Goal: Task Accomplishment & Management: Use online tool/utility

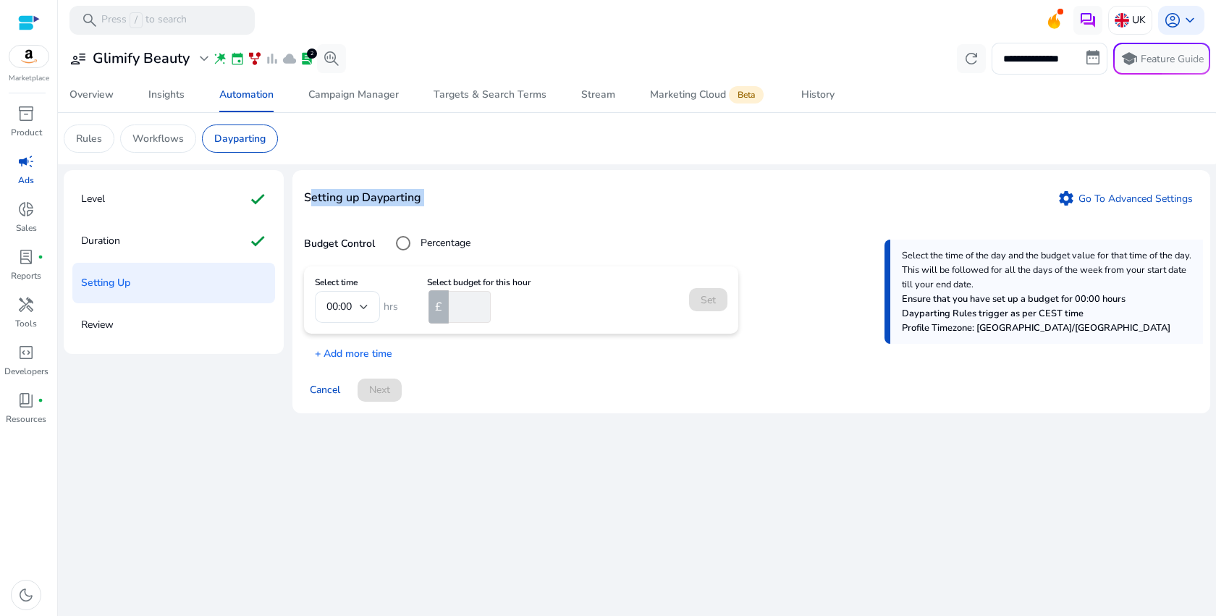
click at [29, 170] on span "campaign" at bounding box center [25, 161] width 17 height 17
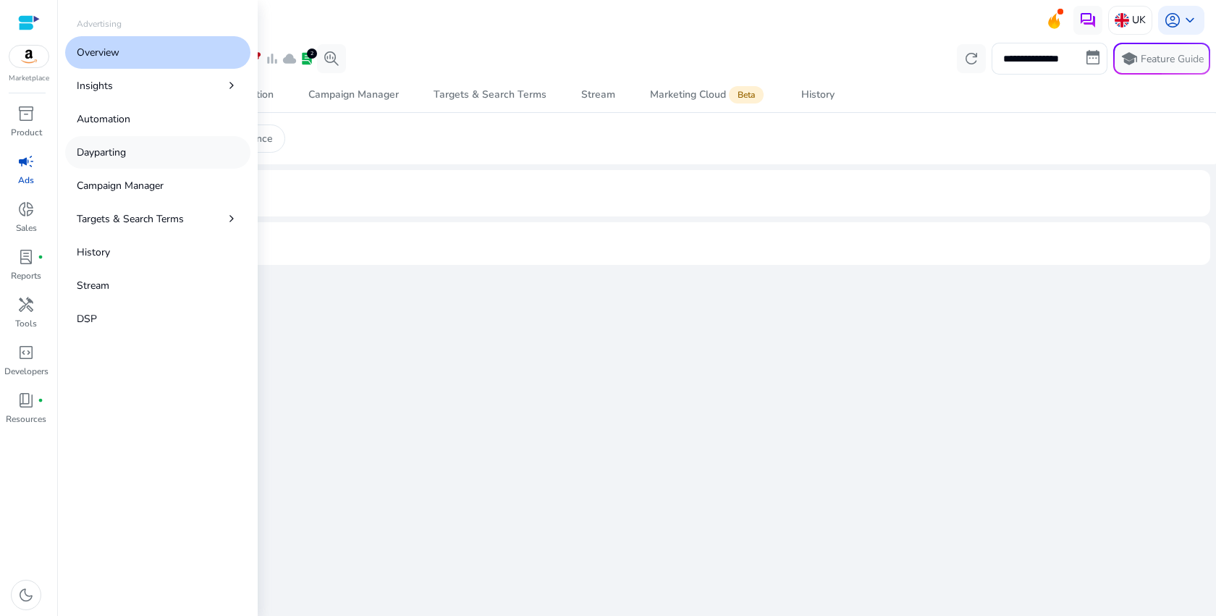
click at [166, 152] on link "Dayparting" at bounding box center [157, 152] width 185 height 33
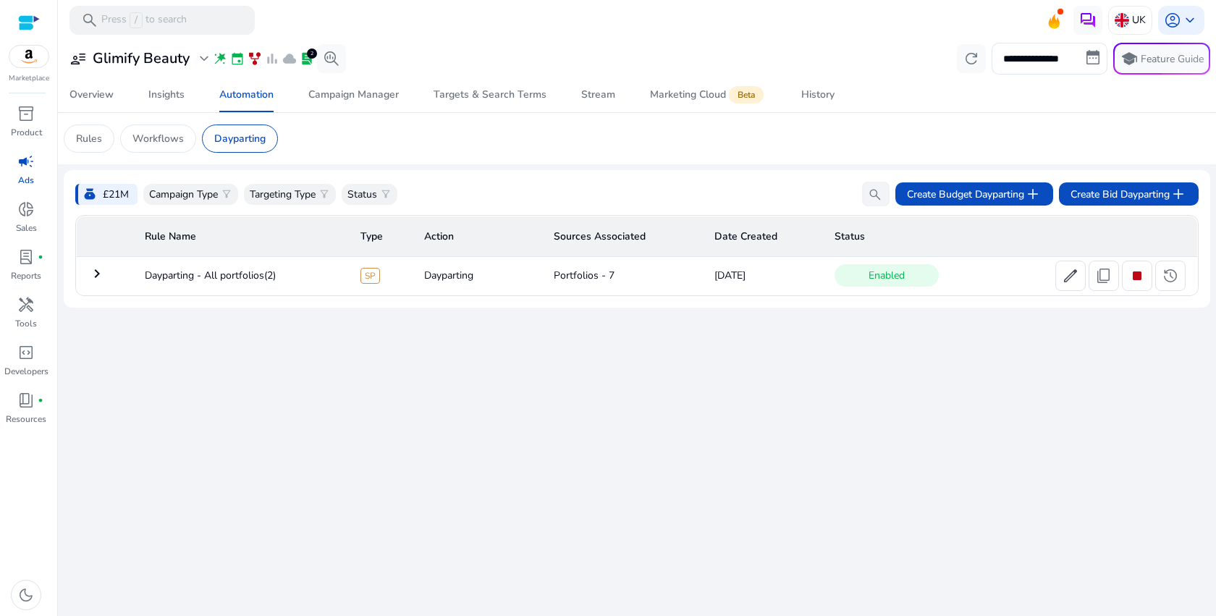
click at [434, 544] on div "**********" at bounding box center [637, 328] width 1146 height 576
click at [97, 271] on mat-icon "keyboard_arrow_right" at bounding box center [96, 273] width 17 height 17
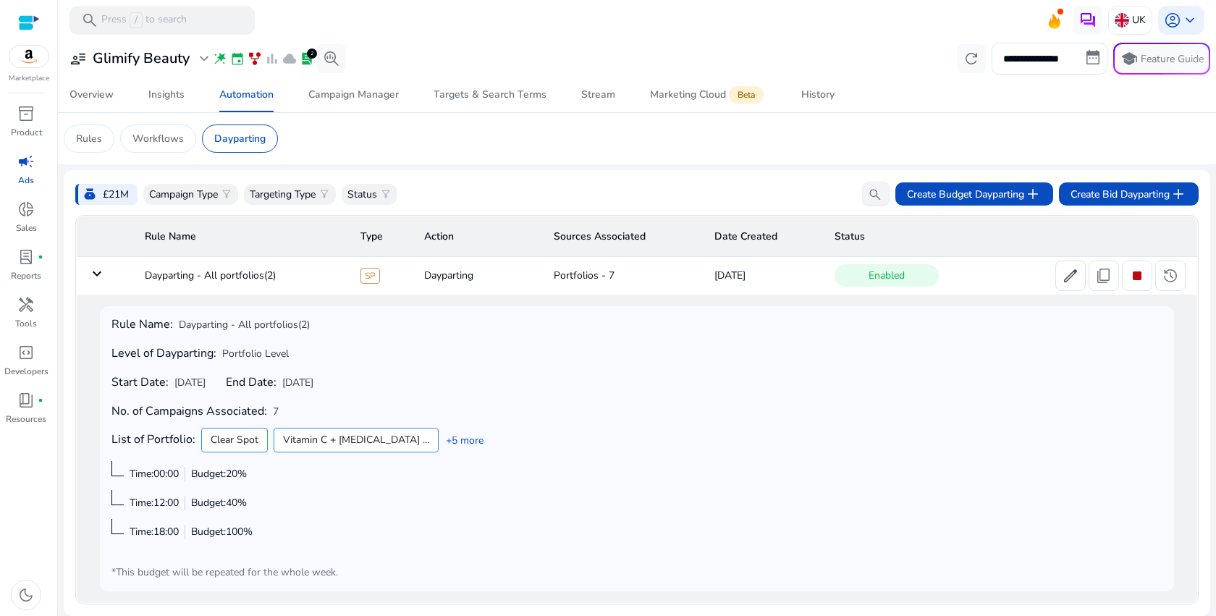
click at [97, 271] on mat-icon "keyboard_arrow_down" at bounding box center [96, 273] width 17 height 17
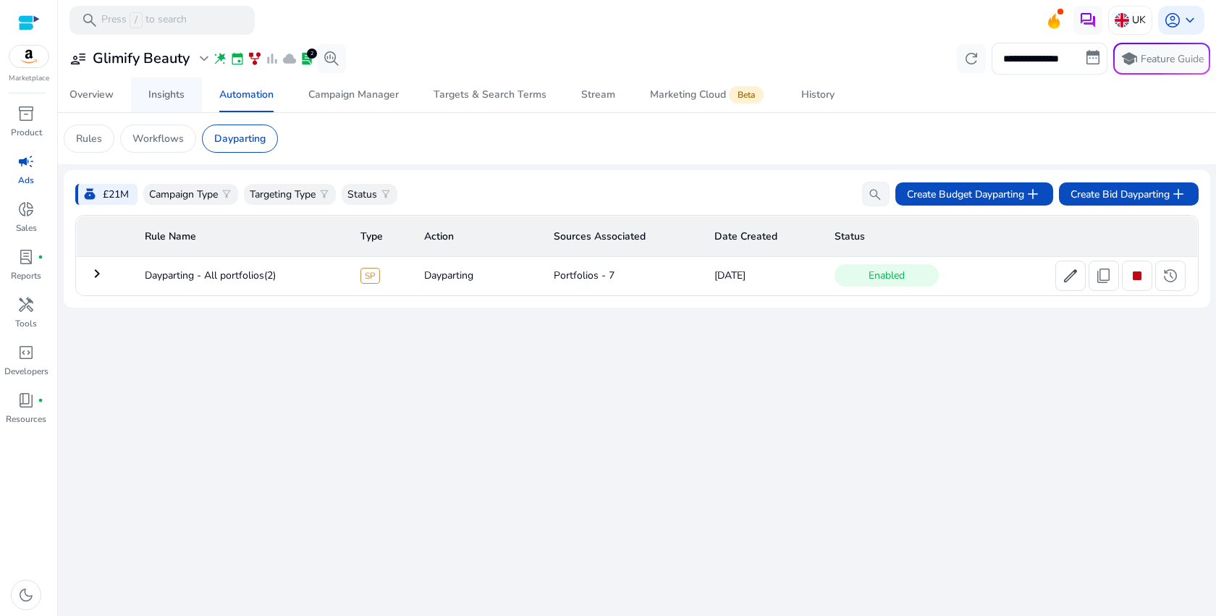
click at [174, 97] on div "Insights" at bounding box center [166, 95] width 36 height 10
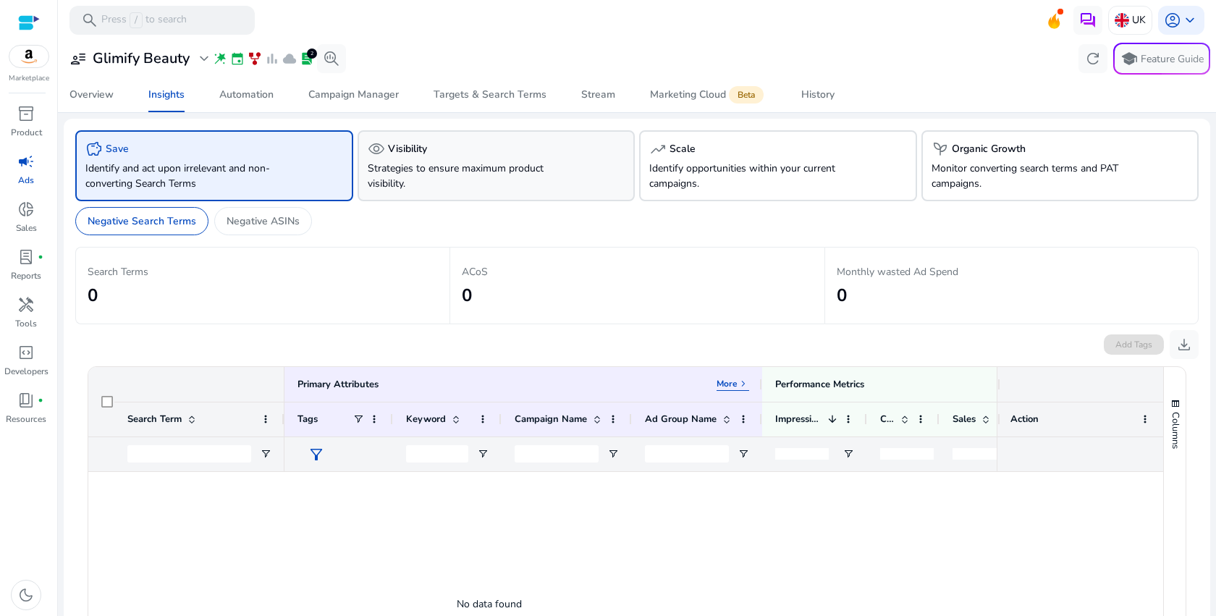
click at [509, 164] on p "Strategies to ensure maximum product visibility." at bounding box center [475, 176] width 214 height 30
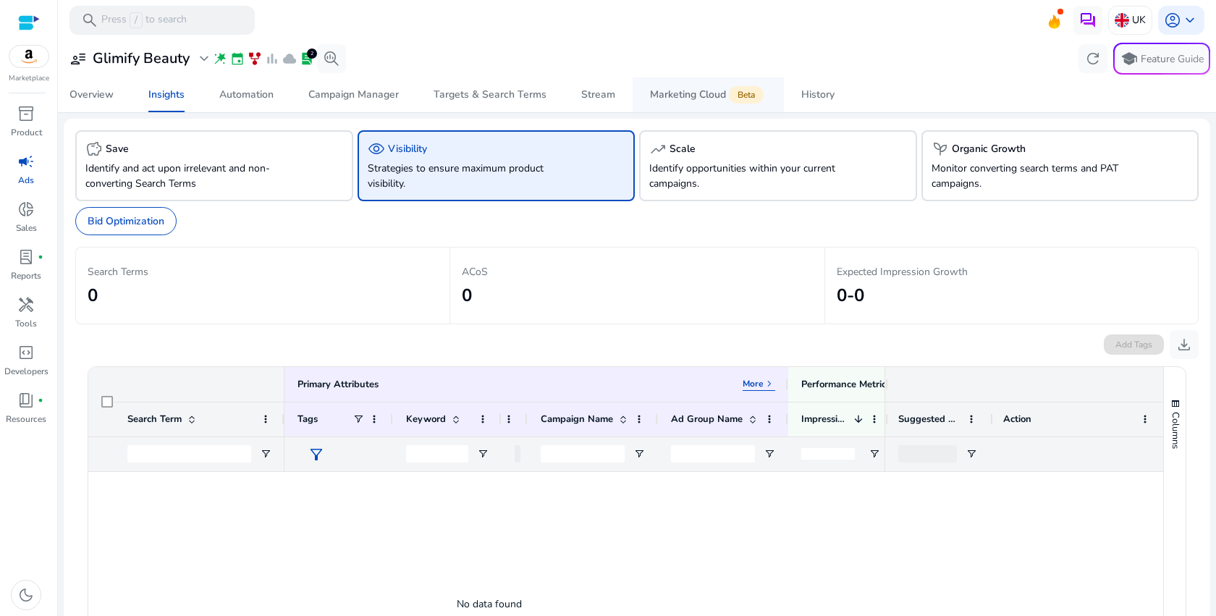
click at [705, 111] on span "Marketing Cloud Beta" at bounding box center [708, 94] width 116 height 35
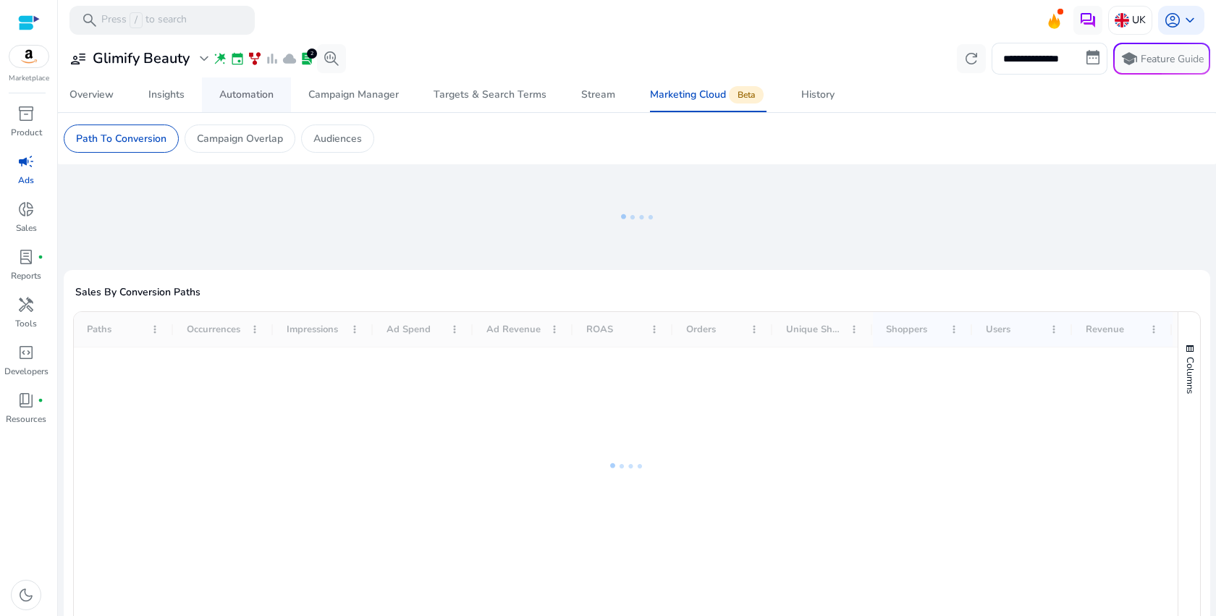
click at [263, 95] on div "Automation" at bounding box center [246, 95] width 54 height 10
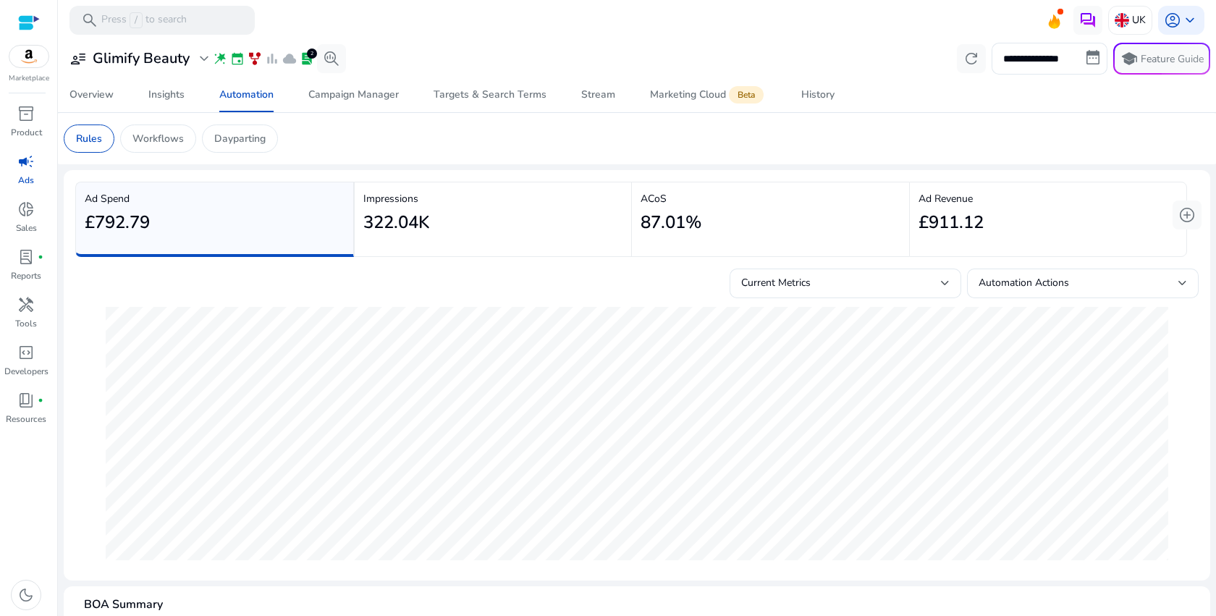
click at [792, 210] on div "87.01%" at bounding box center [770, 222] width 260 height 33
click at [163, 98] on div "Insights" at bounding box center [166, 95] width 36 height 10
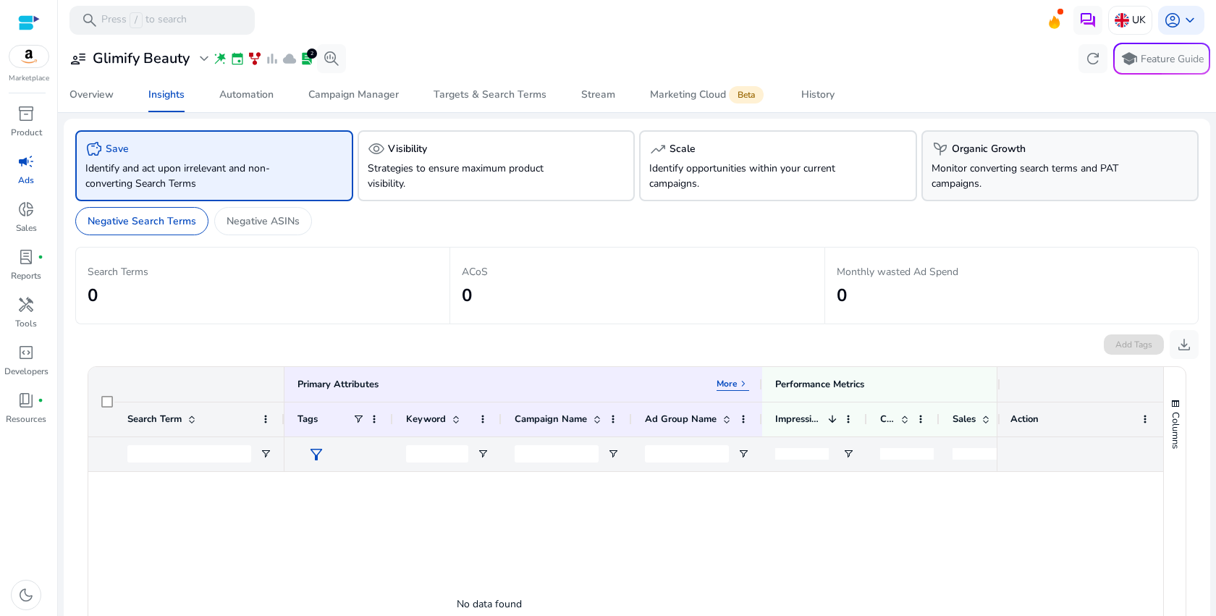
click at [949, 182] on p "Monitor converting search terms and PAT campaigns." at bounding box center [1038, 176] width 214 height 30
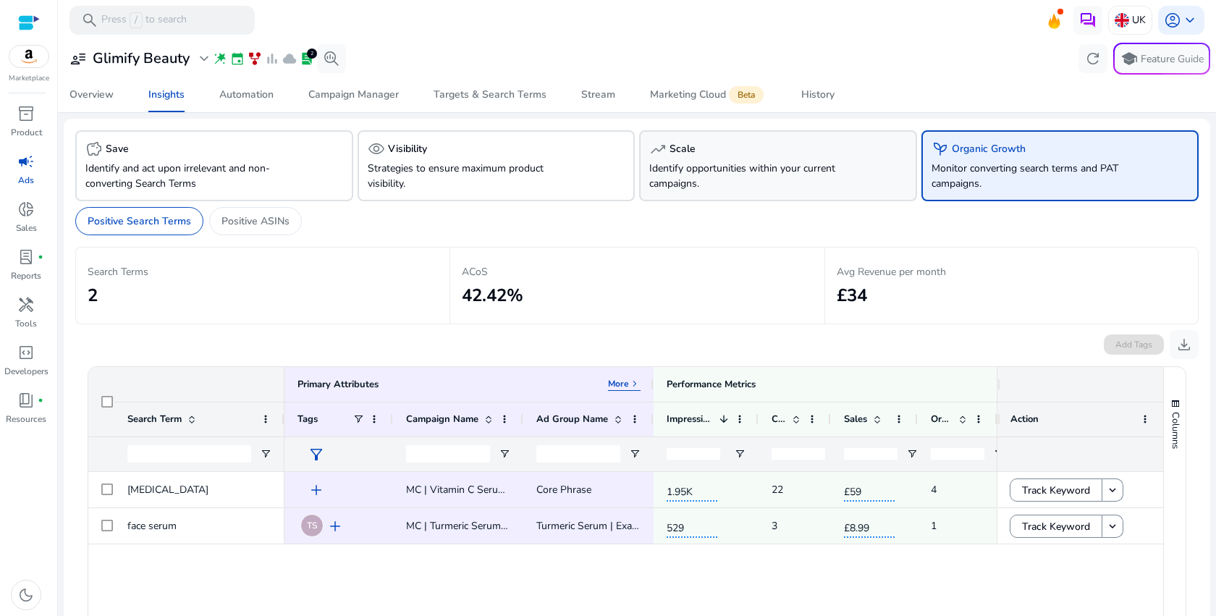
click at [778, 163] on p "Identify opportunities within your current campaigns." at bounding box center [756, 176] width 214 height 30
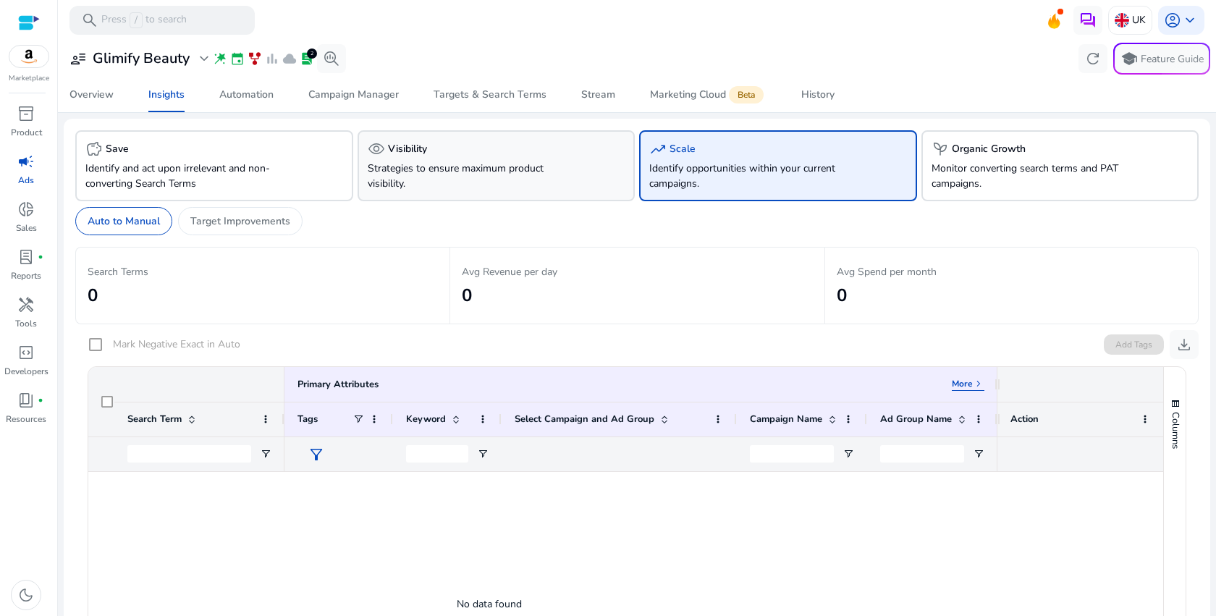
click at [527, 149] on div "visibility Visibility" at bounding box center [497, 148] width 258 height 17
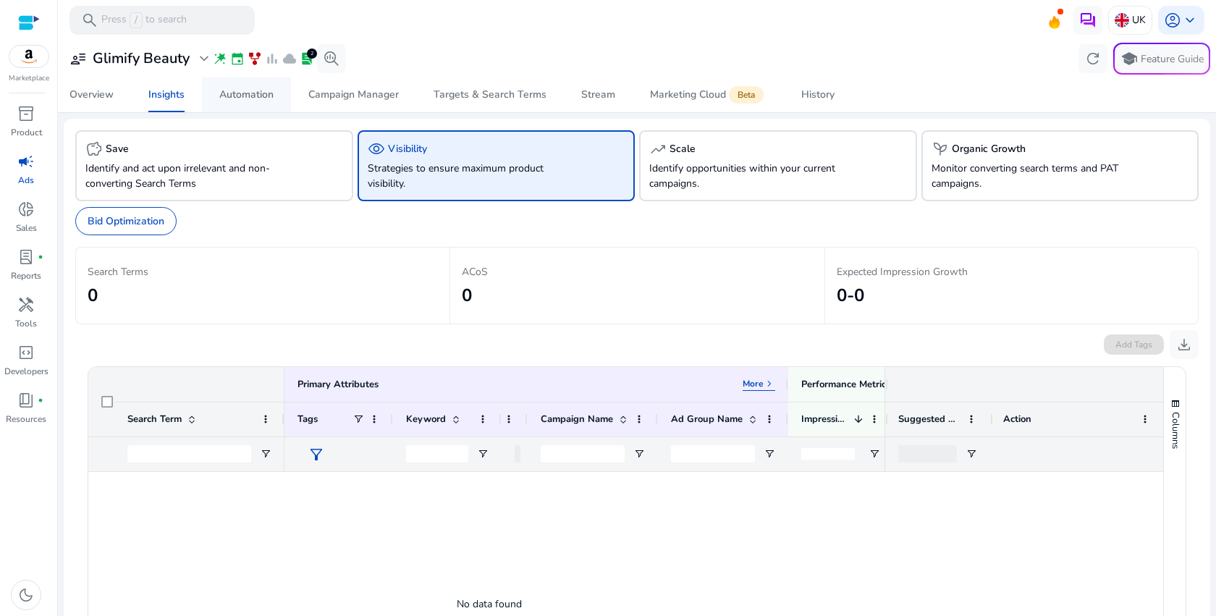
click at [225, 104] on span "Automation" at bounding box center [246, 94] width 54 height 35
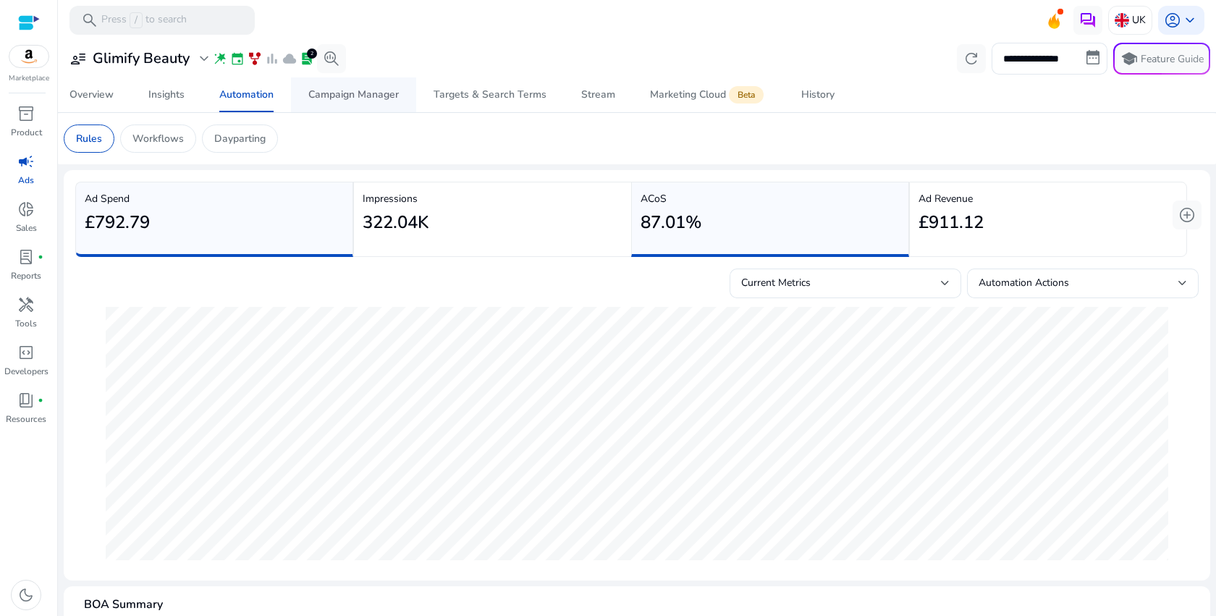
click at [357, 90] on div "Campaign Manager" at bounding box center [353, 95] width 90 height 10
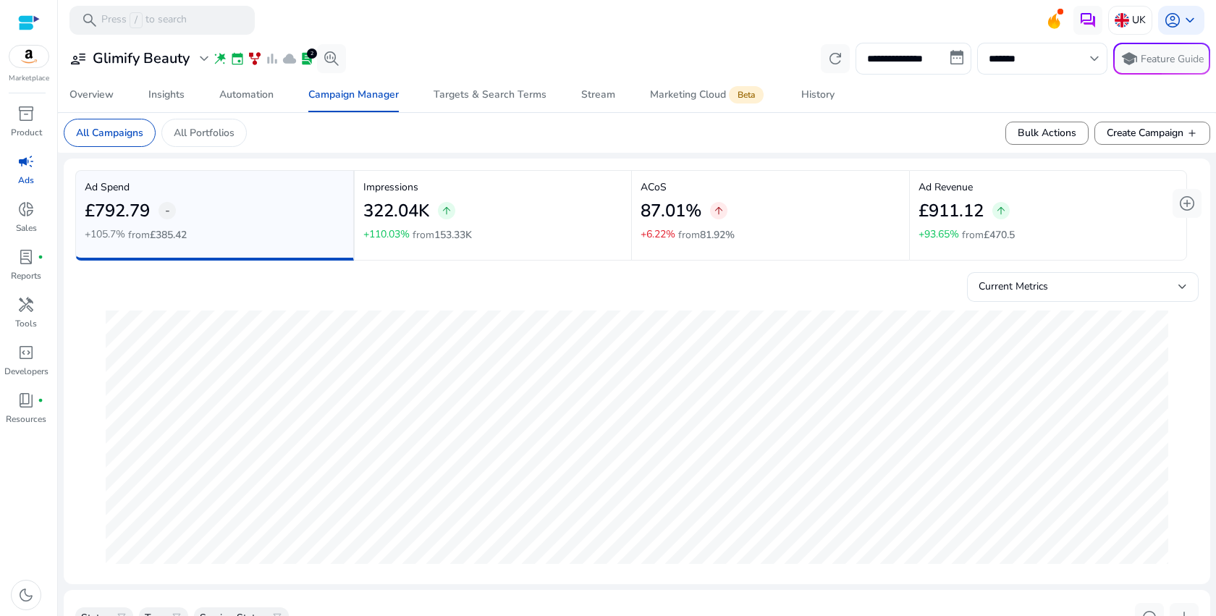
click at [1075, 211] on div "£911.12 arrow_upward" at bounding box center [1048, 211] width 260 height 33
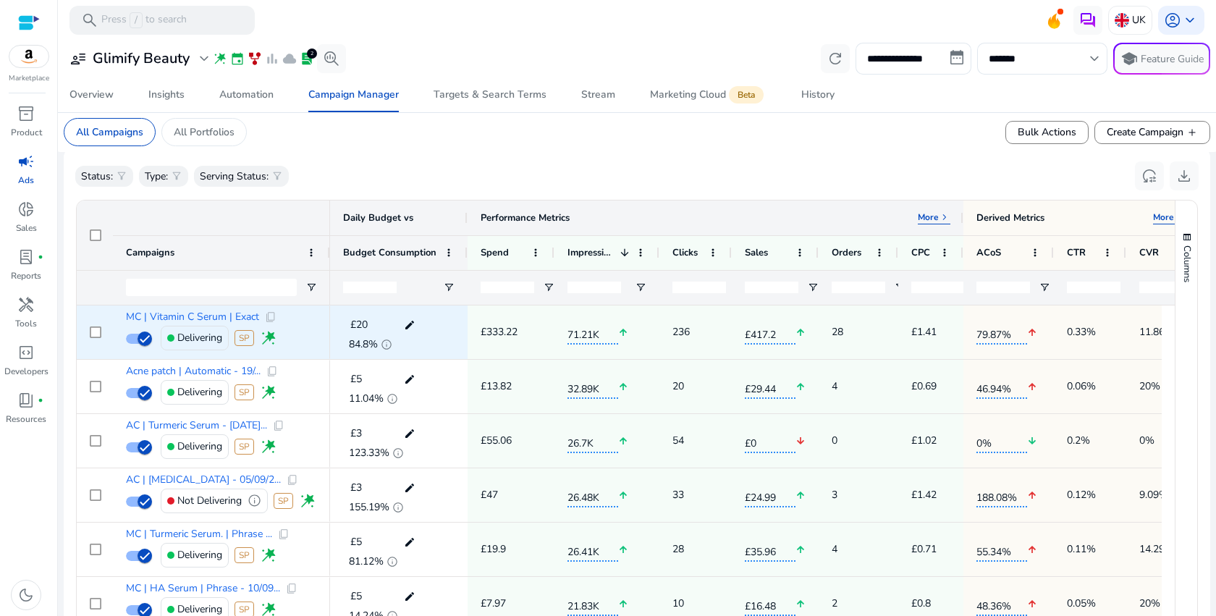
scroll to position [445, 0]
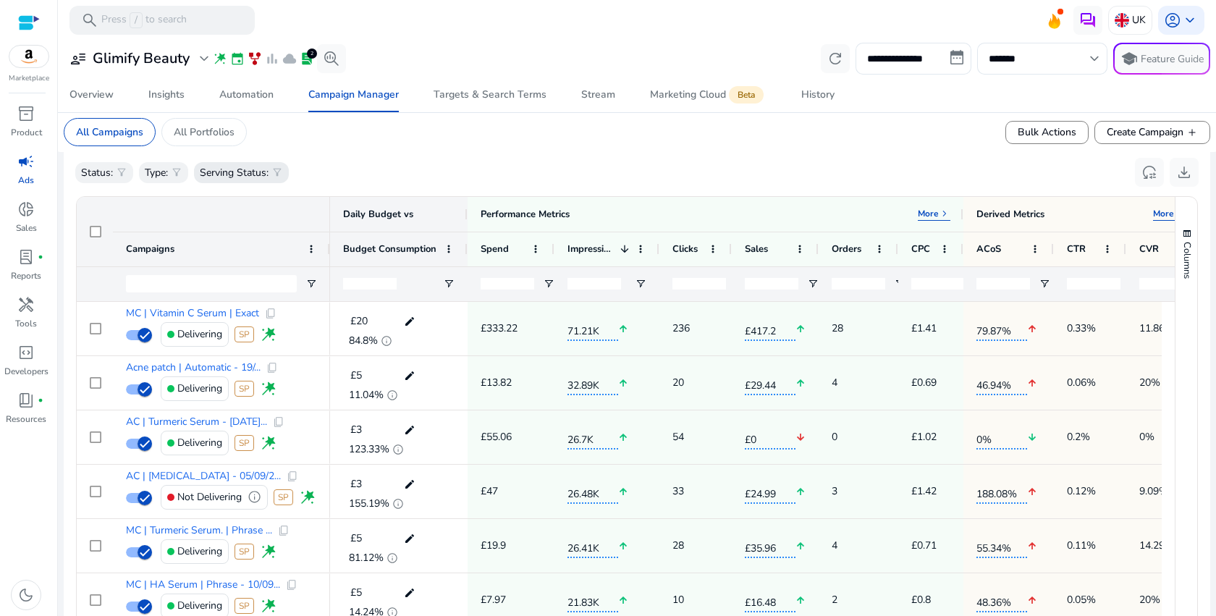
click at [250, 170] on p "Serving Status:" at bounding box center [234, 172] width 69 height 15
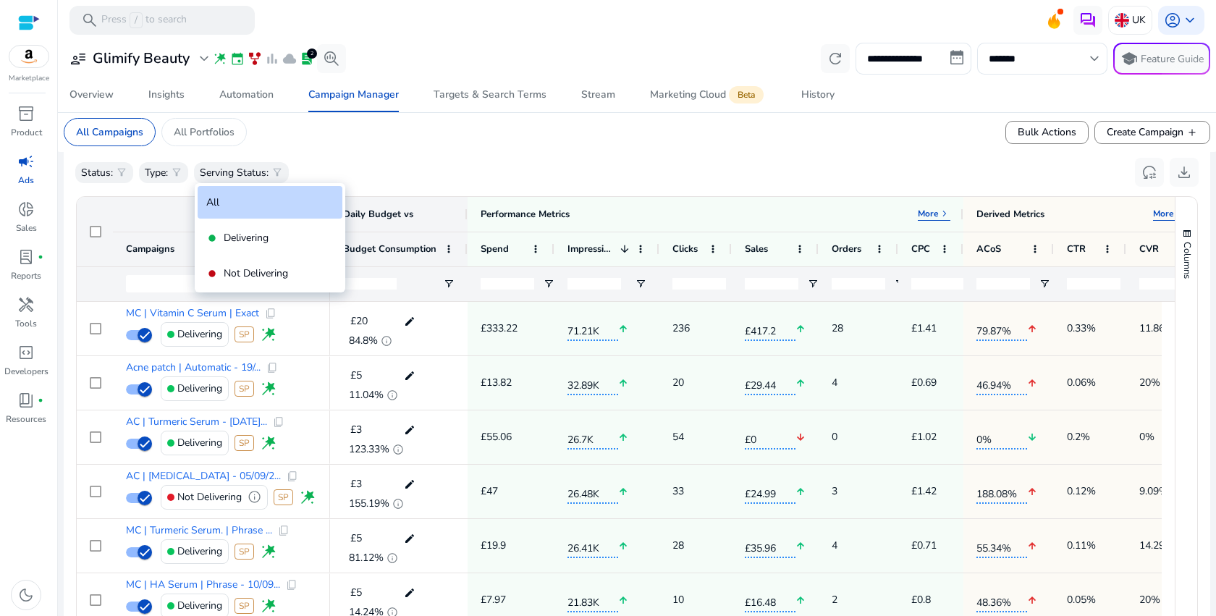
click at [427, 176] on div at bounding box center [608, 308] width 1216 height 616
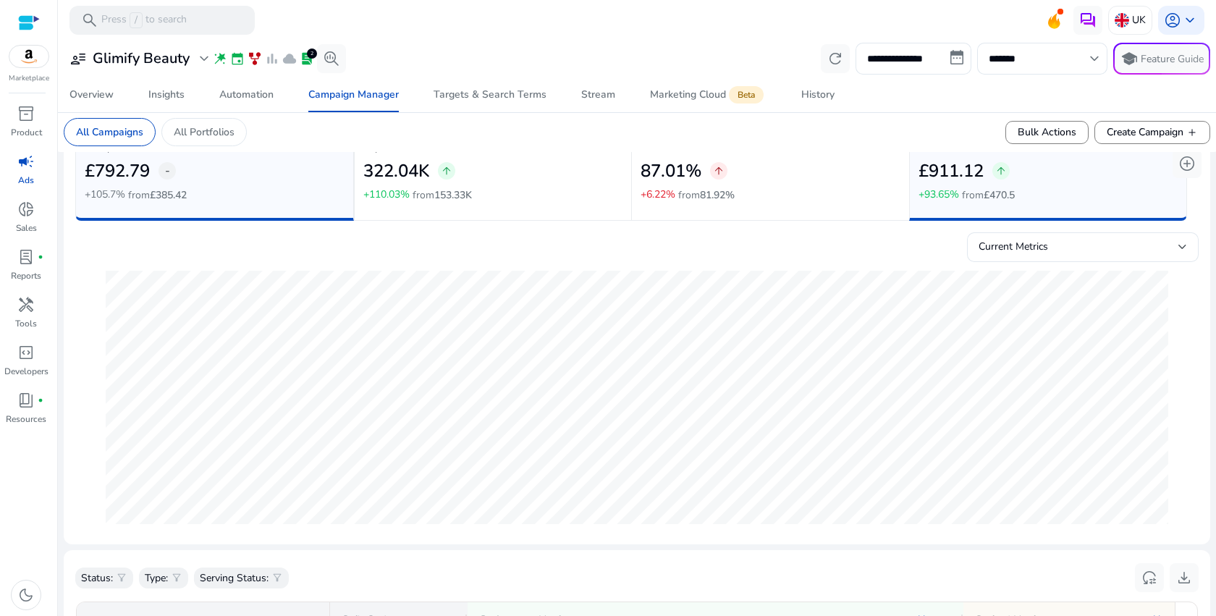
scroll to position [0, 0]
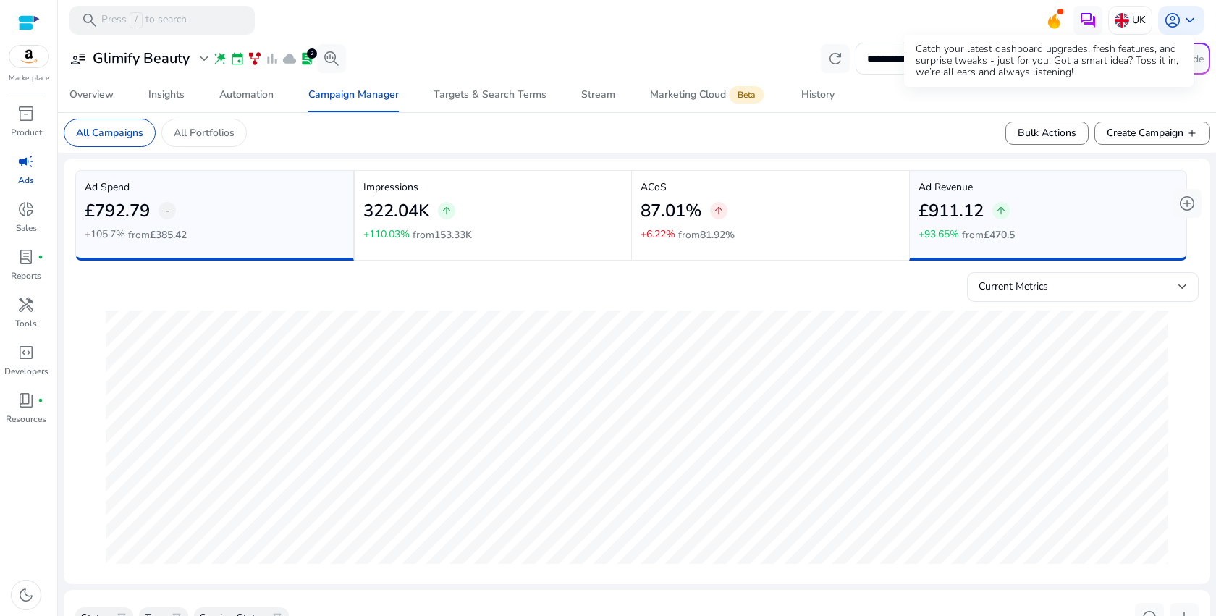
click at [1048, 23] on icon at bounding box center [1054, 21] width 12 height 15
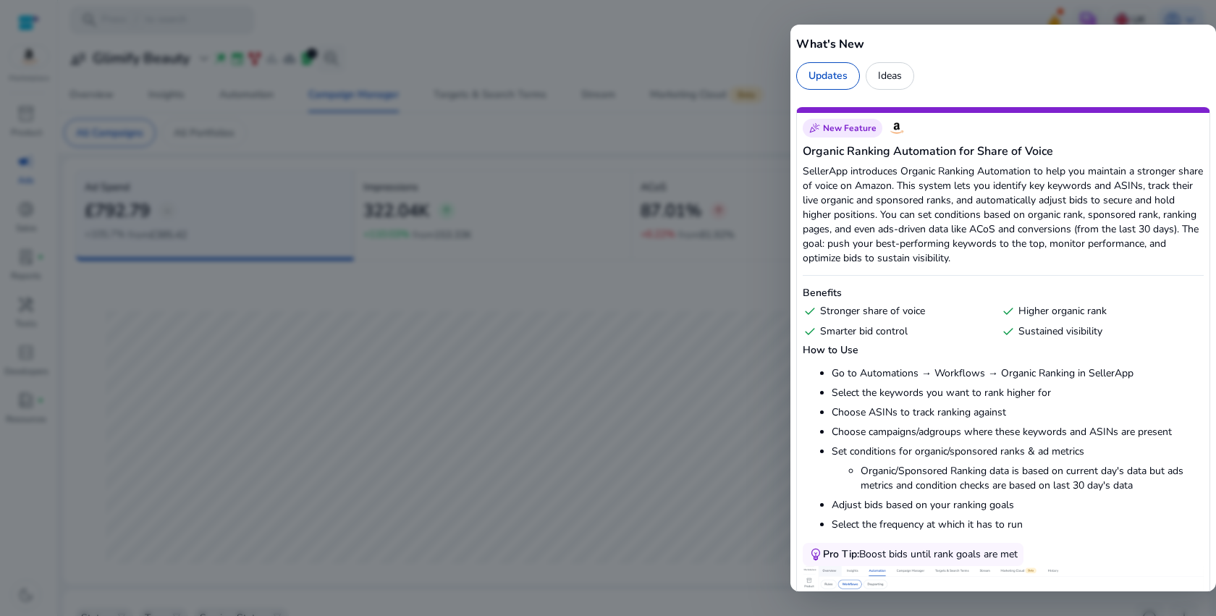
click at [812, 69] on div "Updates" at bounding box center [828, 75] width 64 height 27
click at [614, 234] on div at bounding box center [608, 308] width 1216 height 616
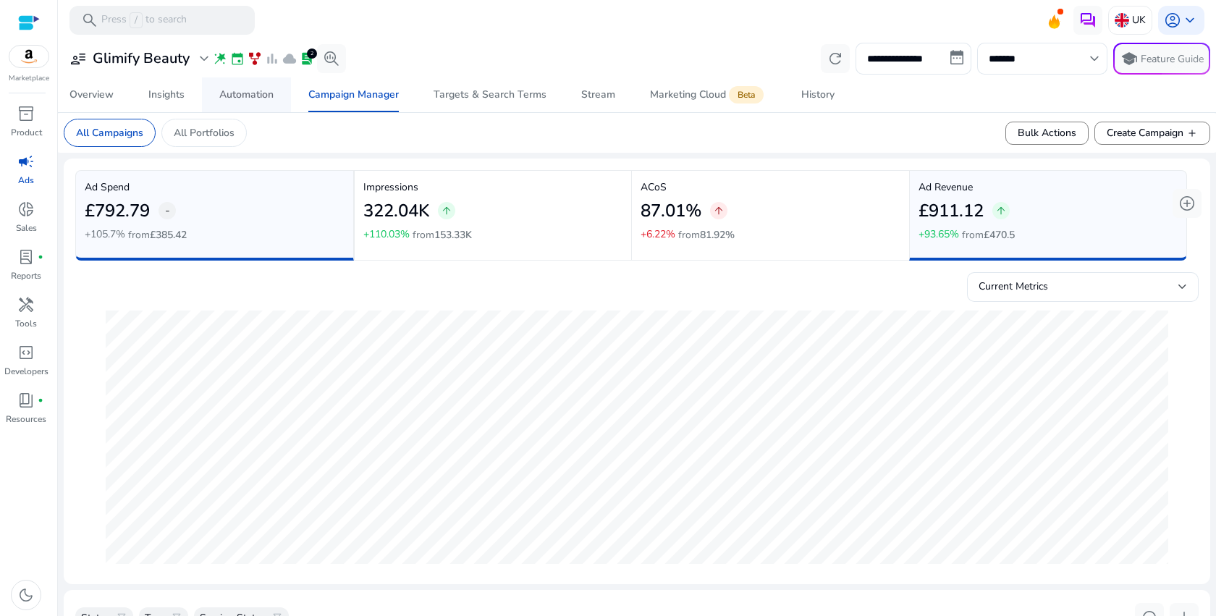
click at [232, 99] on div "Automation" at bounding box center [246, 95] width 54 height 10
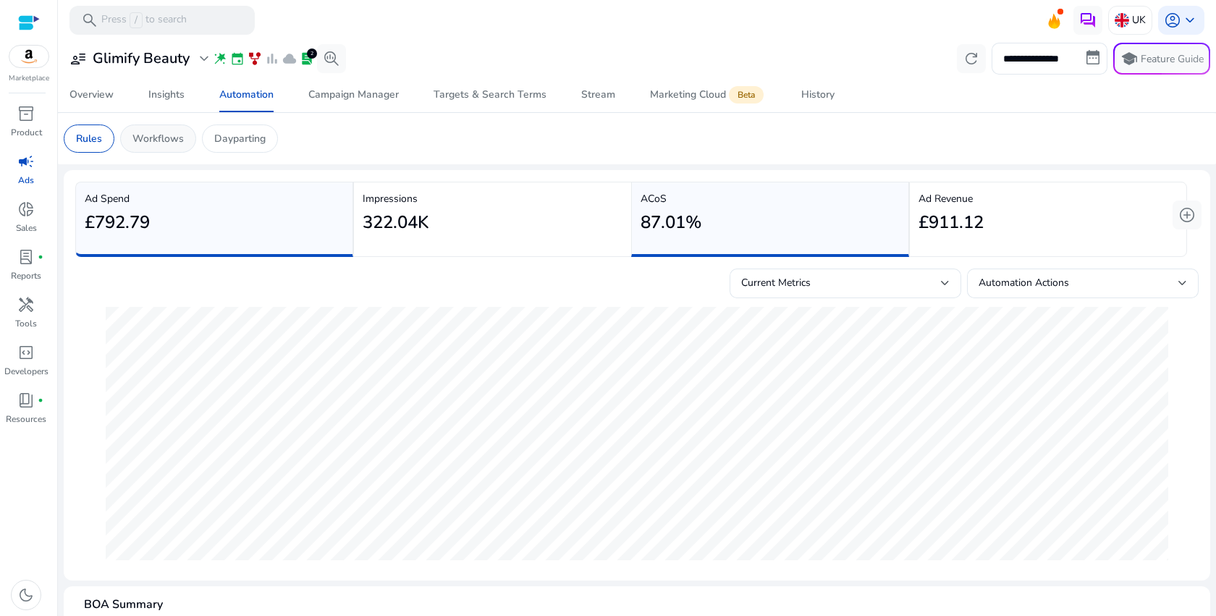
click at [159, 137] on p "Workflows" at bounding box center [157, 138] width 51 height 15
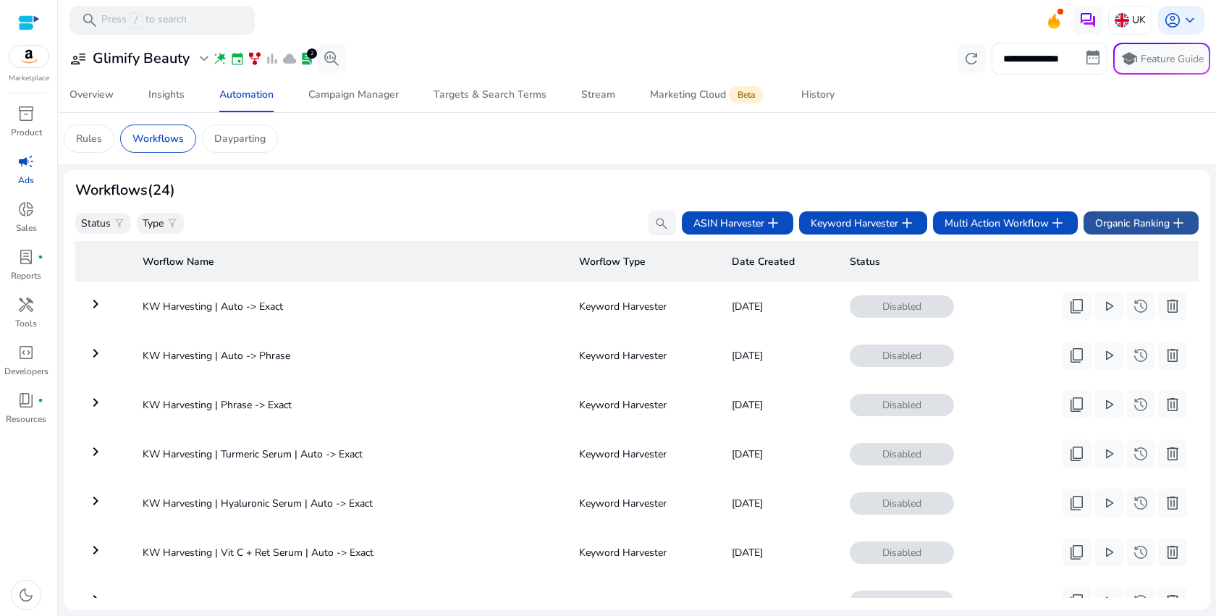
click at [1106, 218] on span "Organic Ranking add" at bounding box center [1141, 222] width 92 height 17
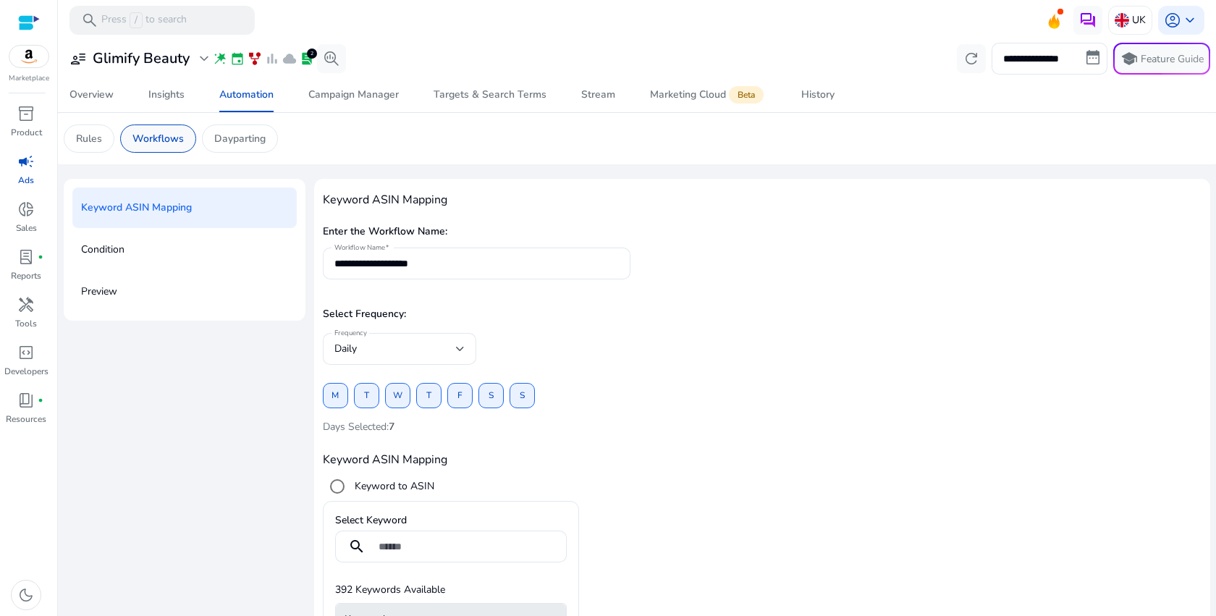
click at [137, 148] on div "Workflows" at bounding box center [158, 138] width 76 height 28
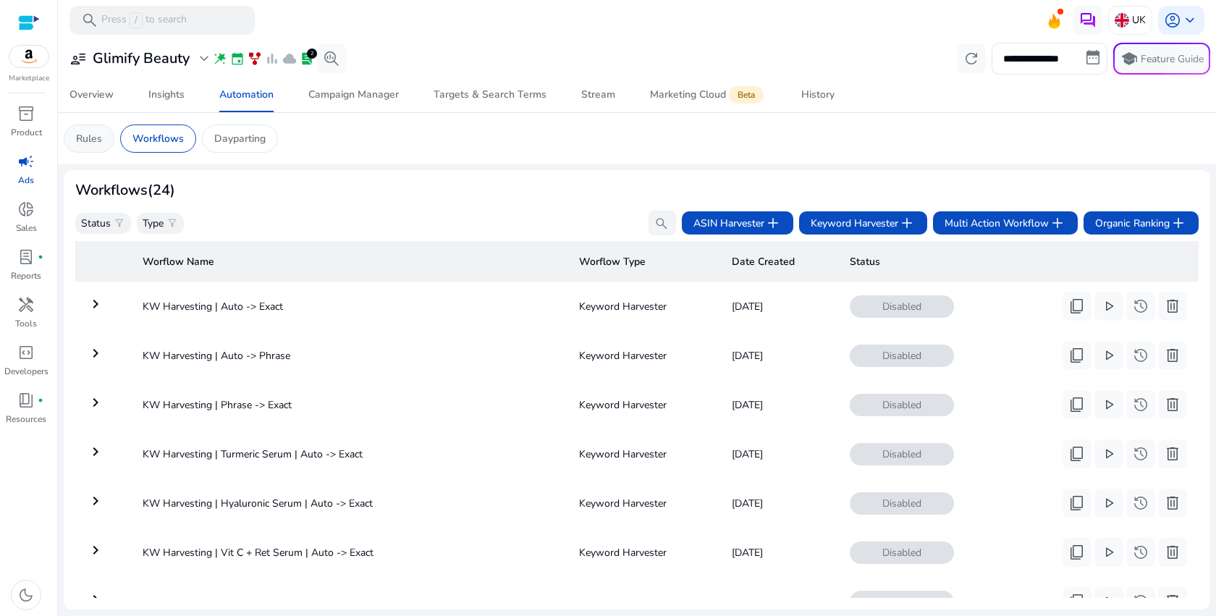
click at [78, 147] on div "Rules" at bounding box center [89, 138] width 51 height 28
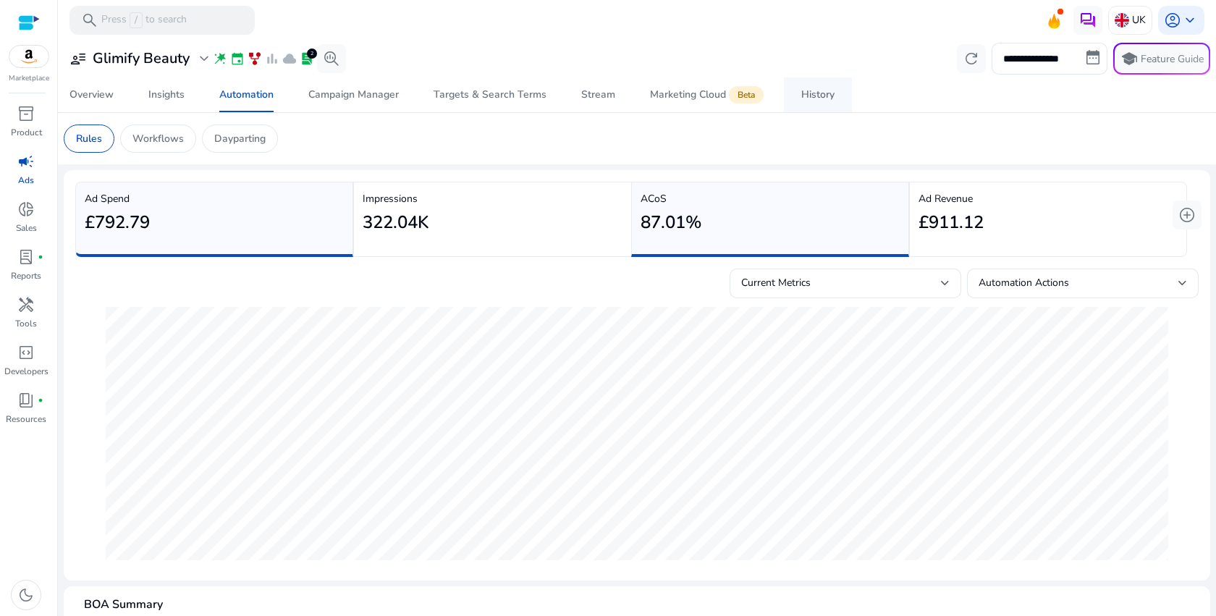
click at [819, 85] on span "History" at bounding box center [817, 94] width 33 height 35
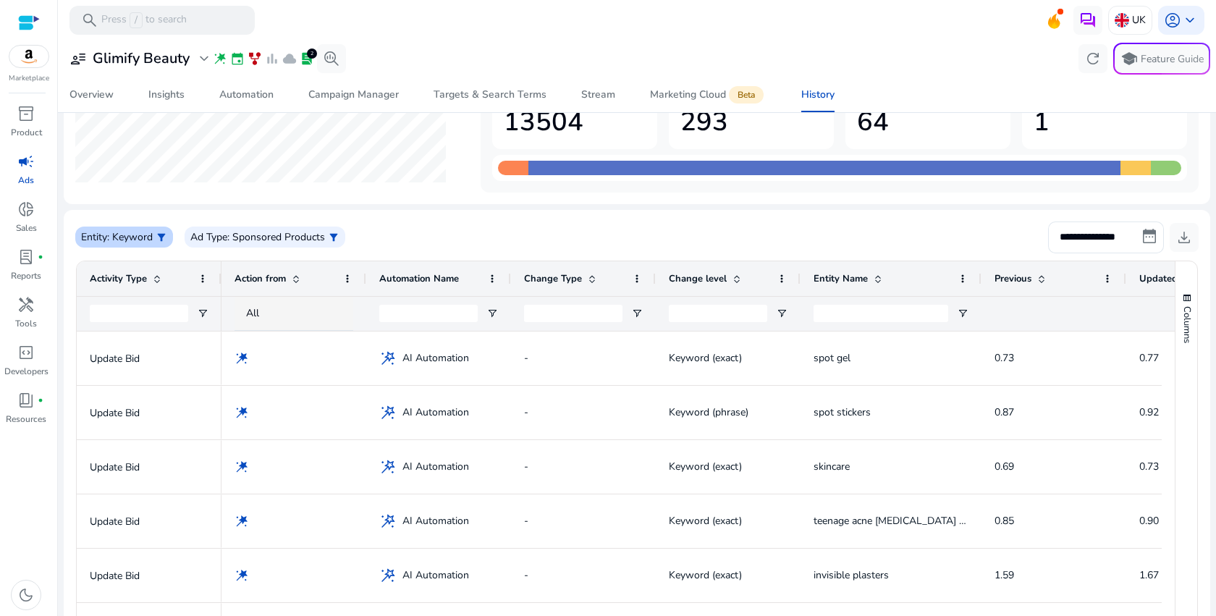
click at [124, 237] on p ": Keyword" at bounding box center [130, 236] width 46 height 15
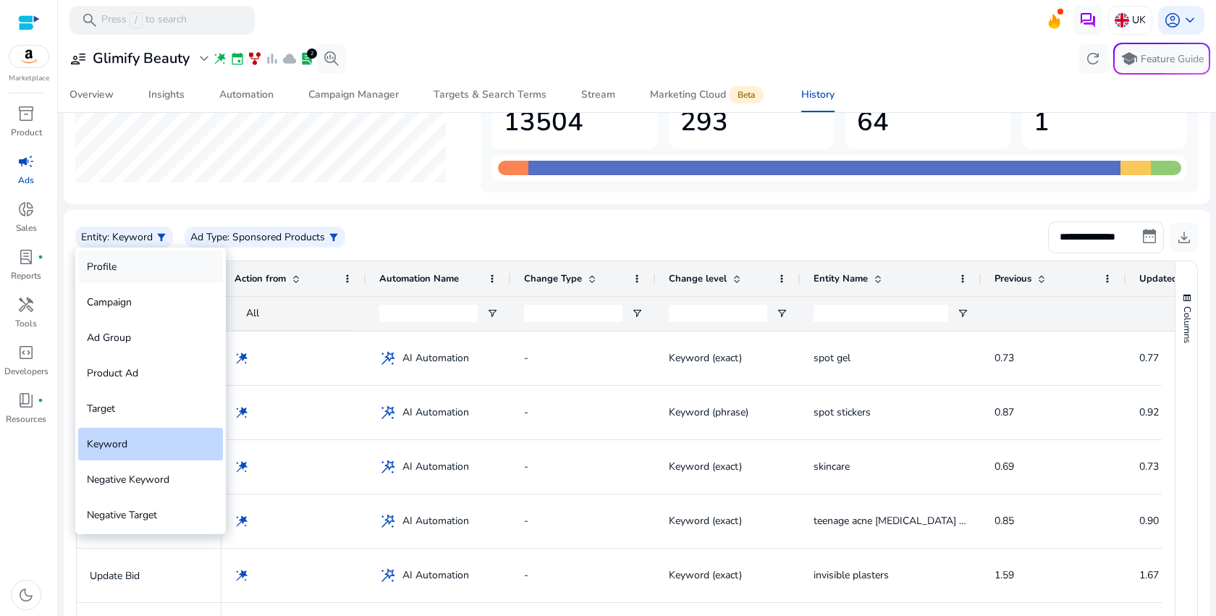
click at [101, 263] on div "Profile" at bounding box center [150, 266] width 145 height 33
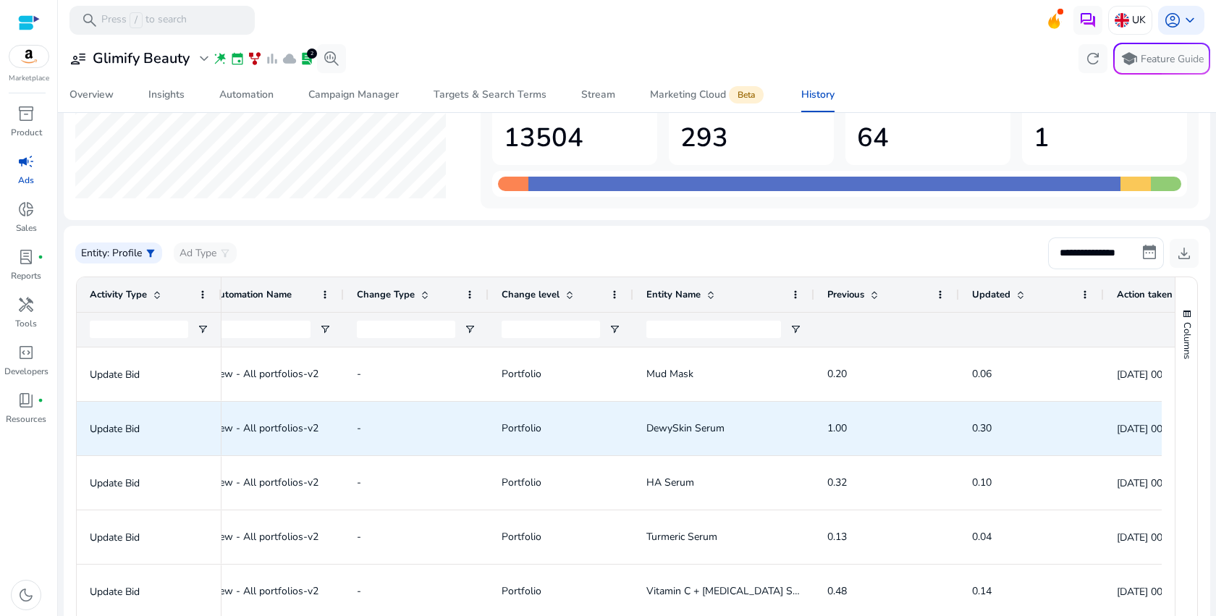
scroll to position [0, 237]
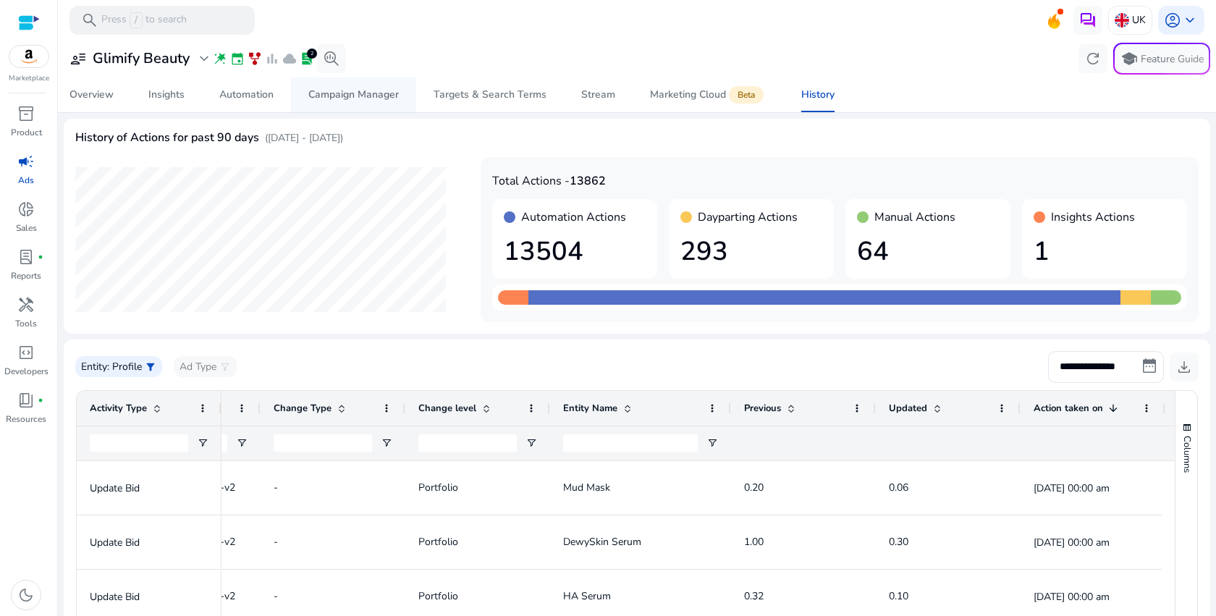
click at [323, 100] on div "Campaign Manager" at bounding box center [353, 95] width 90 height 10
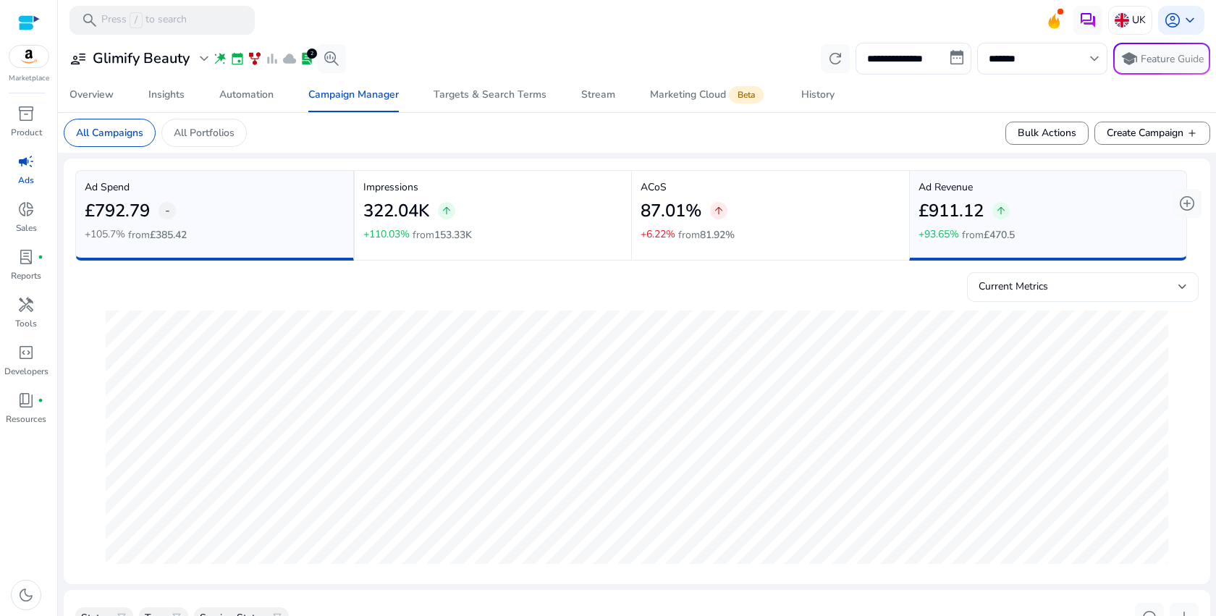
click at [1043, 297] on div "Current Metrics" at bounding box center [1082, 294] width 208 height 32
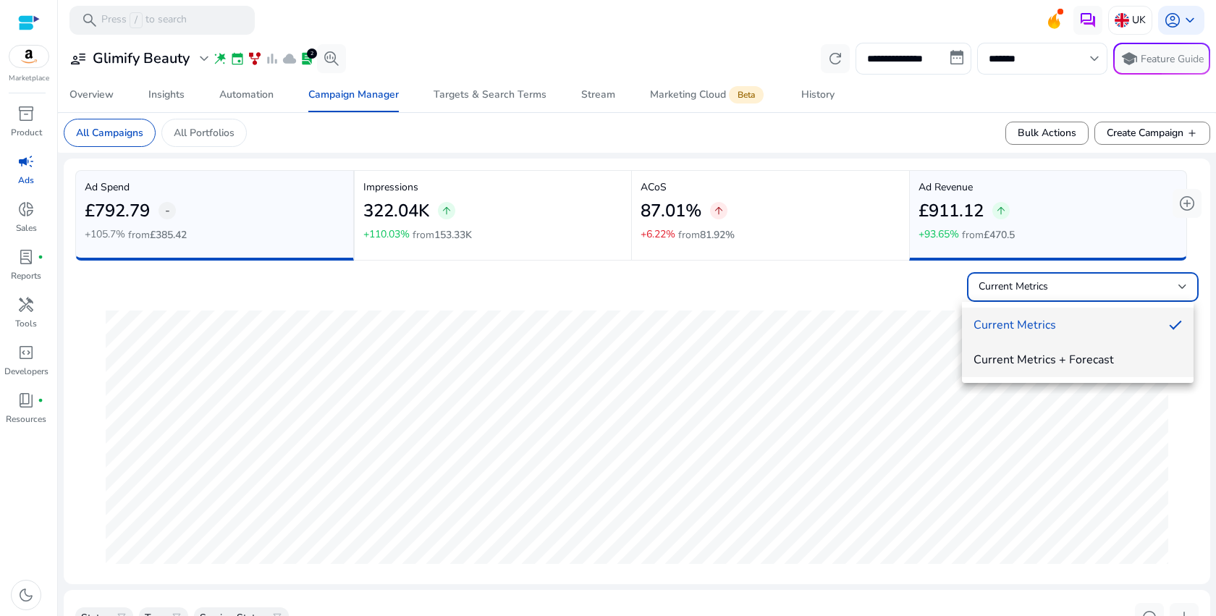
click at [1047, 358] on span "Current Metrics + Forecast" at bounding box center [1077, 360] width 208 height 16
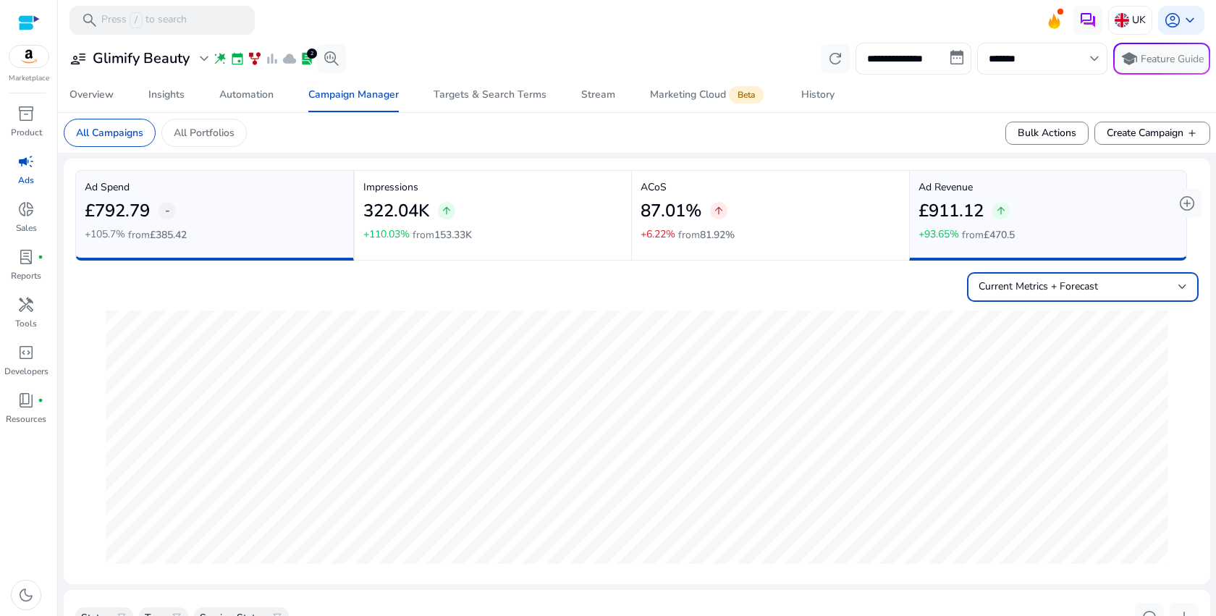
click at [828, 279] on div "Current Metrics + Forecast" at bounding box center [636, 283] width 1123 height 35
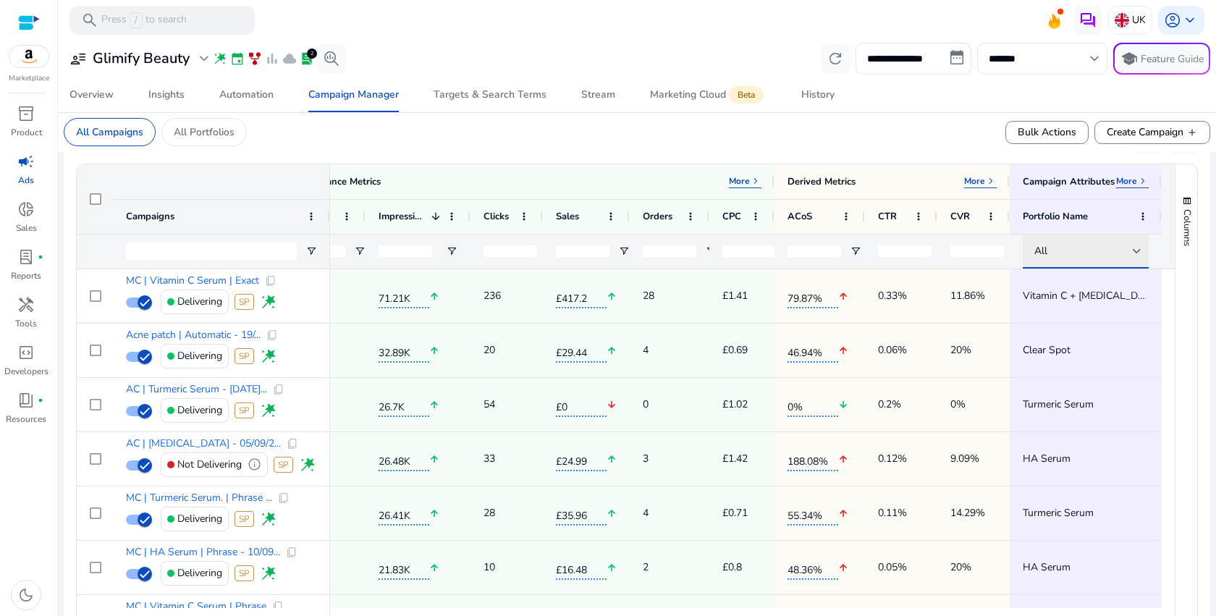
click at [1132, 255] on div at bounding box center [1136, 250] width 9 height 17
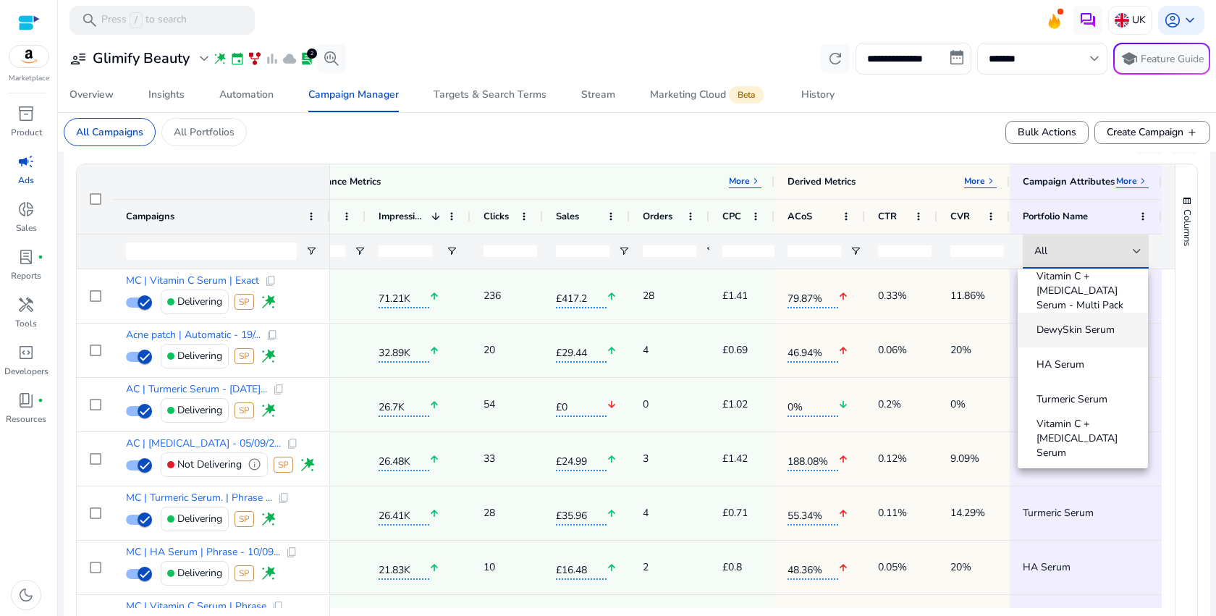
click at [1074, 433] on span "Vitamin C + Retinol Serum" at bounding box center [1086, 438] width 100 height 43
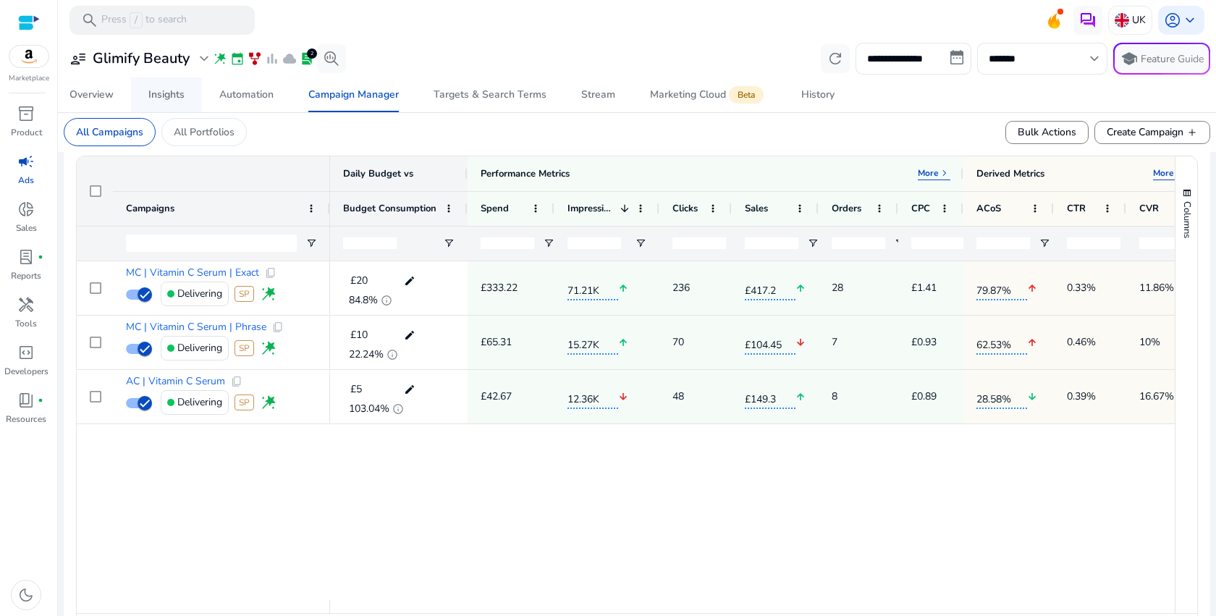
click at [168, 90] on div "Insights" at bounding box center [166, 95] width 36 height 10
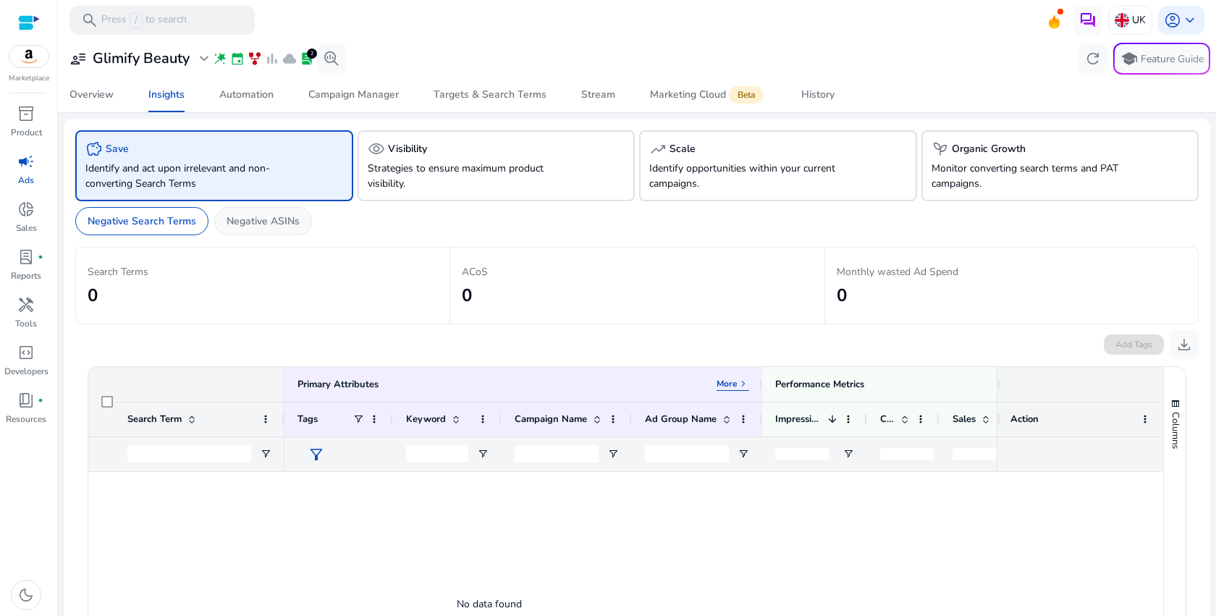
click at [261, 222] on p "Negative ASINs" at bounding box center [262, 220] width 73 height 15
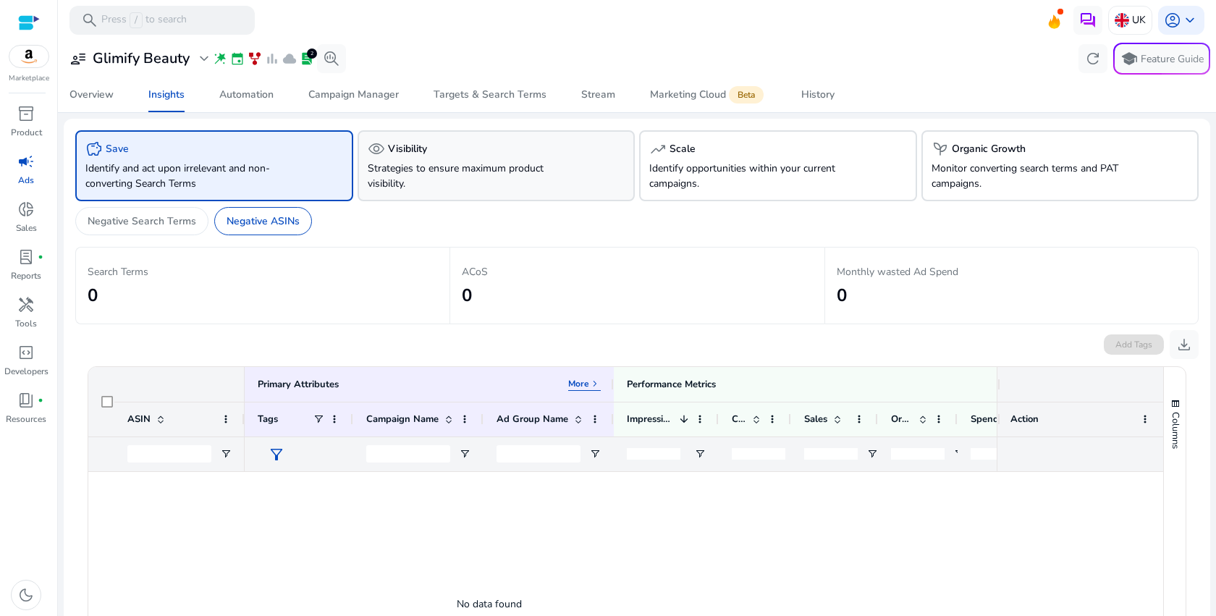
click at [390, 169] on p "Strategies to ensure maximum product visibility." at bounding box center [475, 176] width 214 height 30
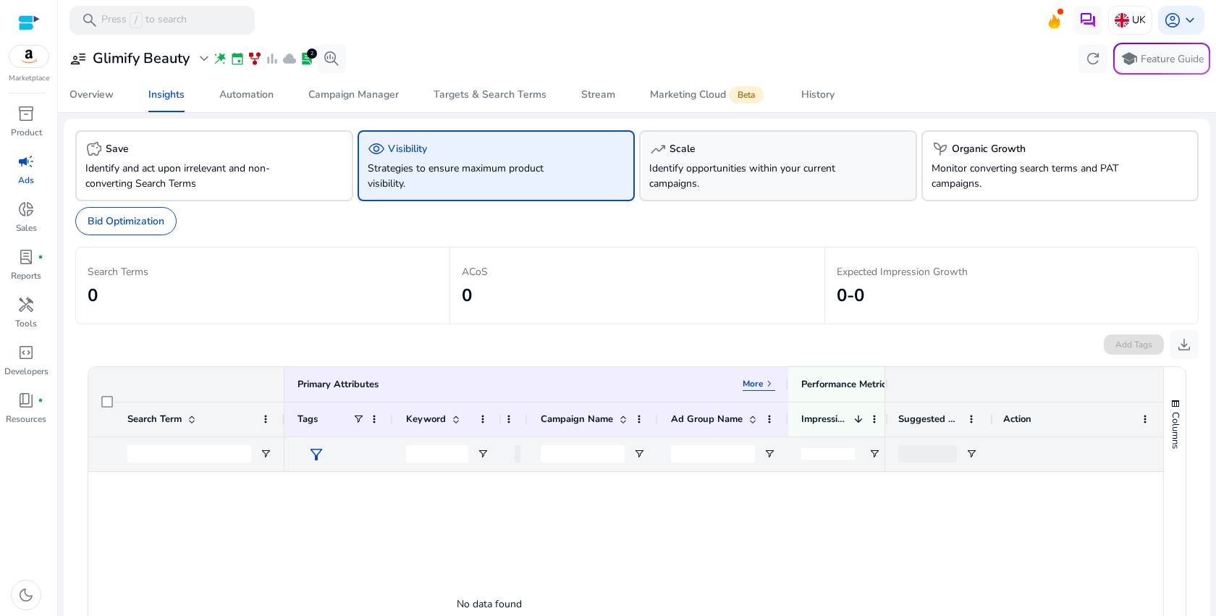
click at [689, 175] on p "Identify opportunities within your current campaigns." at bounding box center [756, 176] width 214 height 30
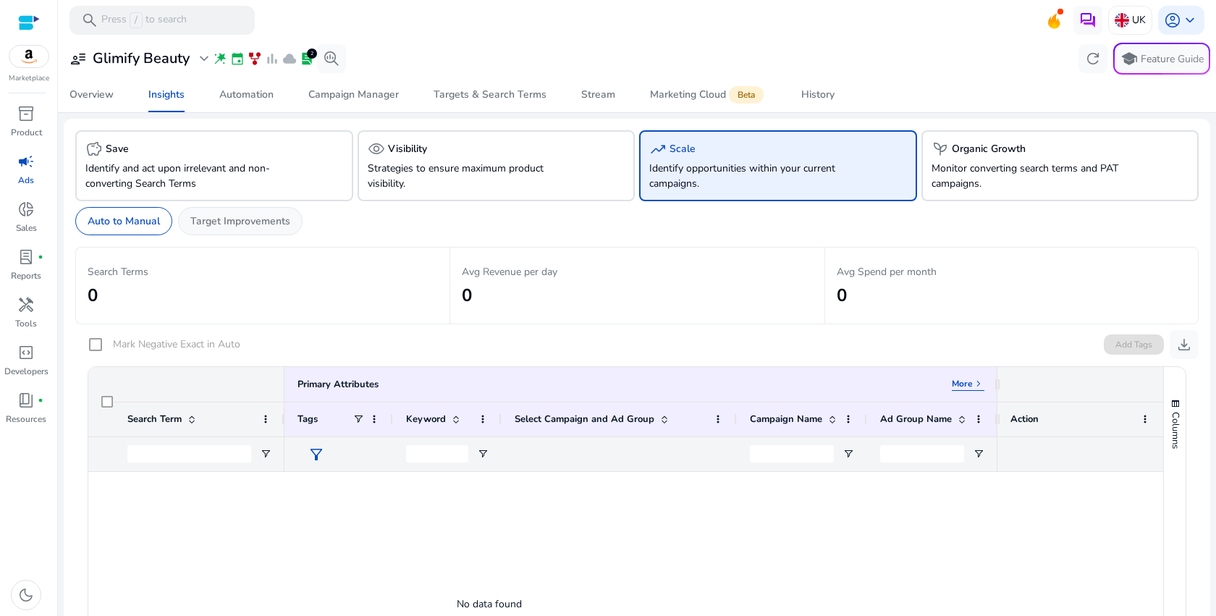
click at [285, 226] on p "Target Improvements" at bounding box center [240, 220] width 100 height 15
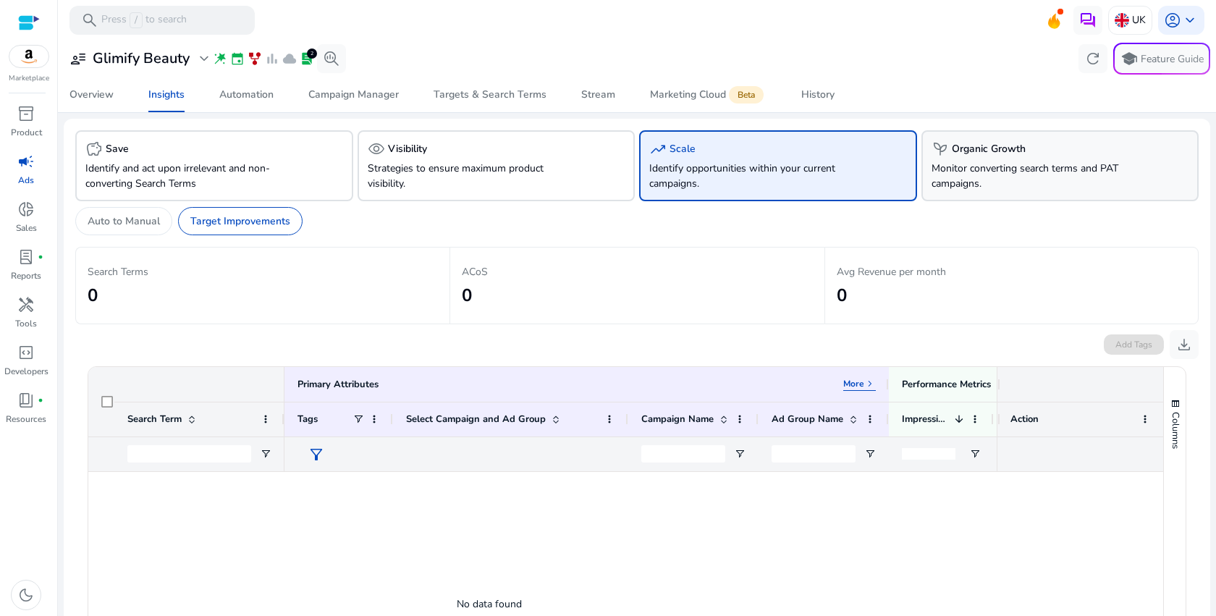
click at [982, 151] on h5 "Organic Growth" at bounding box center [989, 149] width 74 height 12
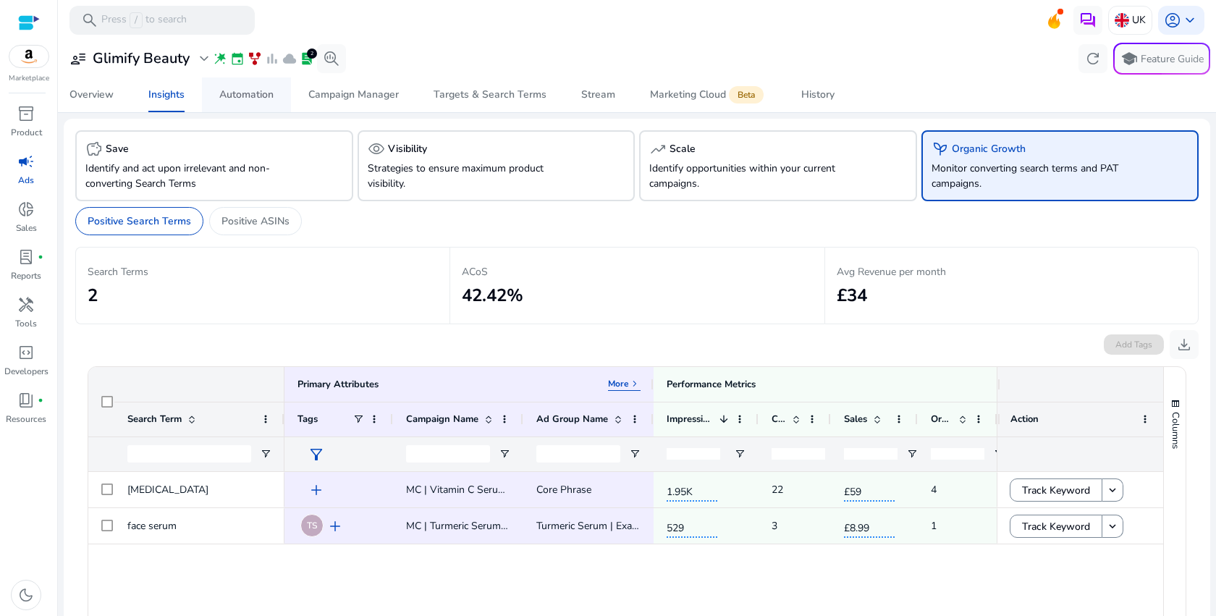
click at [240, 95] on div "Automation" at bounding box center [246, 95] width 54 height 10
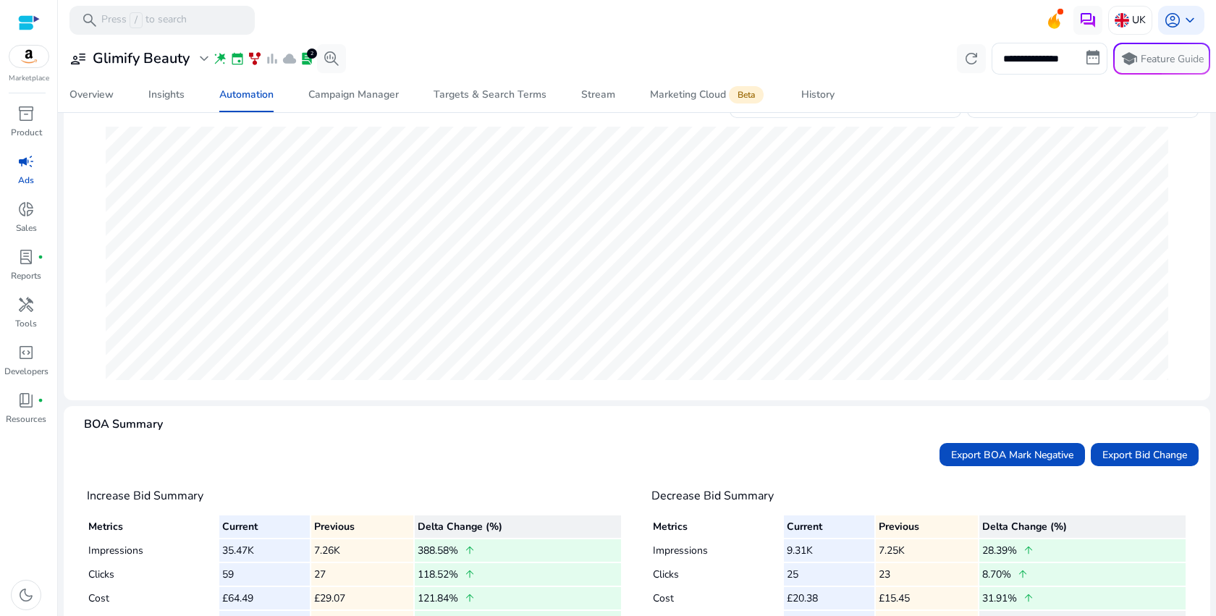
scroll to position [8, 0]
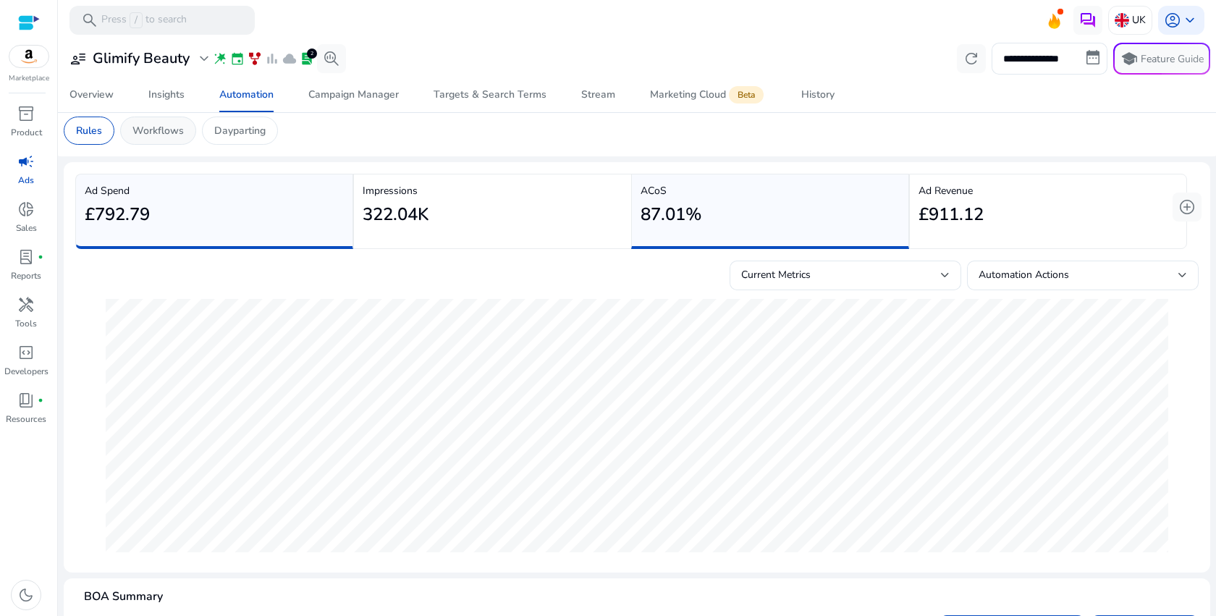
click at [151, 129] on p "Workflows" at bounding box center [157, 130] width 51 height 15
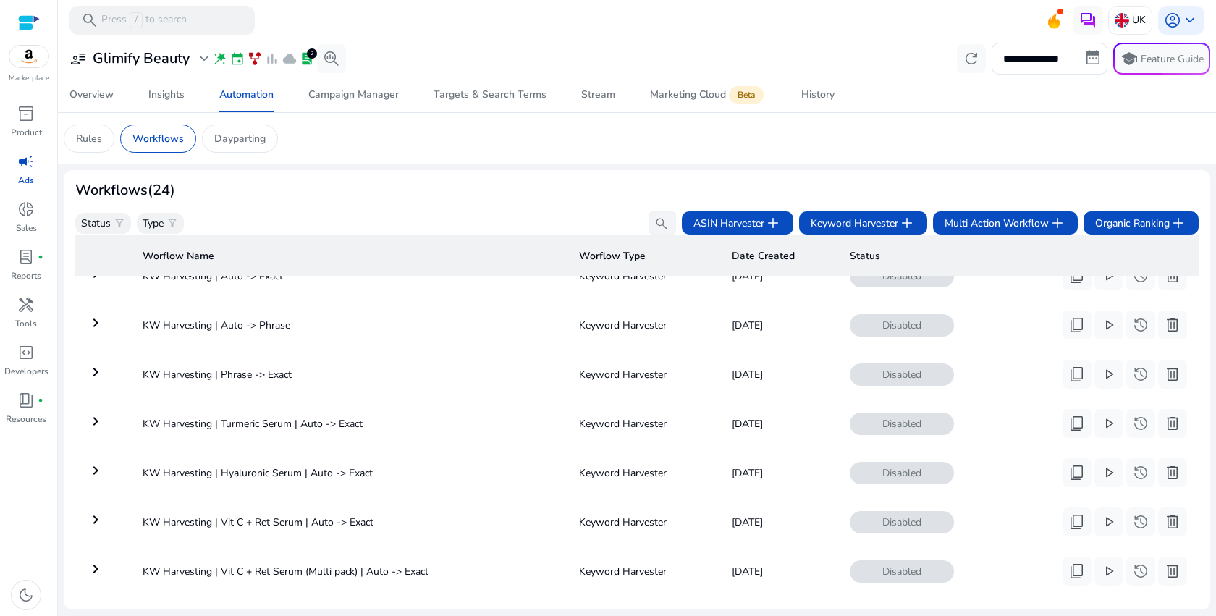
scroll to position [33, 0]
click at [1100, 421] on span "play_arrow" at bounding box center [1108, 420] width 17 height 17
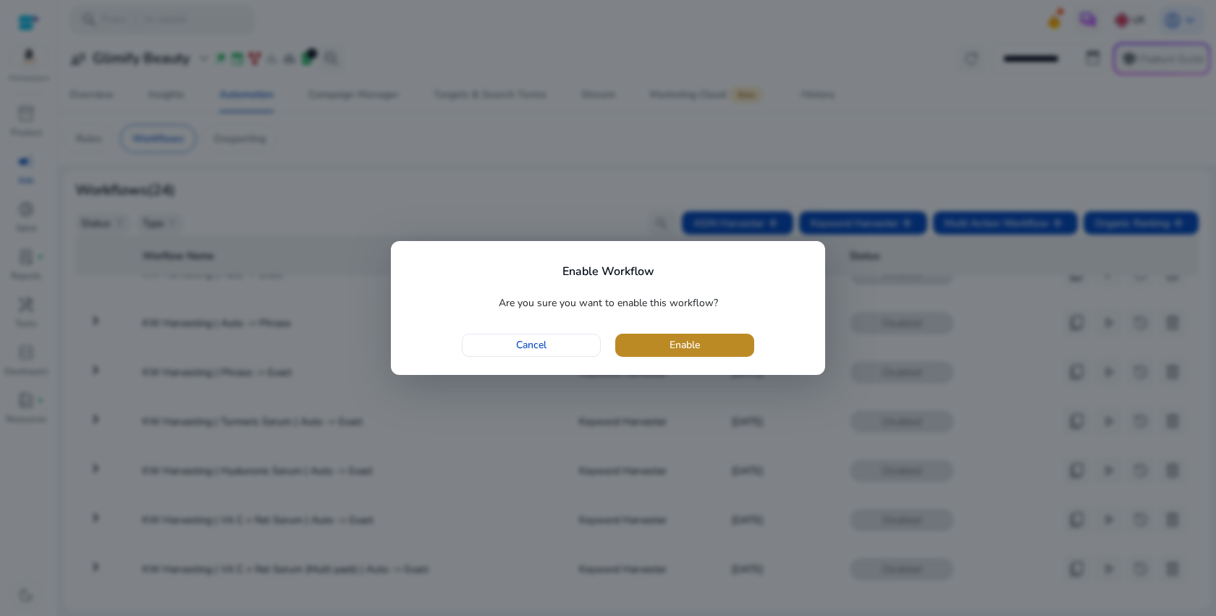
click at [734, 354] on span "button" at bounding box center [684, 345] width 139 height 35
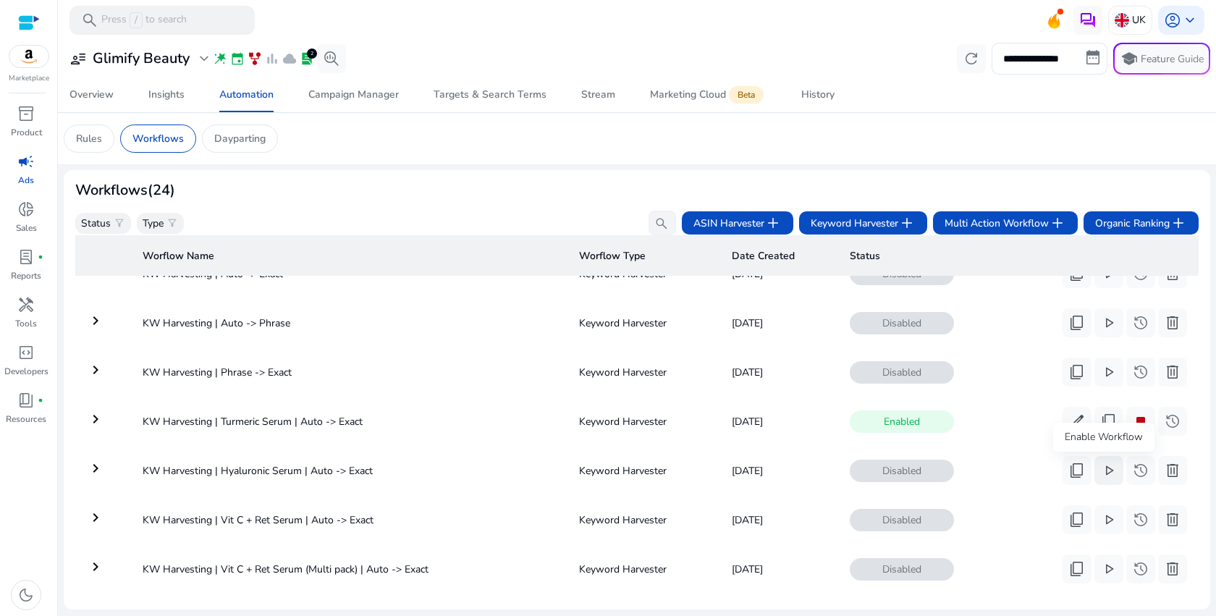
click at [1111, 476] on span "play_arrow" at bounding box center [1108, 470] width 17 height 17
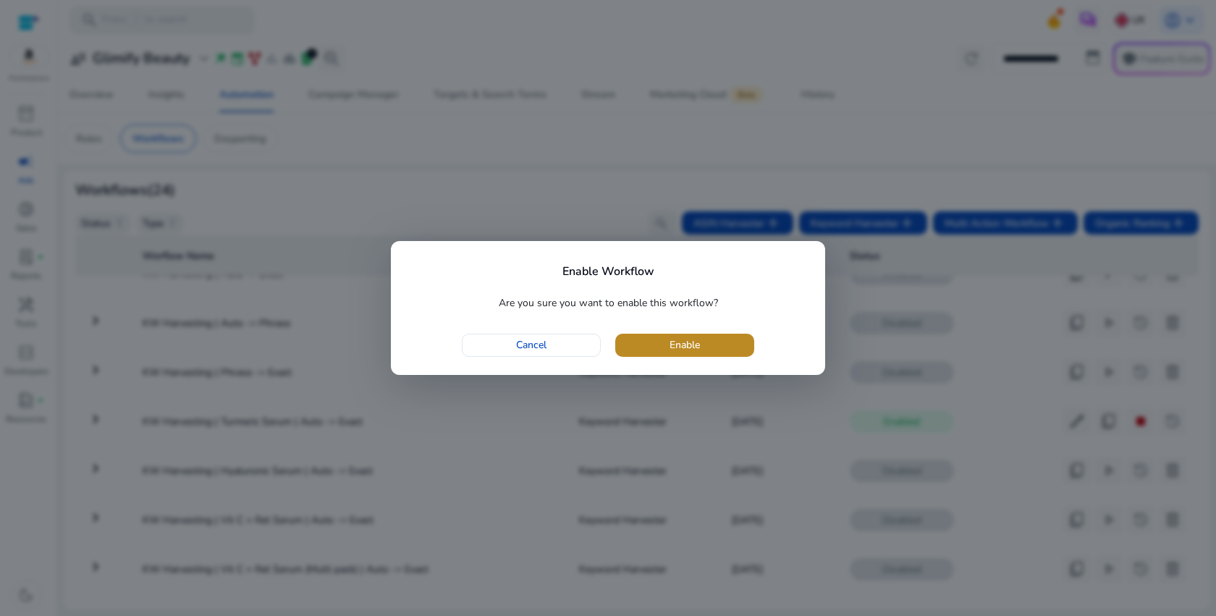
click at [702, 343] on span "button" at bounding box center [684, 345] width 139 height 35
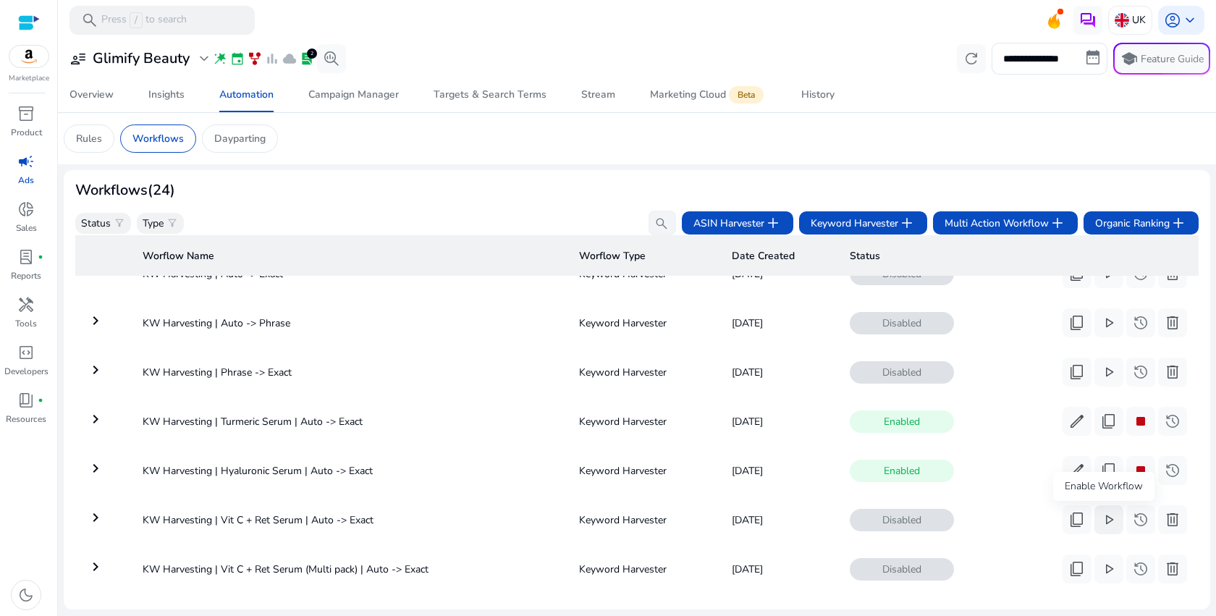
click at [1101, 517] on span "play_arrow" at bounding box center [1108, 519] width 17 height 17
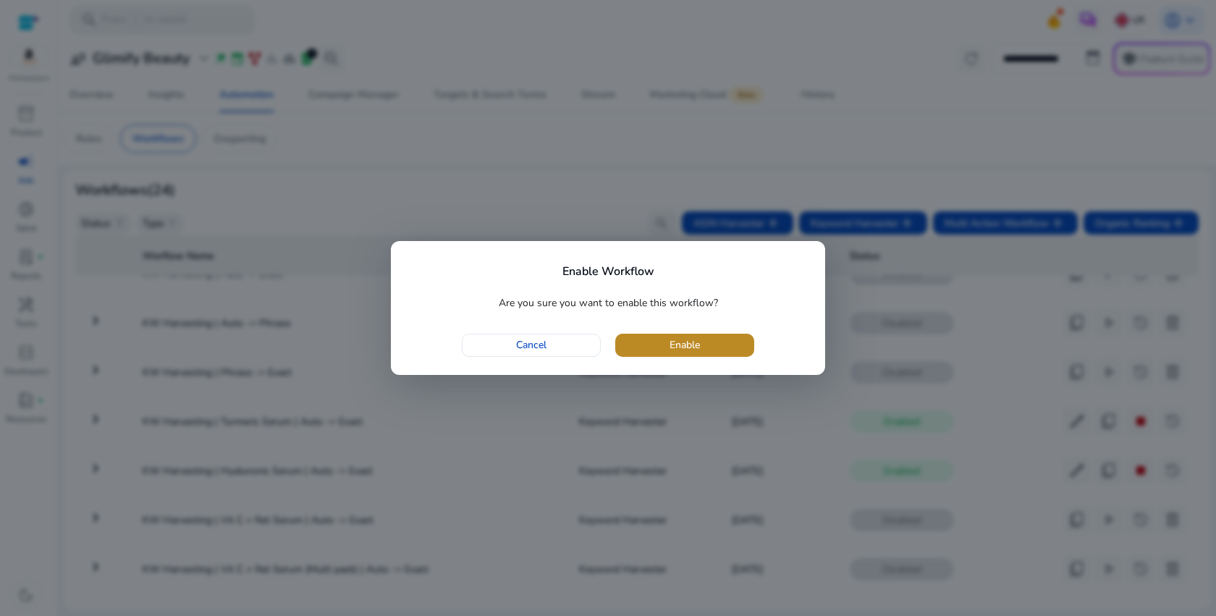
click at [698, 346] on span "Enable" at bounding box center [684, 344] width 30 height 15
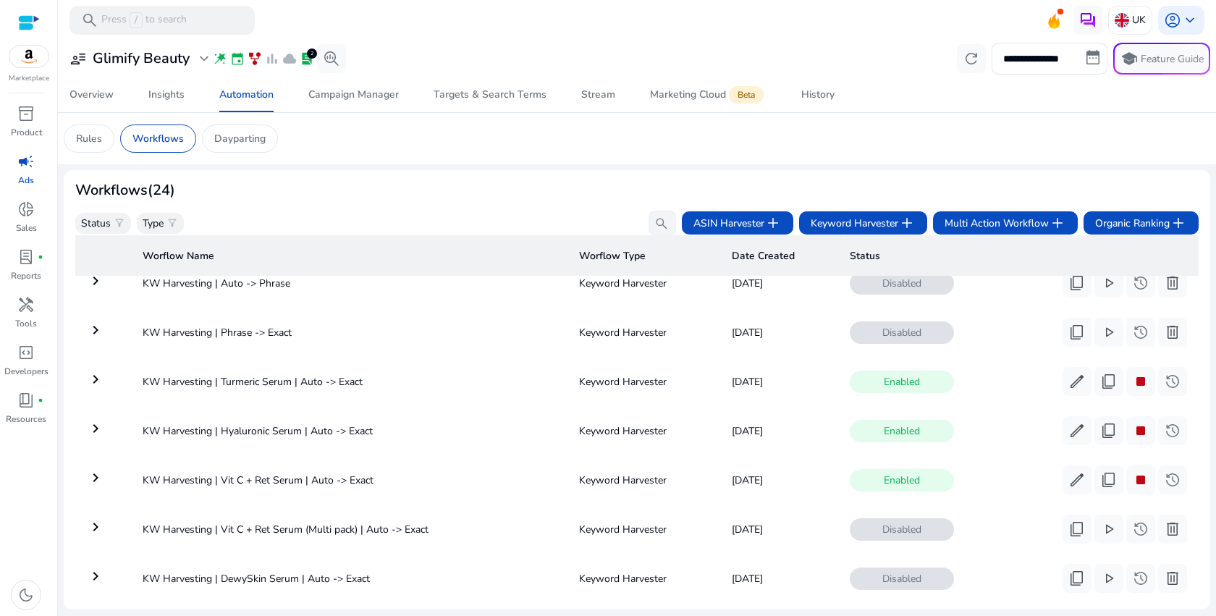
scroll to position [85, 0]
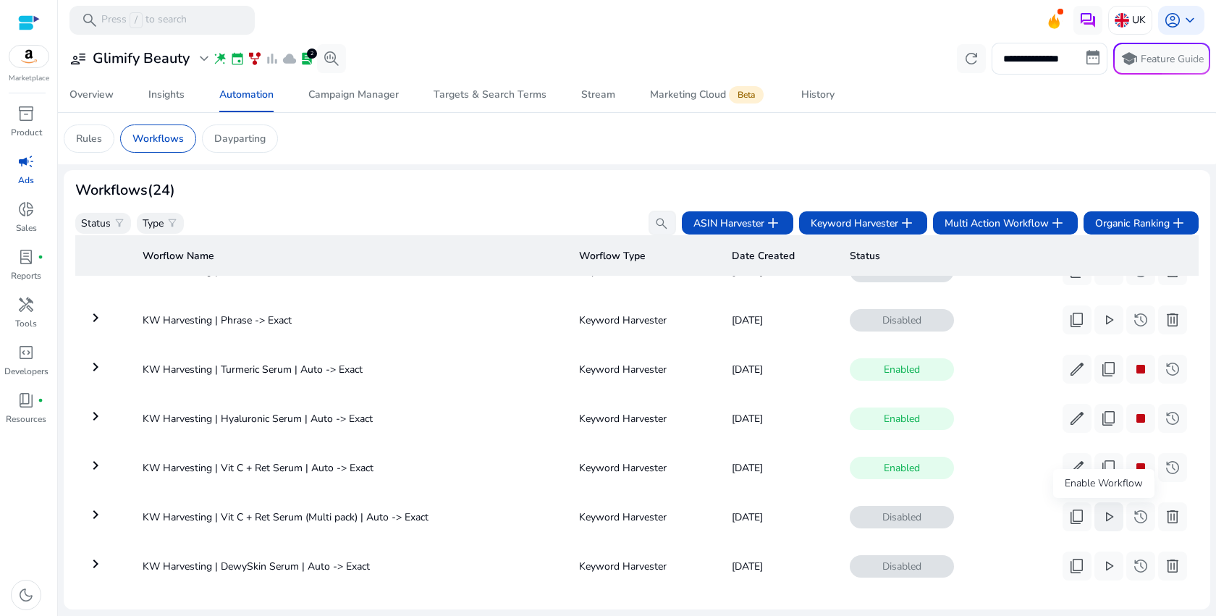
click at [1113, 518] on button "play_arrow" at bounding box center [1108, 516] width 29 height 29
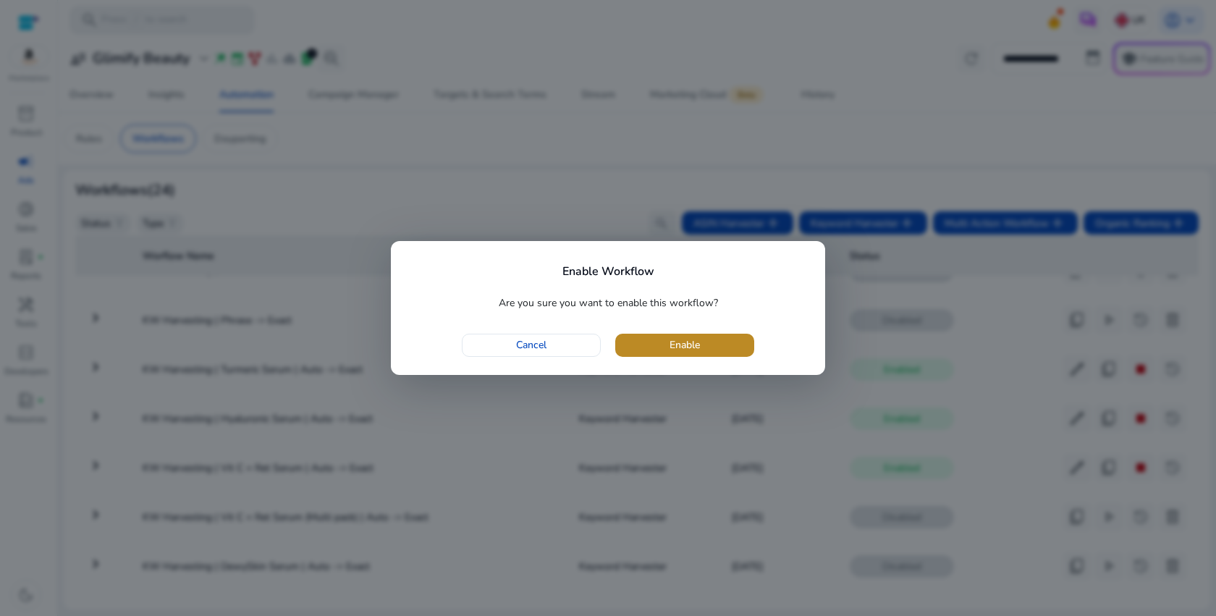
click at [687, 345] on span "Enable" at bounding box center [684, 344] width 30 height 15
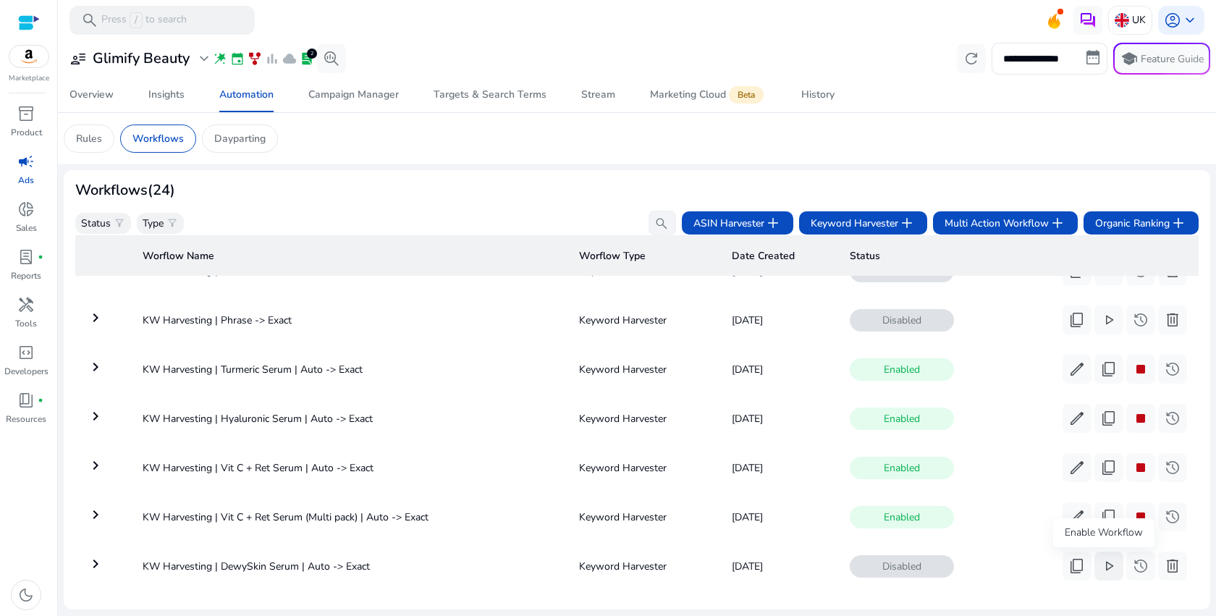
click at [1105, 569] on span "play_arrow" at bounding box center [1108, 565] width 17 height 17
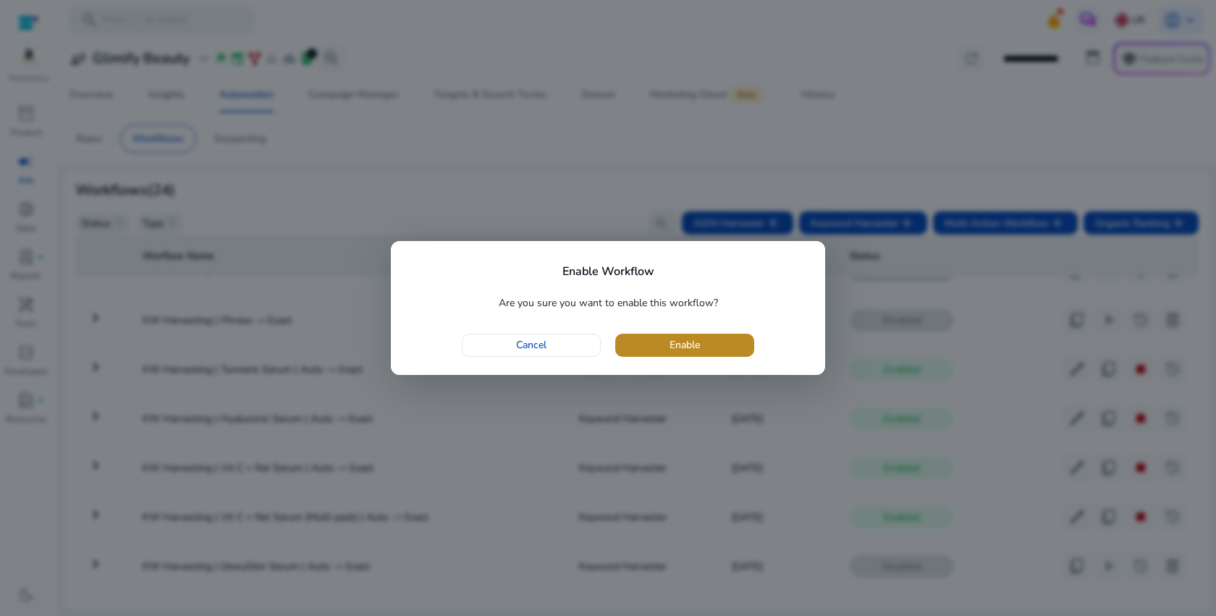
click at [701, 347] on span "button" at bounding box center [684, 345] width 139 height 35
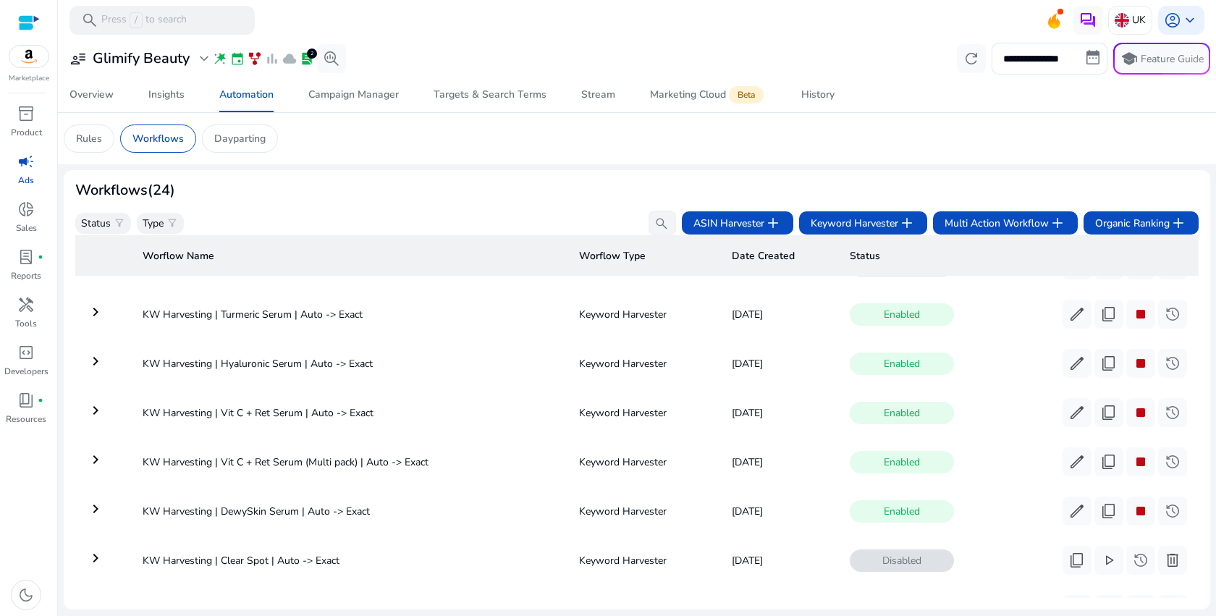
scroll to position [172, 0]
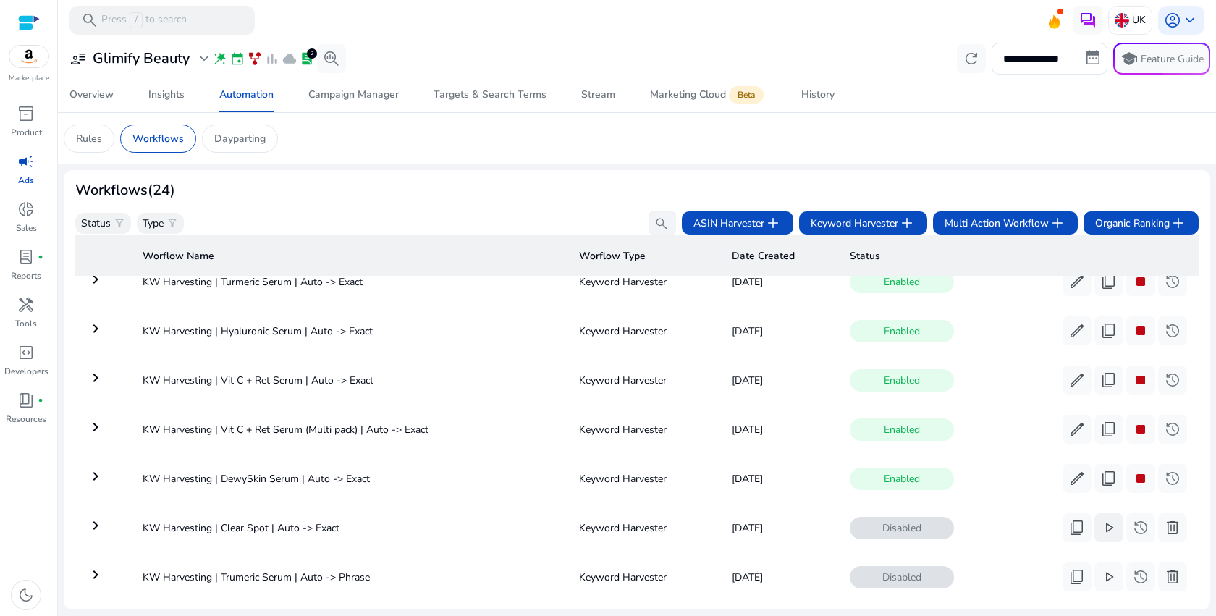
click at [1105, 535] on span "play_arrow" at bounding box center [1108, 527] width 17 height 17
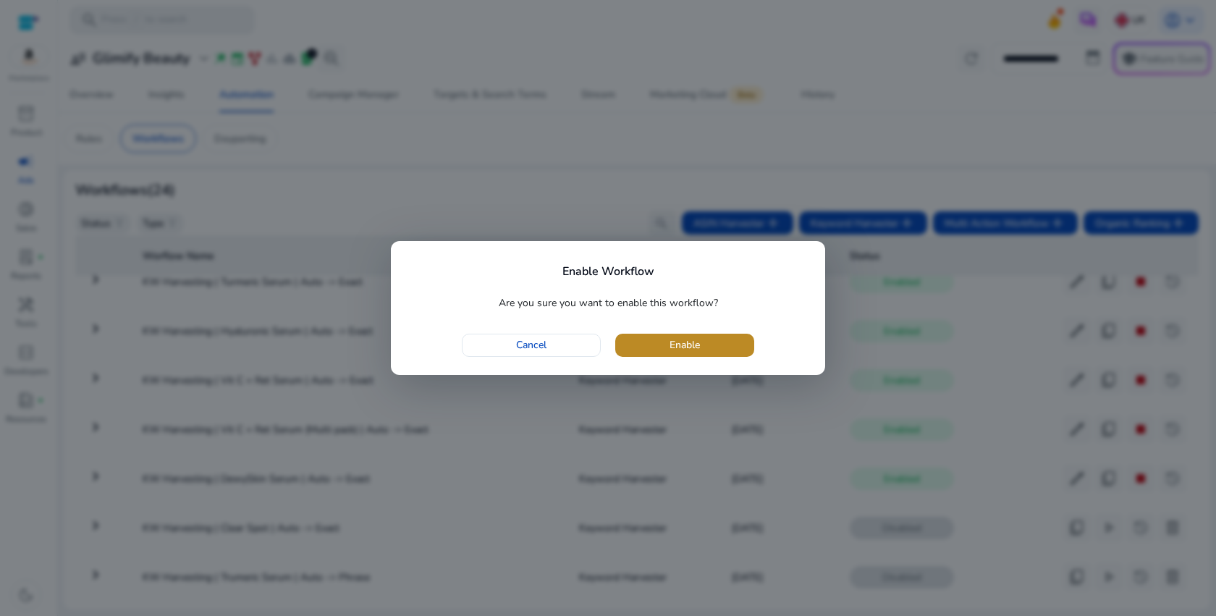
click at [693, 344] on span "Enable" at bounding box center [684, 344] width 30 height 15
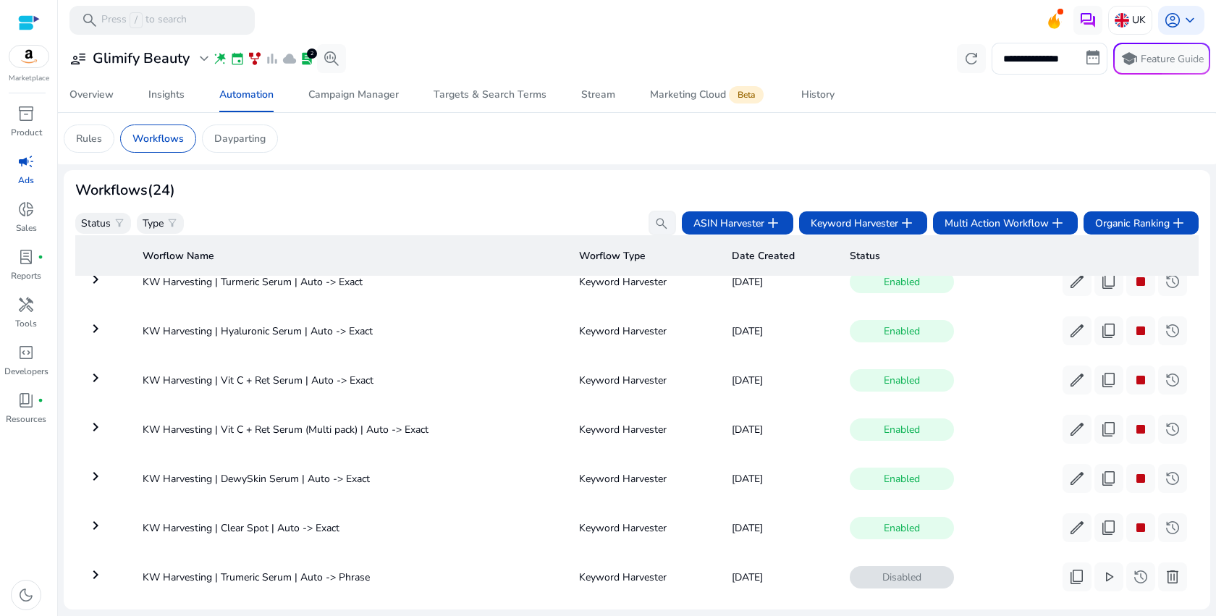
scroll to position [197, 0]
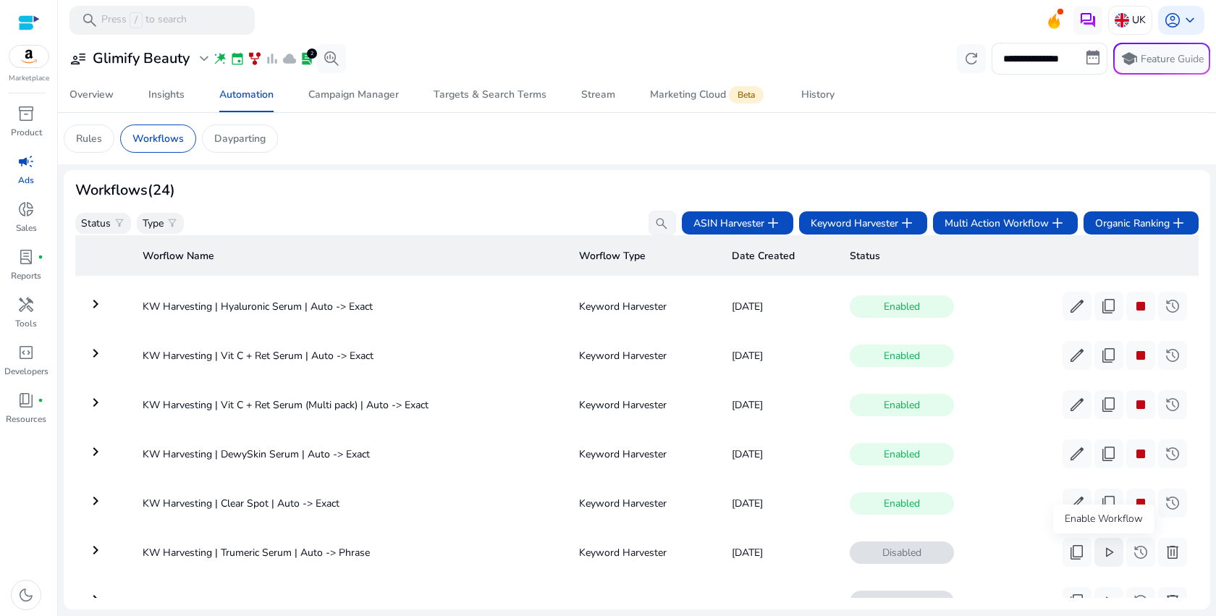
click at [1105, 553] on span "play_arrow" at bounding box center [1108, 551] width 17 height 17
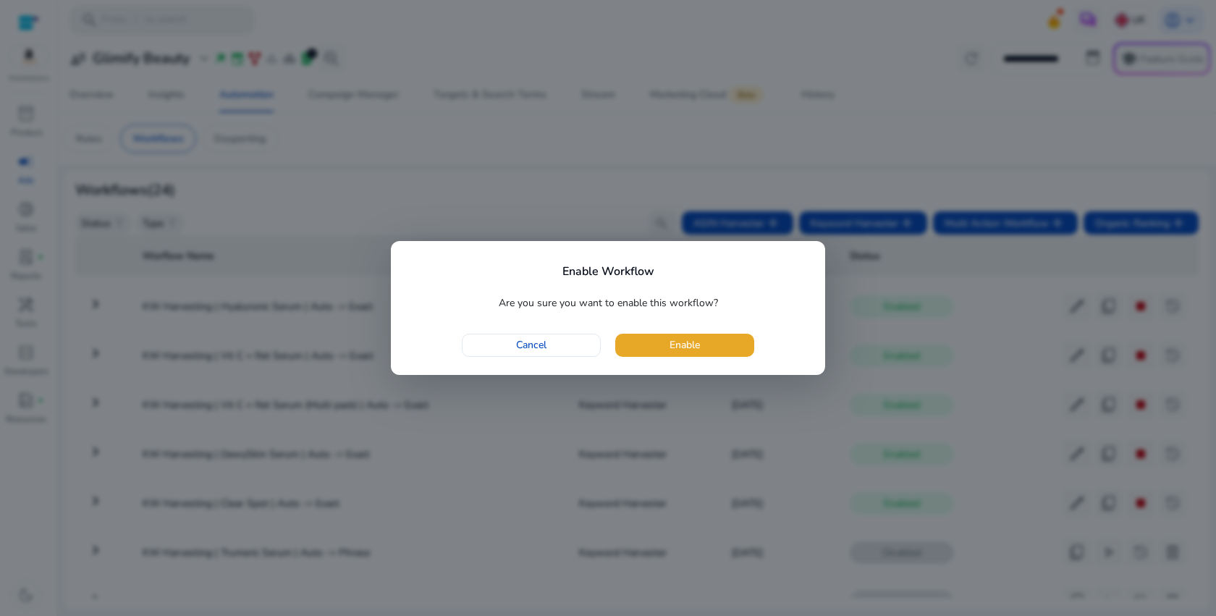
click at [674, 350] on span "Enable" at bounding box center [684, 344] width 30 height 15
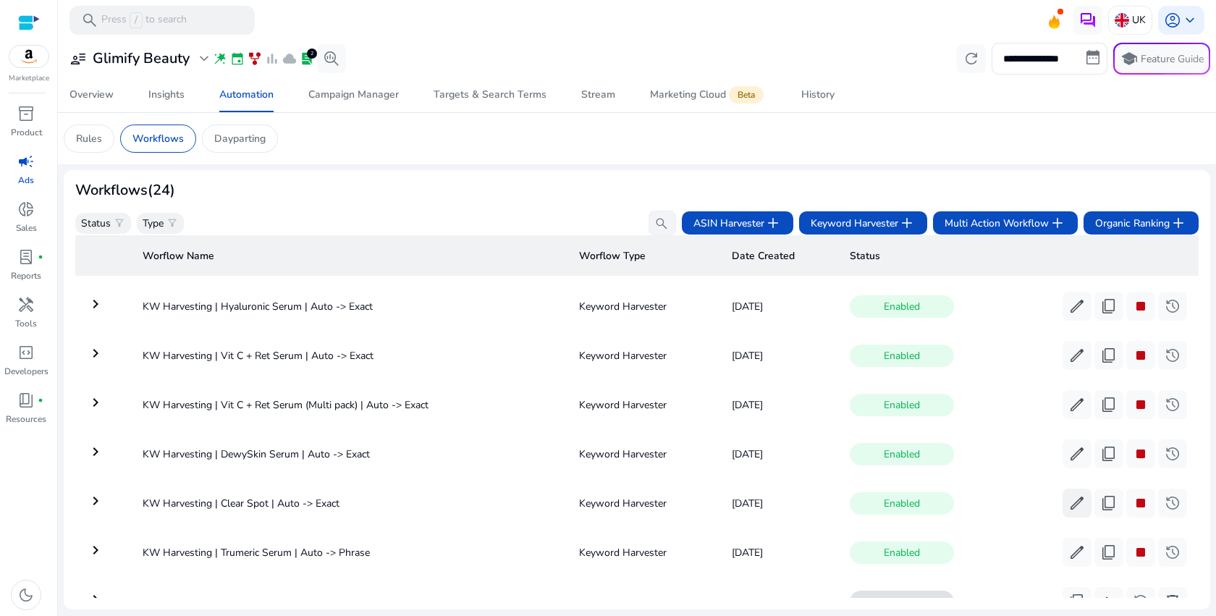
scroll to position [286, 0]
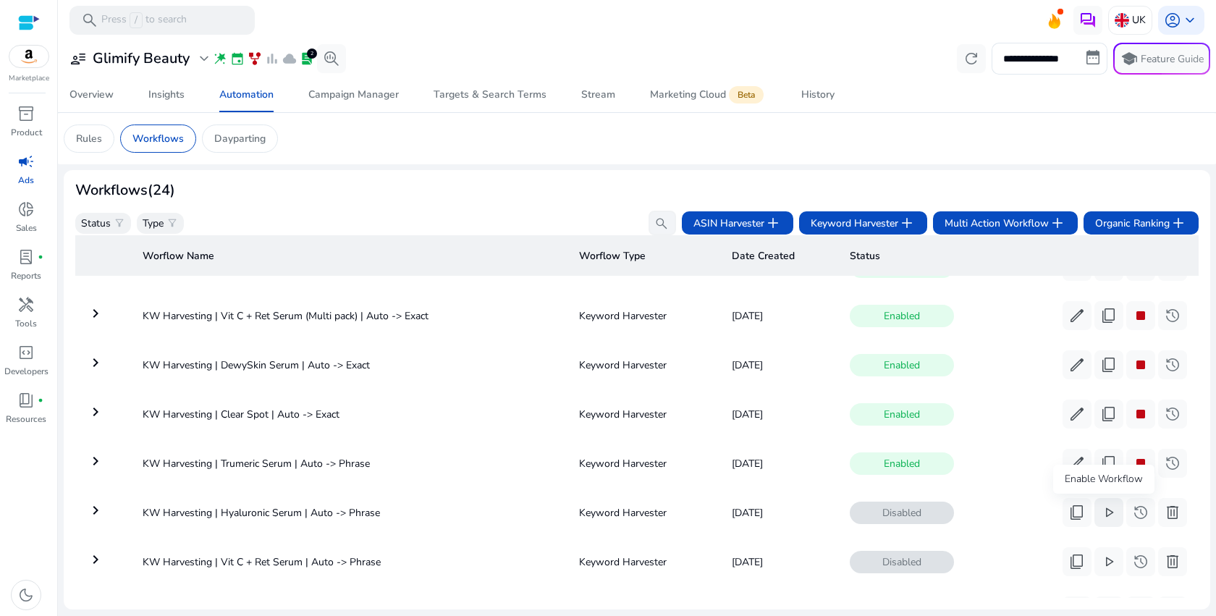
click at [1105, 516] on span "play_arrow" at bounding box center [1108, 512] width 17 height 17
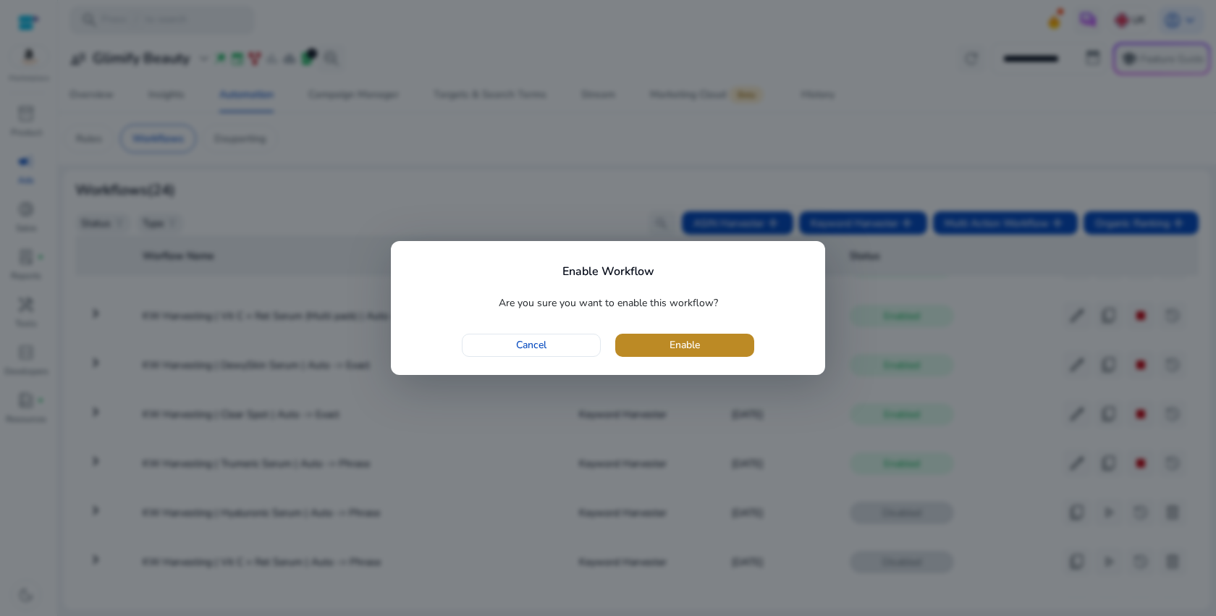
click at [678, 338] on span "Enable" at bounding box center [684, 344] width 30 height 15
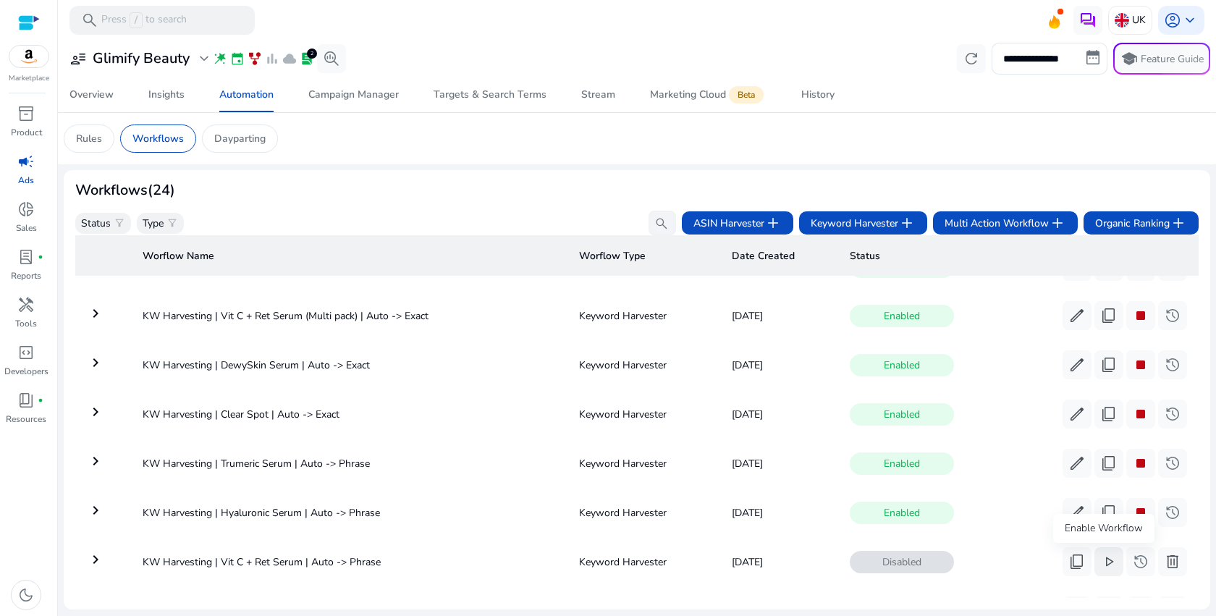
click at [1106, 561] on span "play_arrow" at bounding box center [1108, 561] width 17 height 17
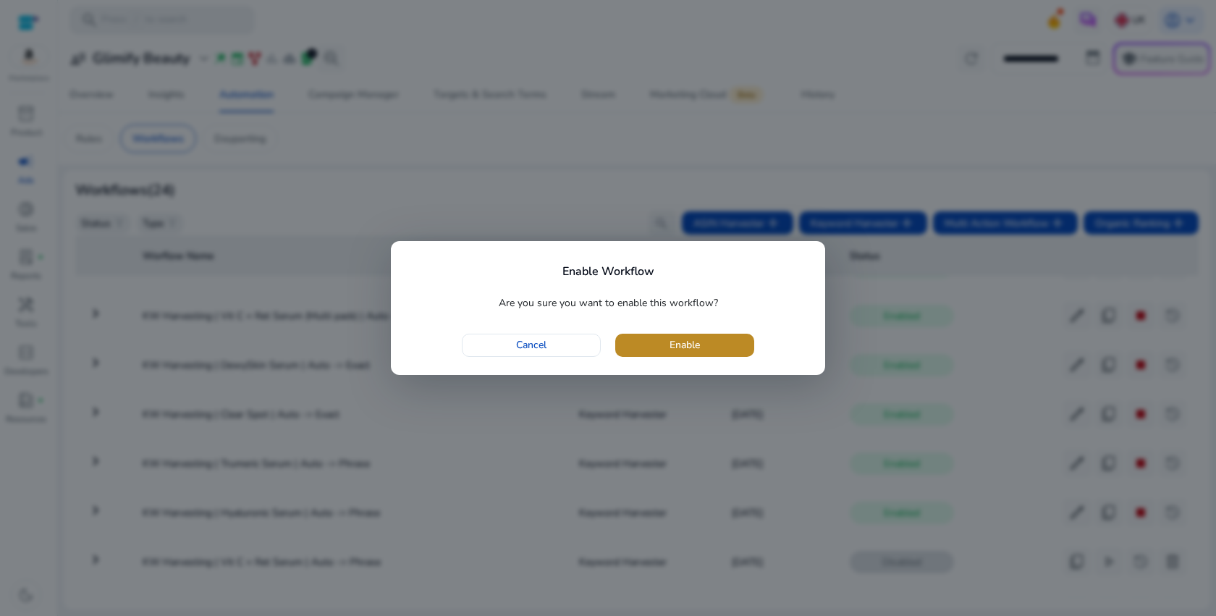
click at [724, 349] on span "button" at bounding box center [684, 345] width 139 height 35
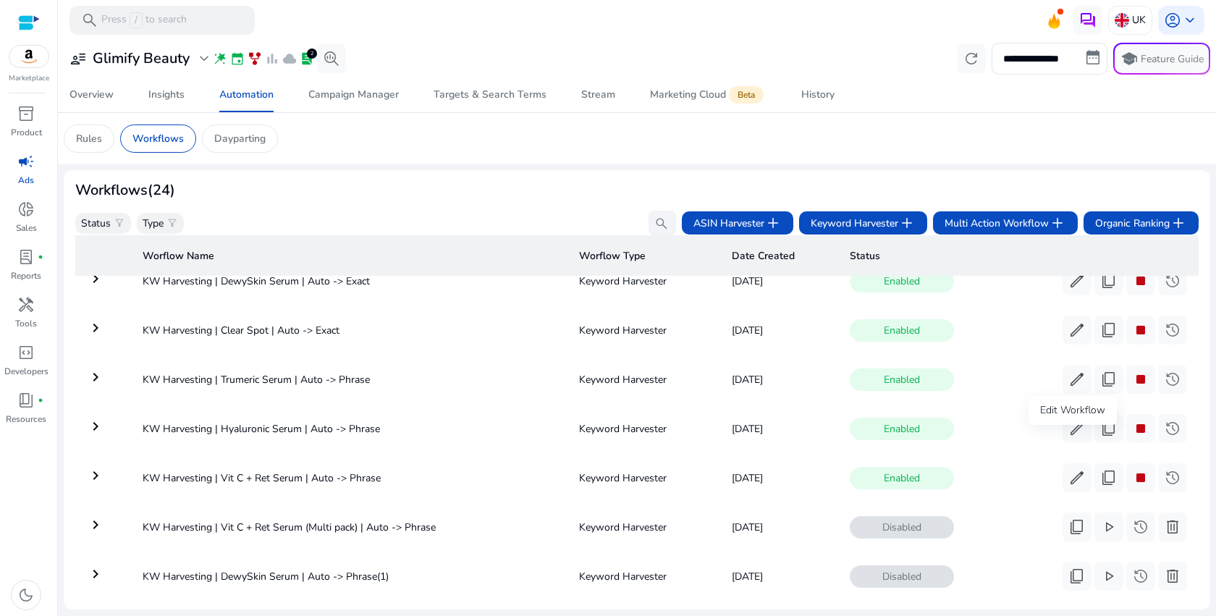
scroll to position [482, 0]
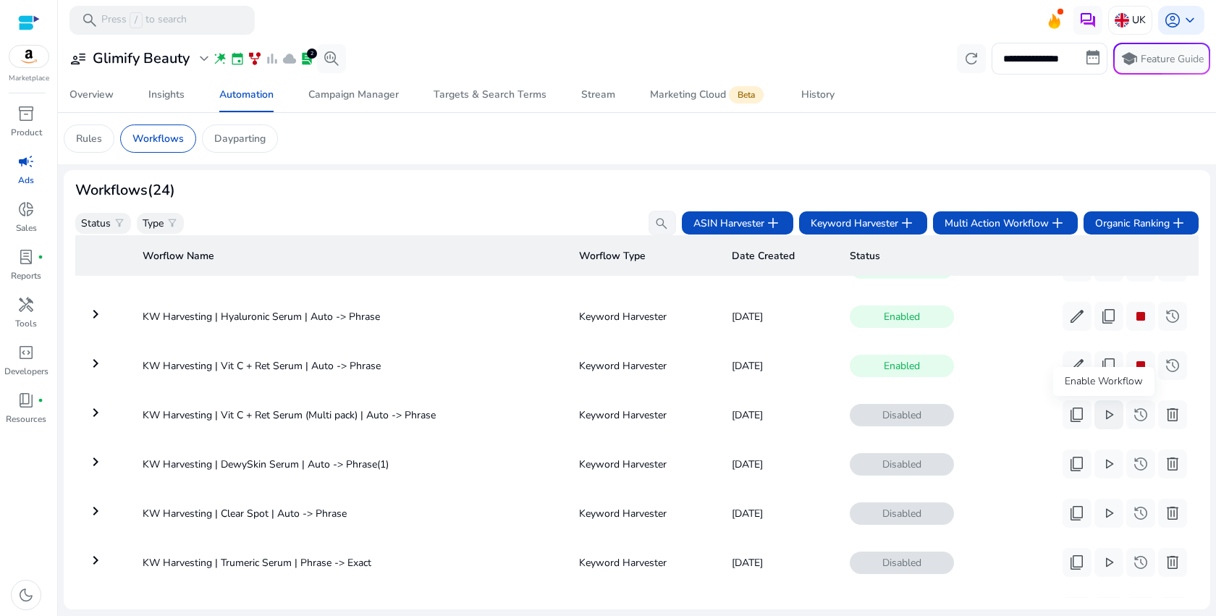
click at [1102, 411] on span "play_arrow" at bounding box center [1108, 414] width 17 height 17
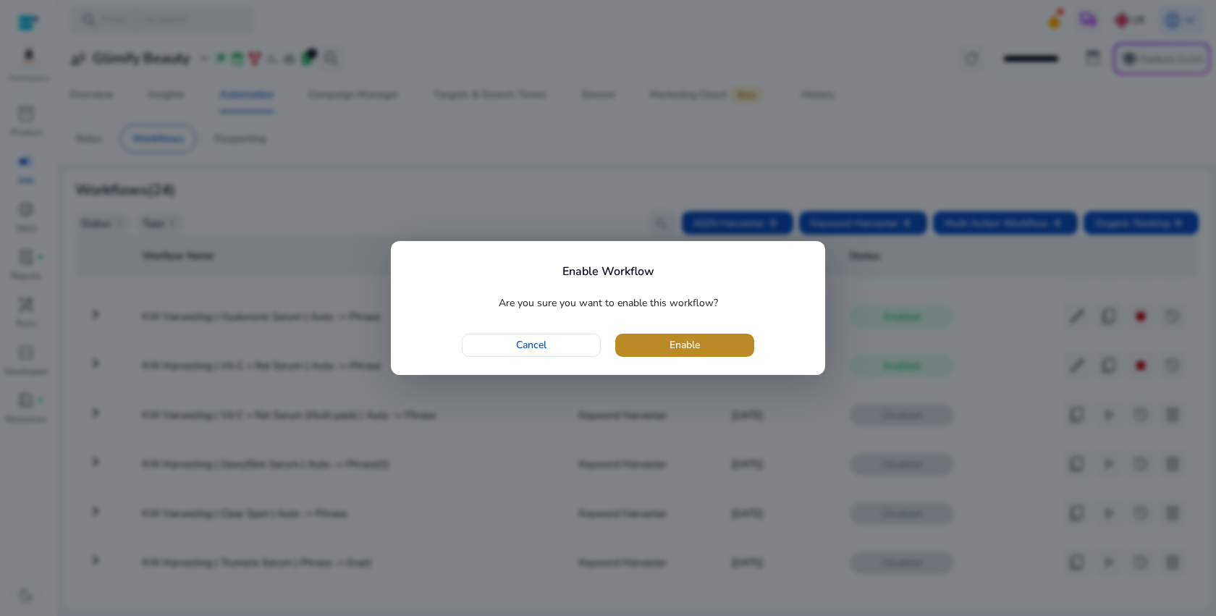
click at [685, 346] on span "Enable" at bounding box center [684, 344] width 30 height 15
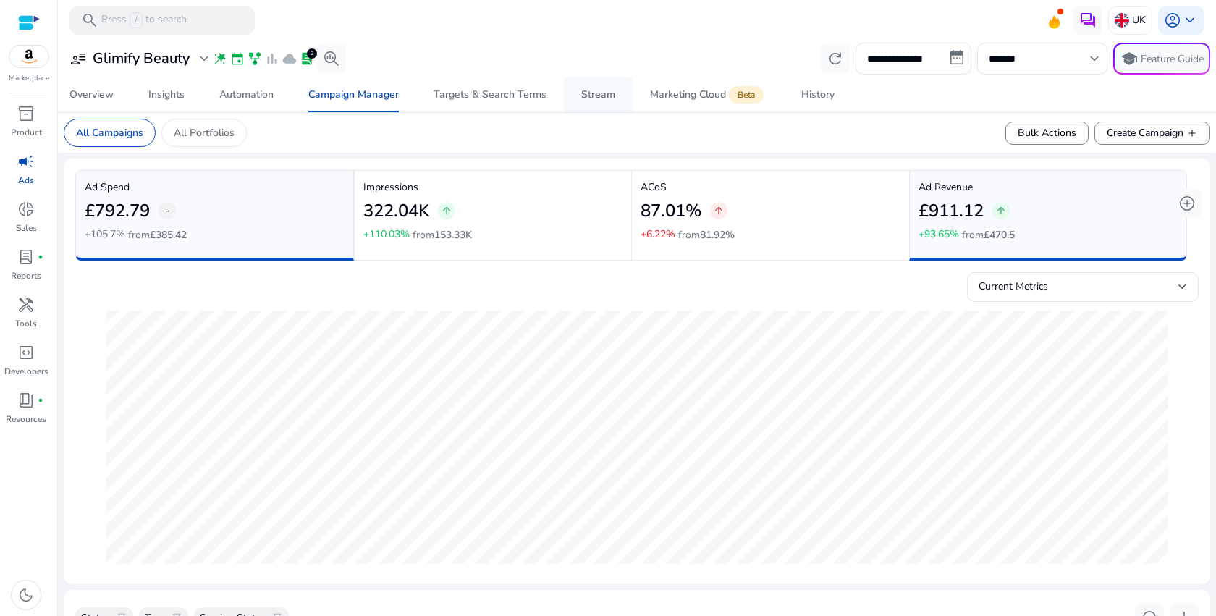
click at [593, 90] on div "Stream" at bounding box center [598, 95] width 34 height 10
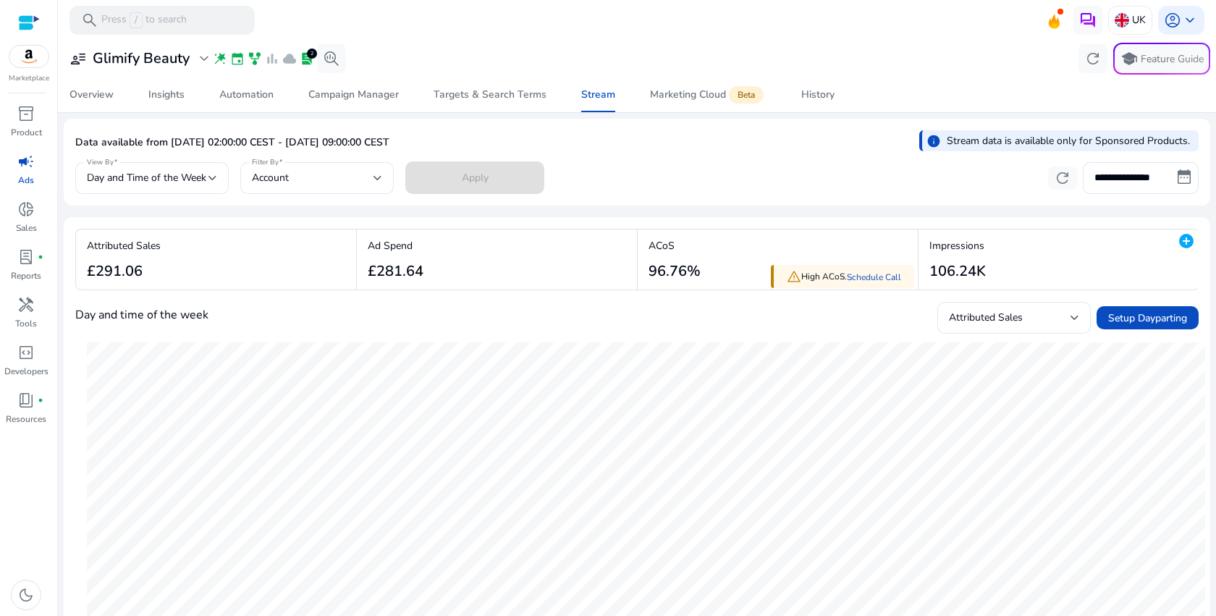
click at [862, 161] on div "**********" at bounding box center [636, 175] width 1123 height 35
click at [822, 105] on span "History" at bounding box center [817, 94] width 33 height 35
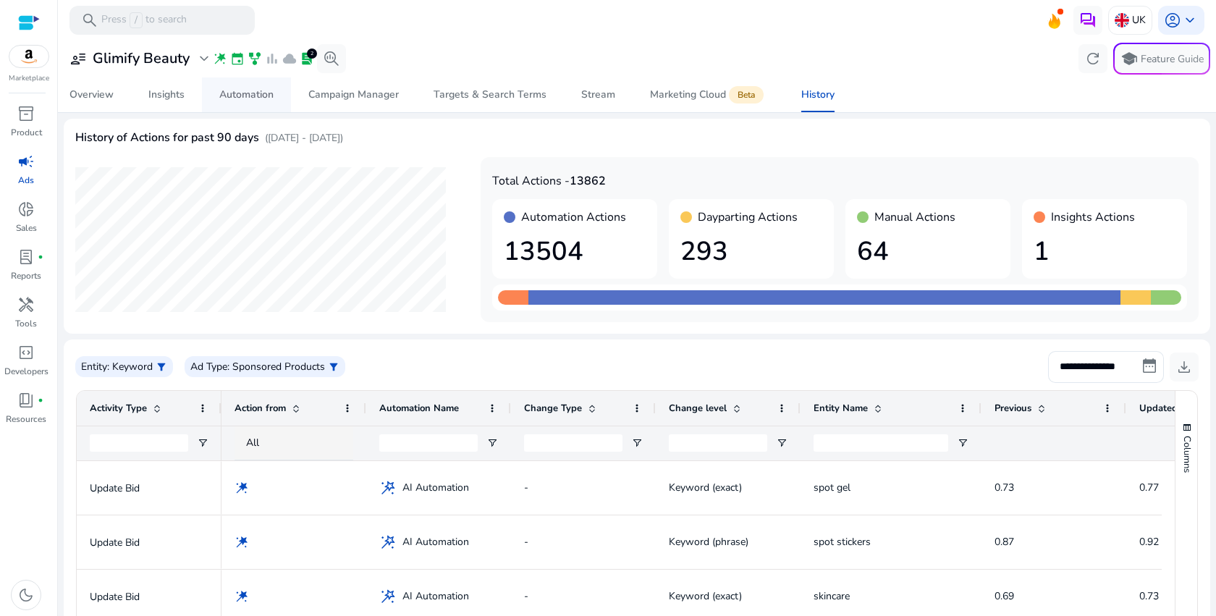
click at [243, 104] on span "Automation" at bounding box center [246, 94] width 54 height 35
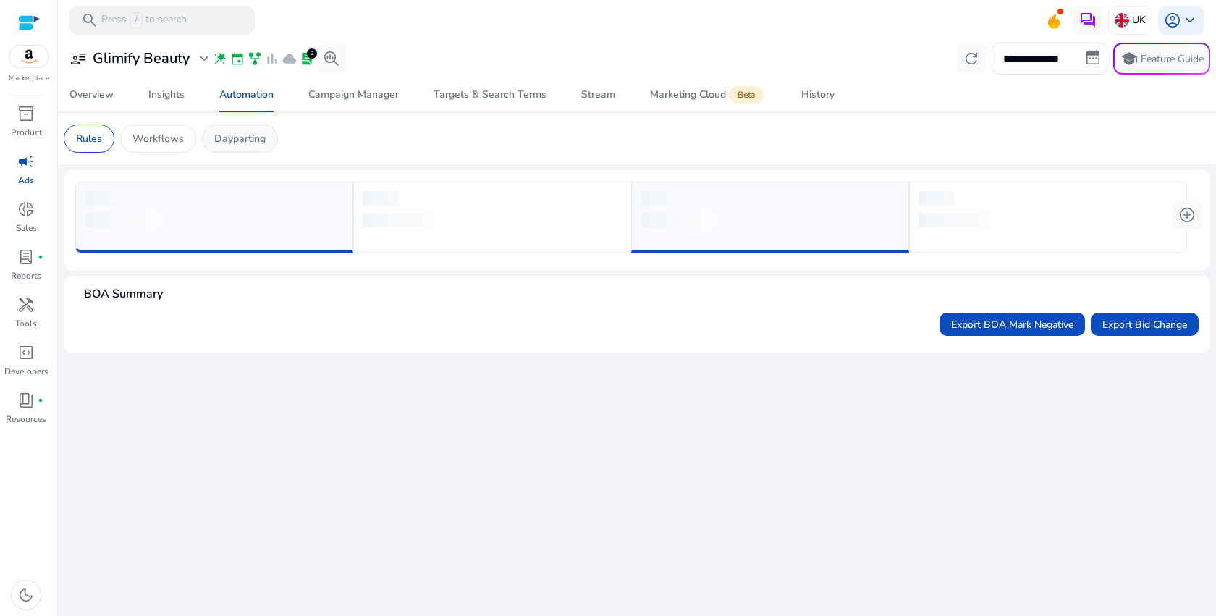
click at [249, 142] on p "Dayparting" at bounding box center [239, 138] width 51 height 15
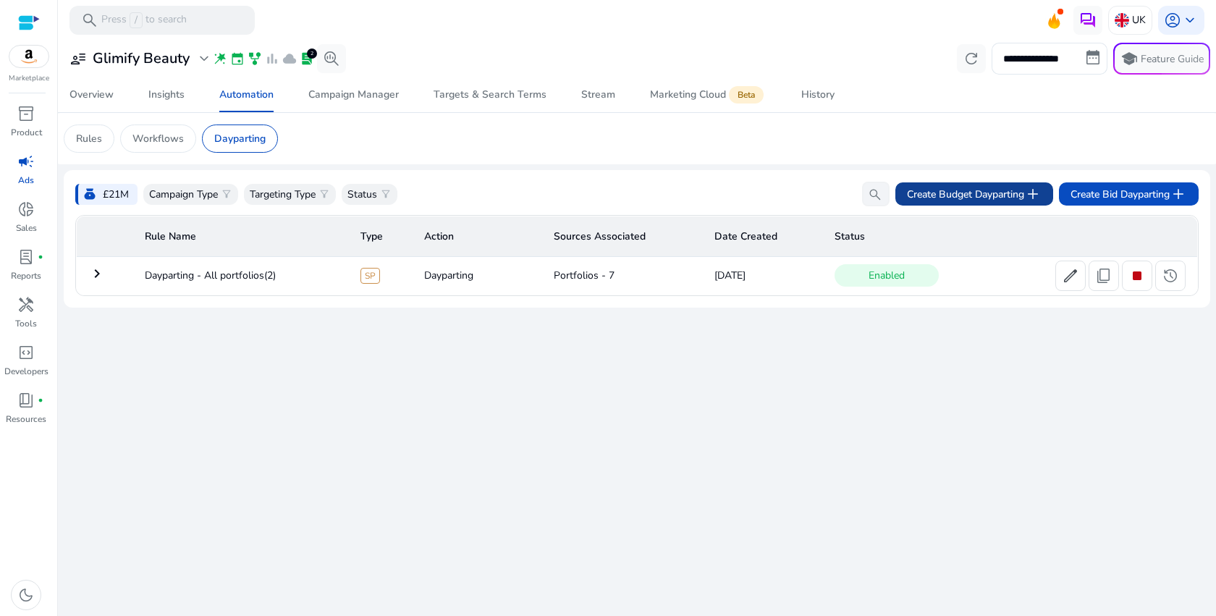
click at [991, 202] on span "Create Budget Dayparting add" at bounding box center [974, 193] width 135 height 17
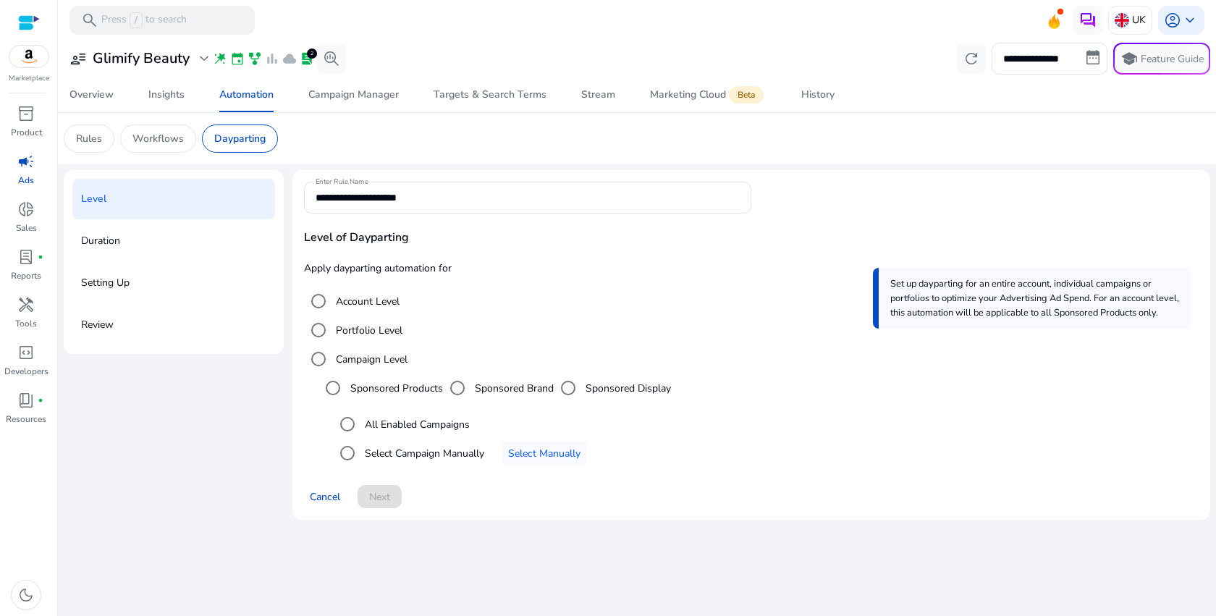
click at [991, 202] on div "**********" at bounding box center [751, 214] width 894 height 64
click at [397, 337] on label "Portfolio Level" at bounding box center [367, 330] width 69 height 15
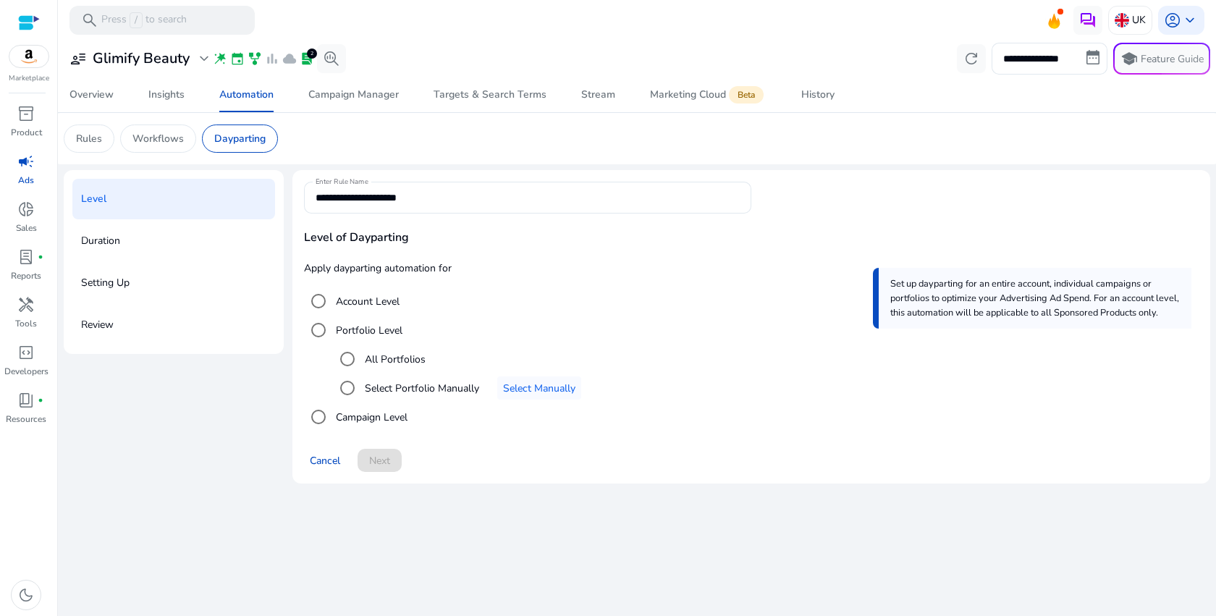
click at [393, 363] on label "All Portfolios" at bounding box center [394, 359] width 64 height 15
click at [394, 384] on label "Select Portfolio Manually" at bounding box center [420, 388] width 117 height 15
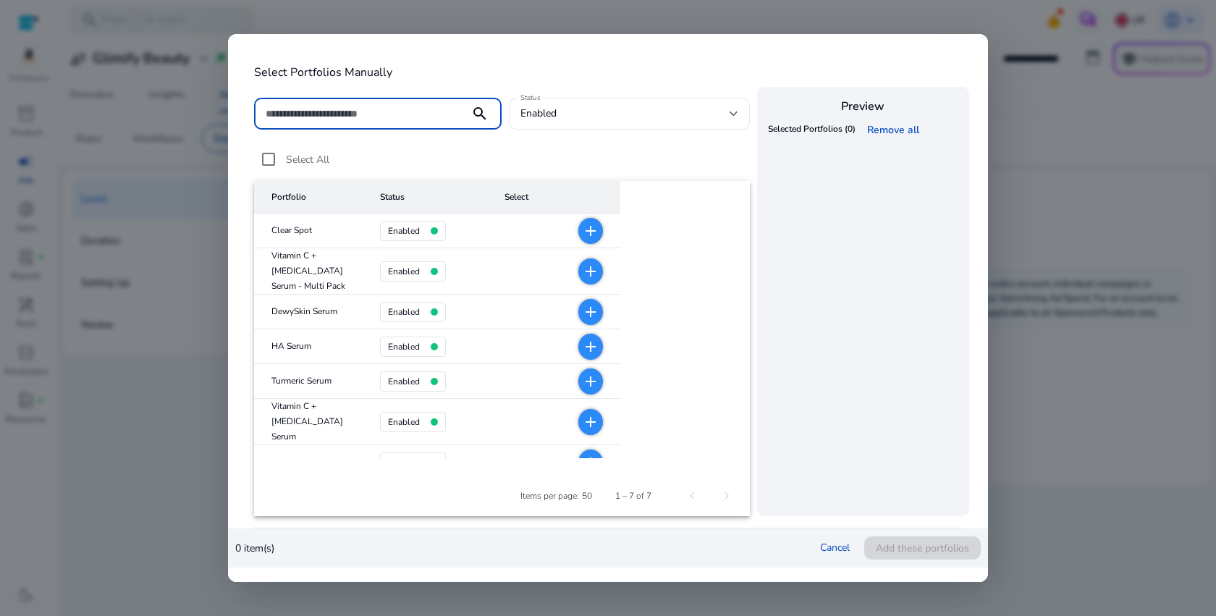
click at [520, 384] on mat-cell "add" at bounding box center [556, 381] width 127 height 35
drag, startPoint x: 552, startPoint y: 235, endPoint x: 552, endPoint y: 243, distance: 8.0
click at [582, 235] on mat-icon "add" at bounding box center [590, 230] width 17 height 17
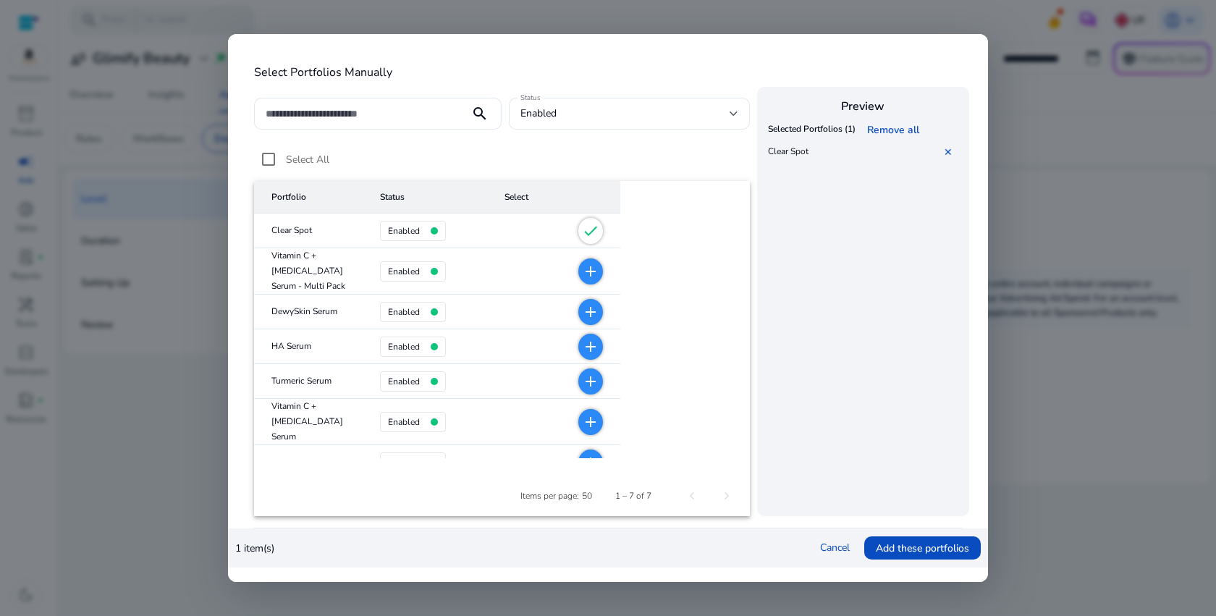
click at [582, 267] on mat-icon "add" at bounding box center [590, 271] width 17 height 17
click at [582, 315] on mat-icon "add" at bounding box center [590, 311] width 17 height 17
click at [582, 346] on mat-icon "add" at bounding box center [590, 346] width 17 height 17
click at [582, 384] on mat-icon "add" at bounding box center [590, 381] width 17 height 17
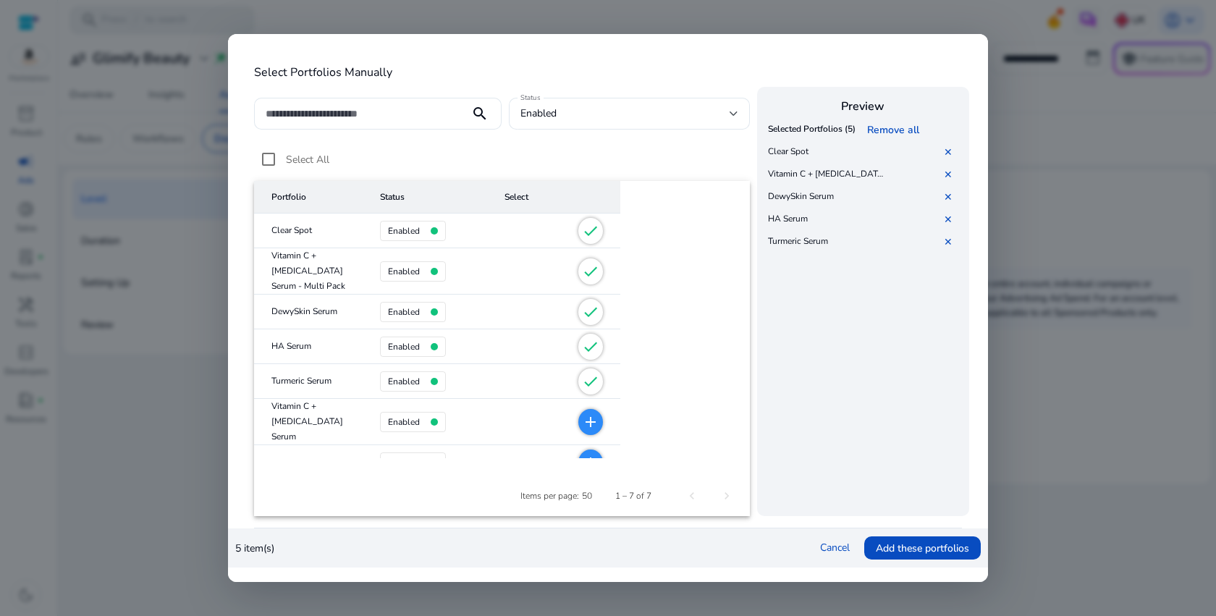
click at [582, 413] on mat-icon "add" at bounding box center [590, 421] width 17 height 17
click at [582, 454] on mat-icon "add" at bounding box center [590, 462] width 17 height 17
click at [909, 551] on span "Add these portfolios" at bounding box center [922, 548] width 93 height 15
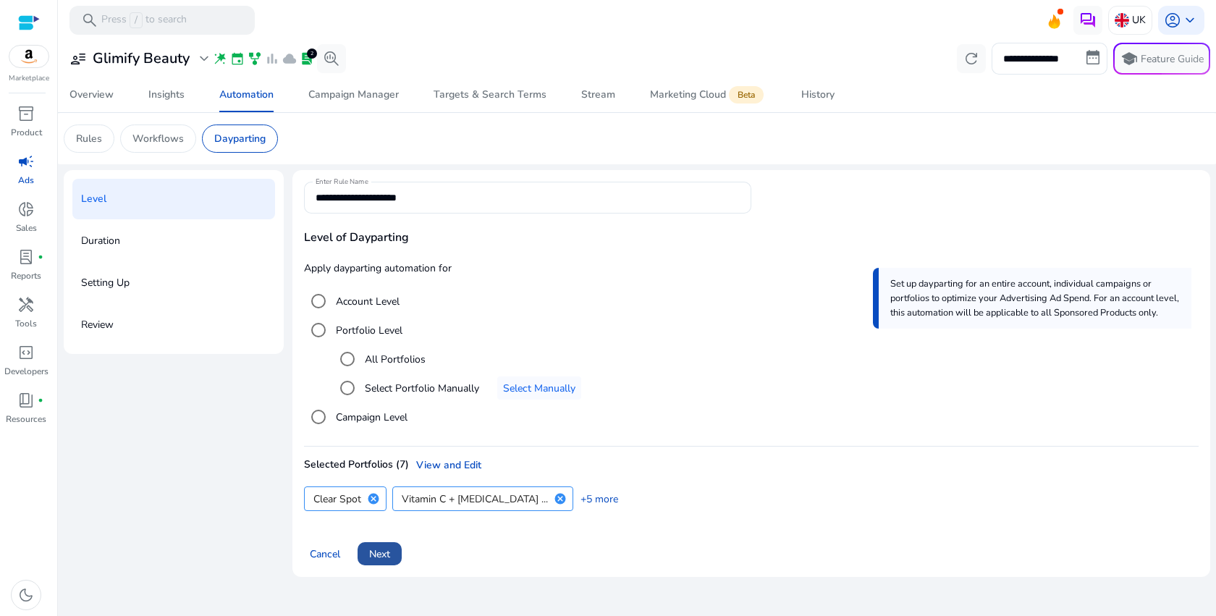
click at [382, 545] on span at bounding box center [379, 553] width 44 height 35
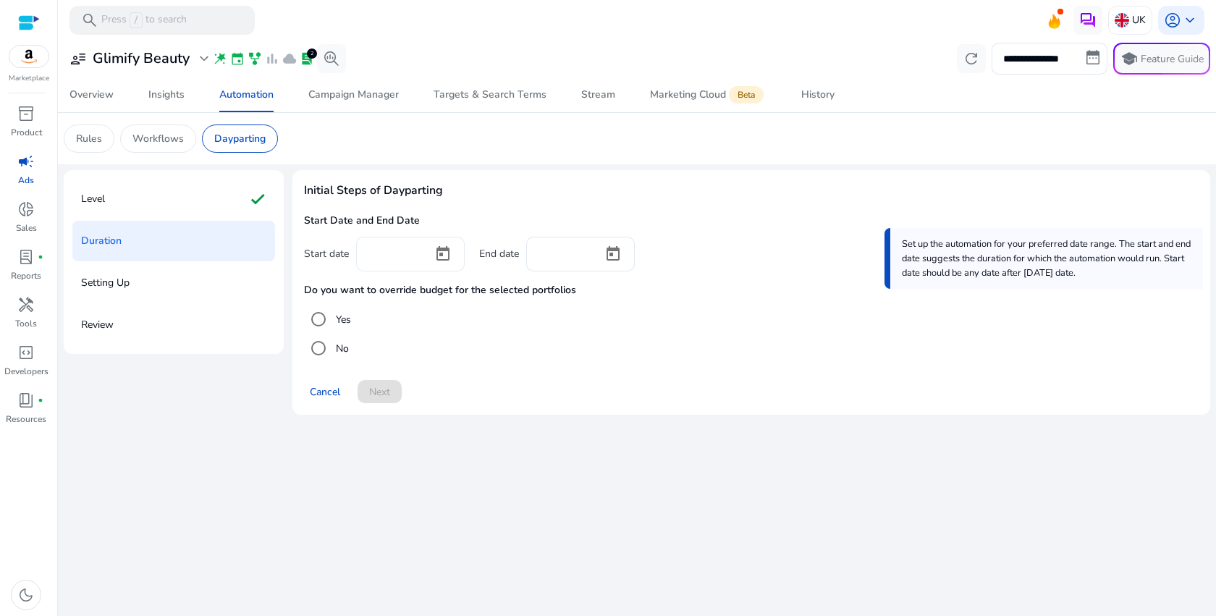
click at [423, 253] on div at bounding box center [442, 254] width 43 height 35
click at [440, 252] on span "Open calendar" at bounding box center [442, 254] width 35 height 35
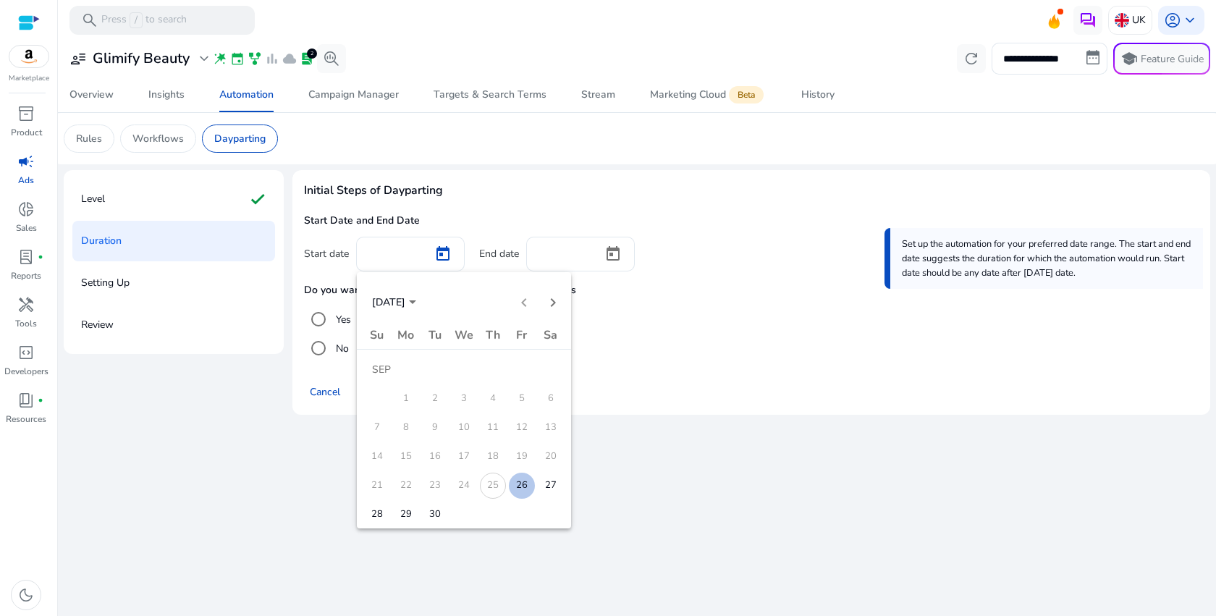
click at [516, 491] on span "26" at bounding box center [522, 486] width 26 height 26
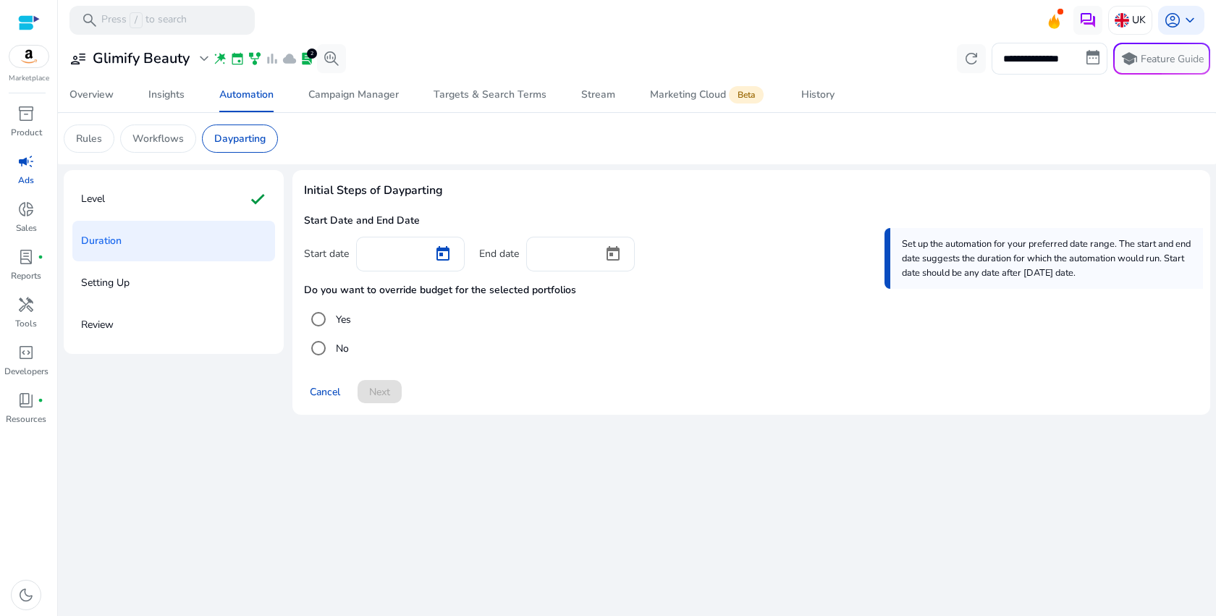
type input "*********"
click at [620, 257] on span "Open calendar" at bounding box center [613, 254] width 35 height 35
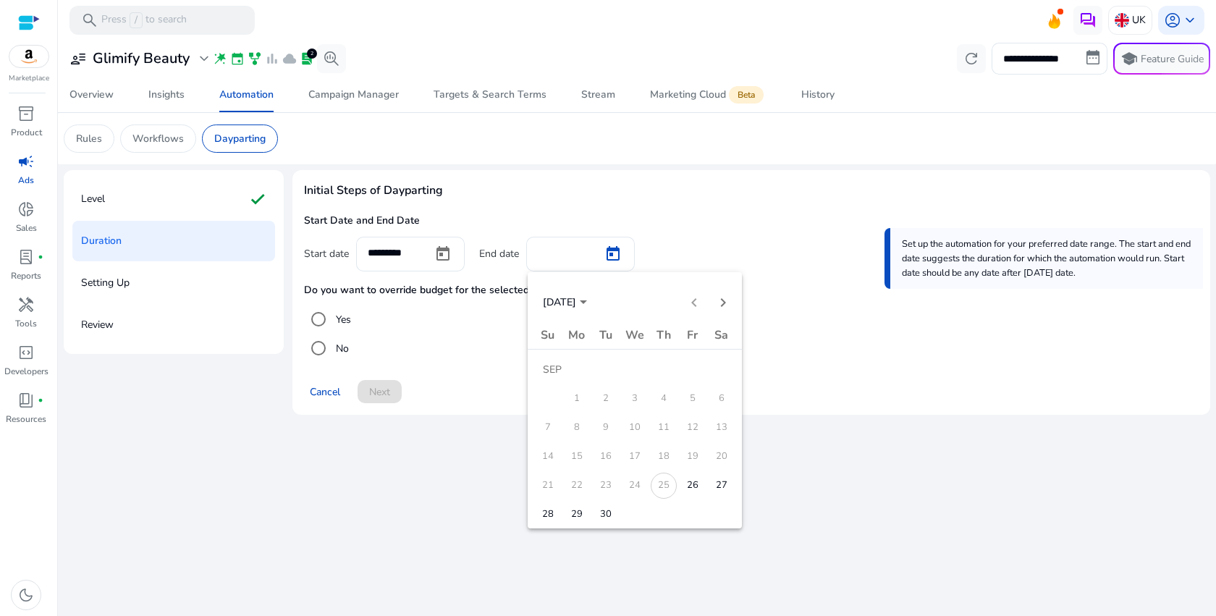
click at [601, 508] on span "30" at bounding box center [606, 514] width 26 height 26
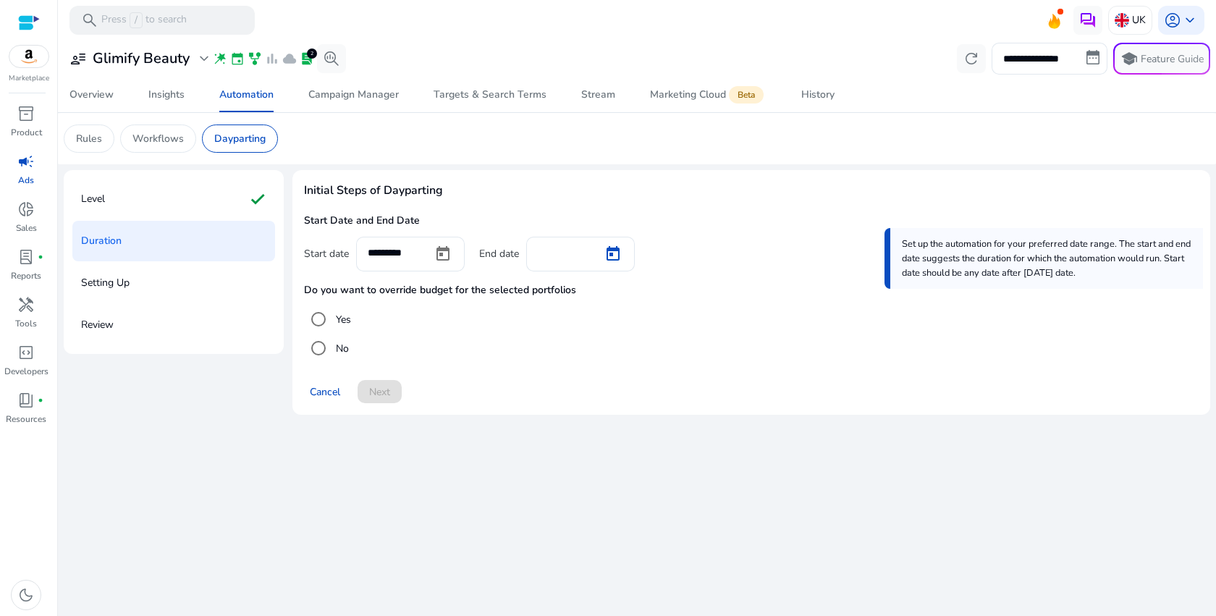
type input "*********"
click at [349, 321] on label "Yes" at bounding box center [342, 319] width 18 height 15
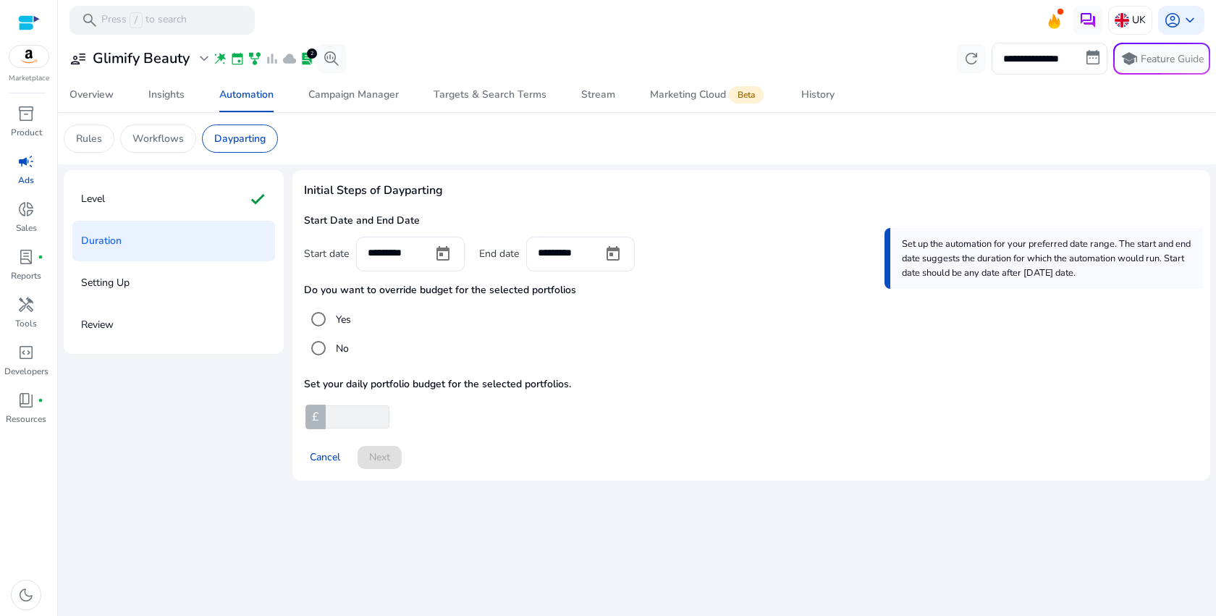
click at [344, 421] on input "number" at bounding box center [356, 416] width 67 height 23
type input "**"
click at [382, 453] on span "Next" at bounding box center [379, 456] width 21 height 15
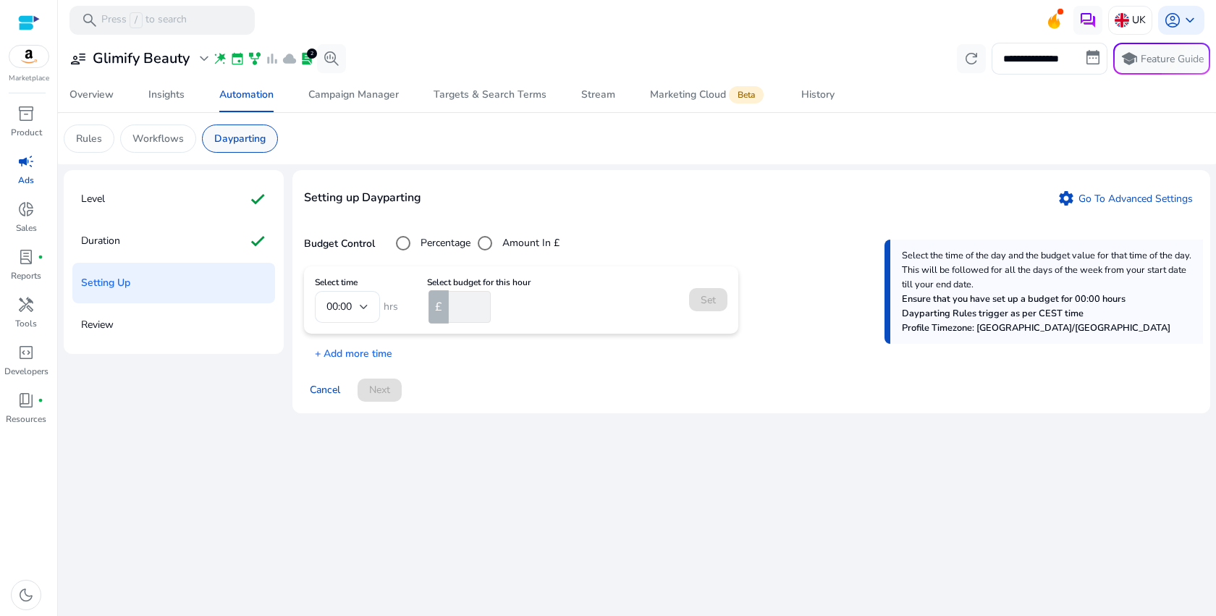
click at [252, 132] on p "Dayparting" at bounding box center [239, 138] width 51 height 15
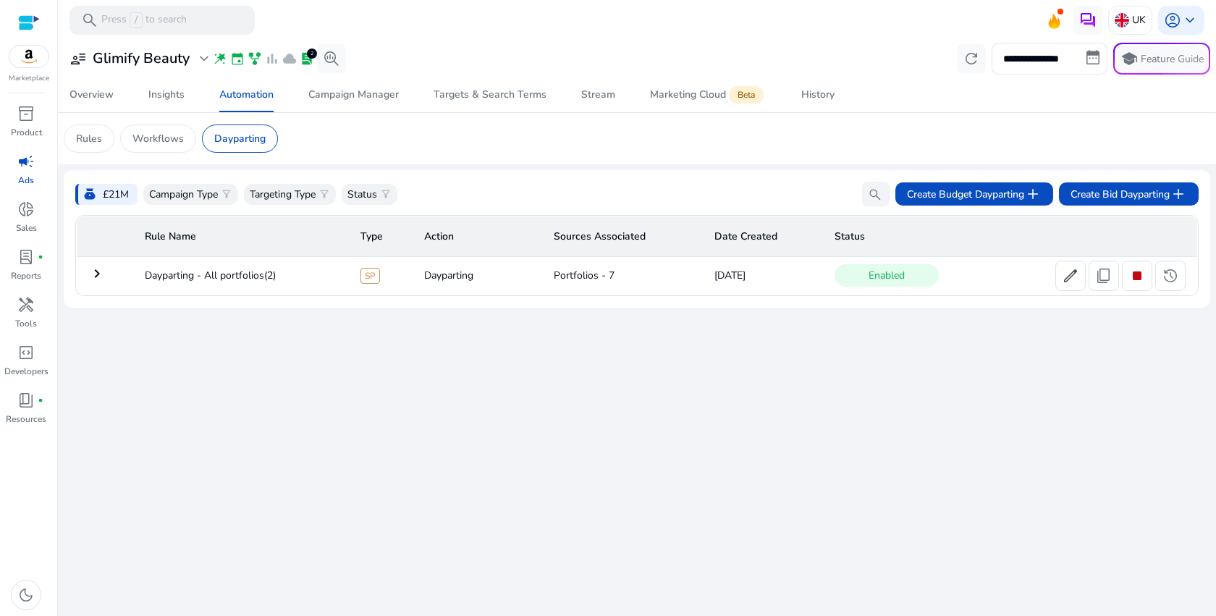
click at [96, 279] on mat-icon "keyboard_arrow_right" at bounding box center [96, 273] width 17 height 17
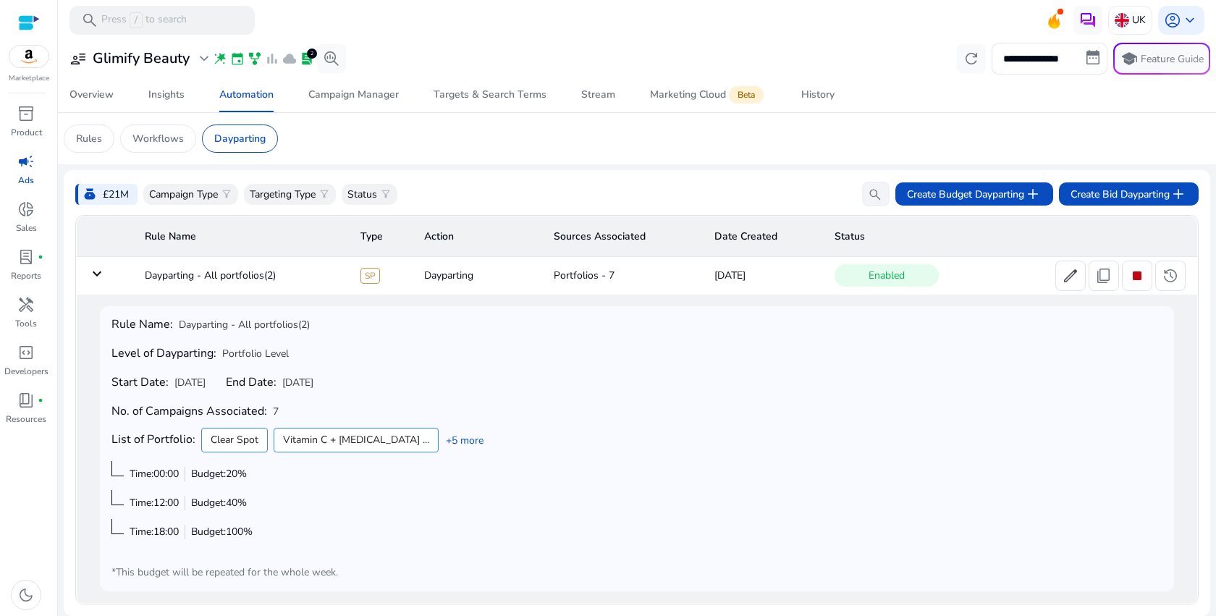
scroll to position [1, 0]
click at [438, 444] on link "+5 more" at bounding box center [460, 440] width 45 height 15
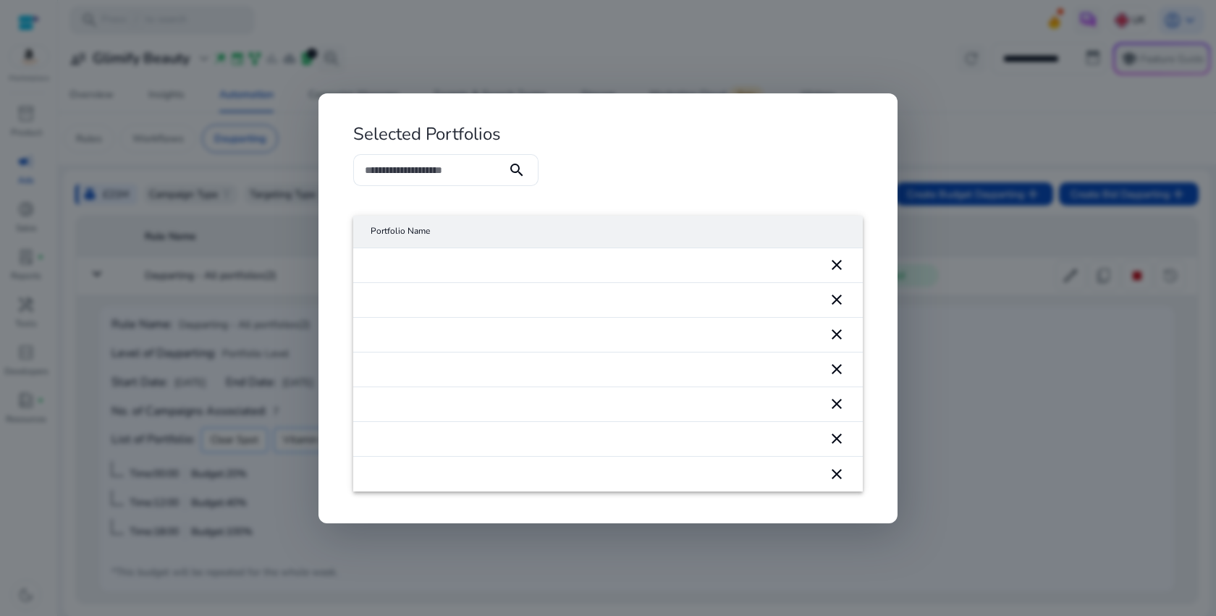
click at [1019, 208] on div at bounding box center [608, 308] width 1216 height 616
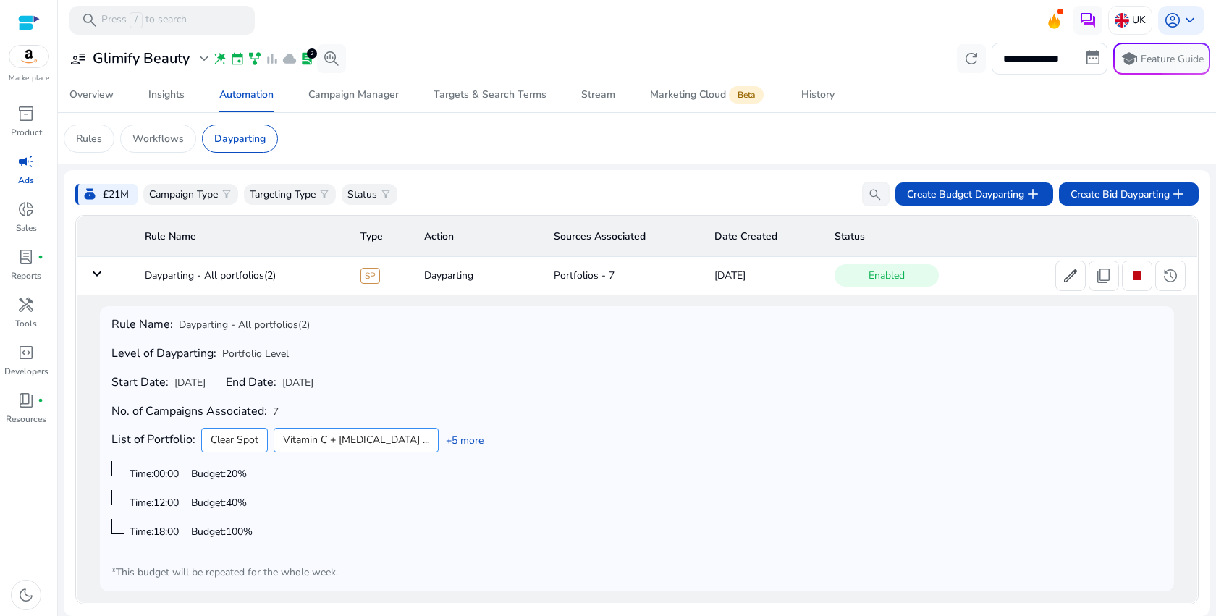
scroll to position [0, 0]
click at [23, 115] on span "inventory_2" at bounding box center [25, 113] width 17 height 17
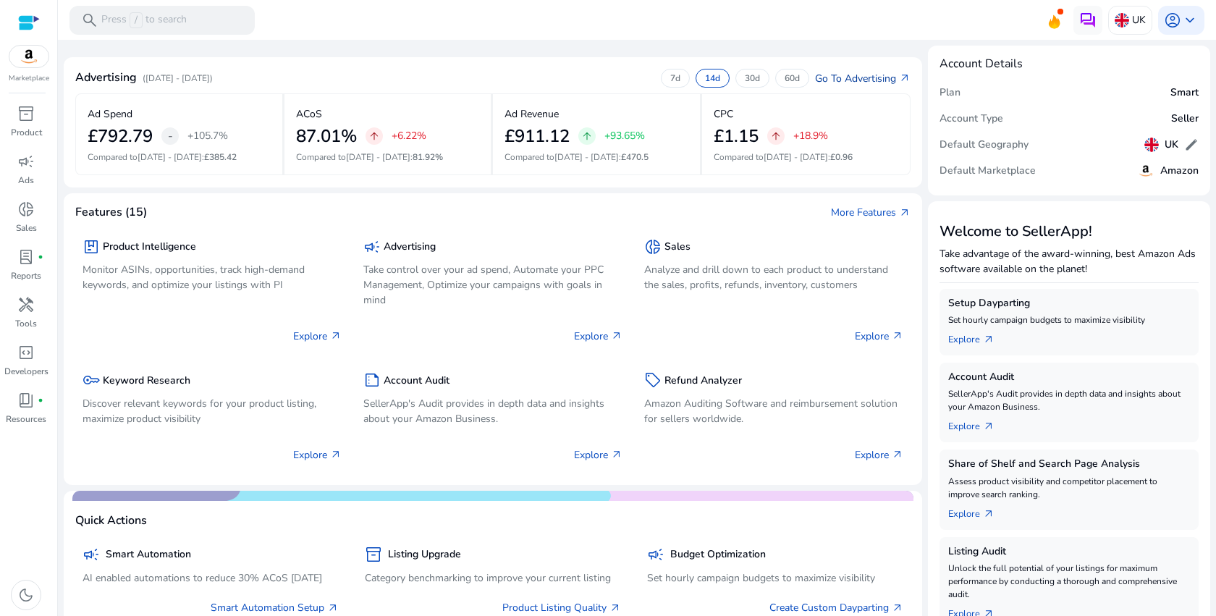
click at [855, 77] on link "Go To Advertising arrow_outward" at bounding box center [863, 78] width 96 height 15
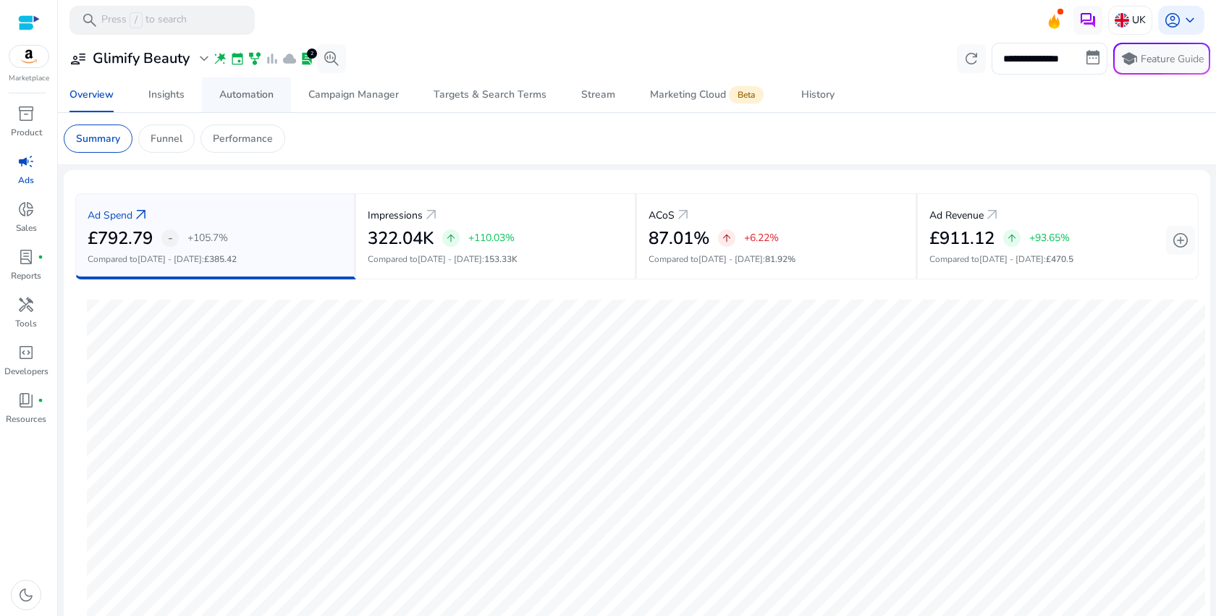
click at [230, 93] on div "Automation" at bounding box center [246, 95] width 54 height 10
